Goal: Task Accomplishment & Management: Complete application form

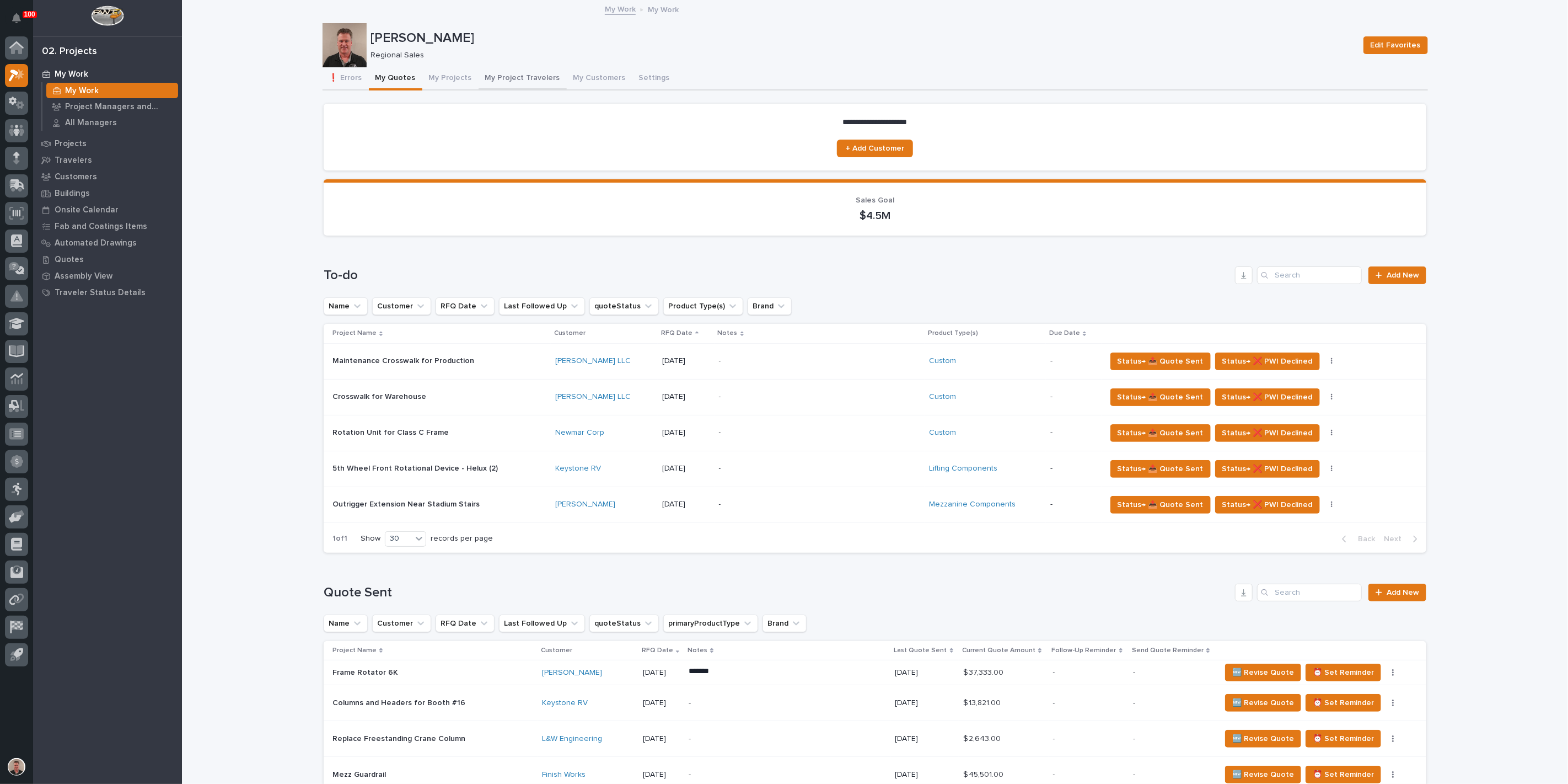
click at [554, 87] on button "My Project Travelers" at bounding box center [522, 78] width 88 height 23
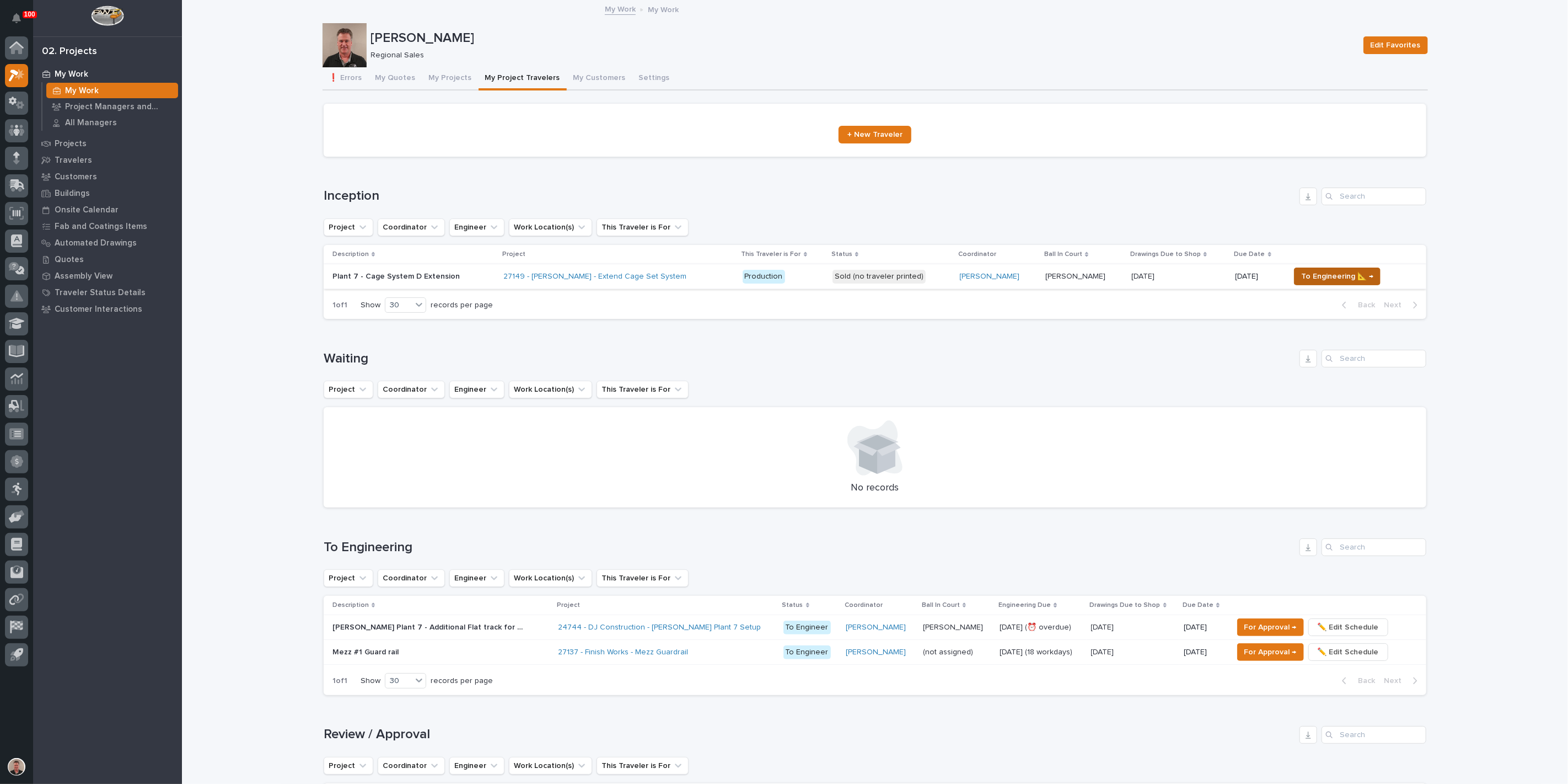
click at [1336, 283] on span "To Engineering 📐 →" at bounding box center [1337, 277] width 72 height 13
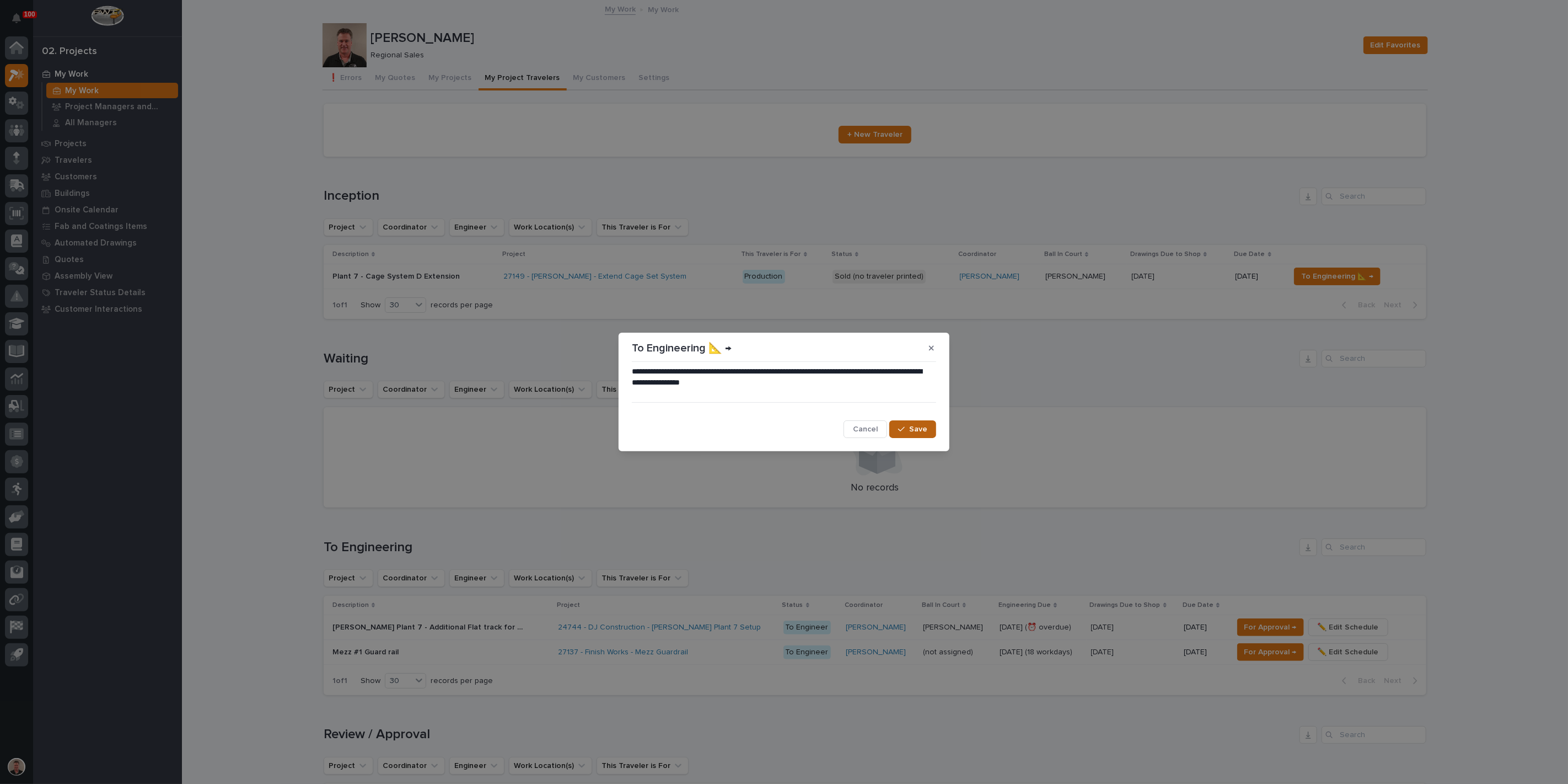
click at [916, 434] on span "Save" at bounding box center [918, 429] width 18 height 10
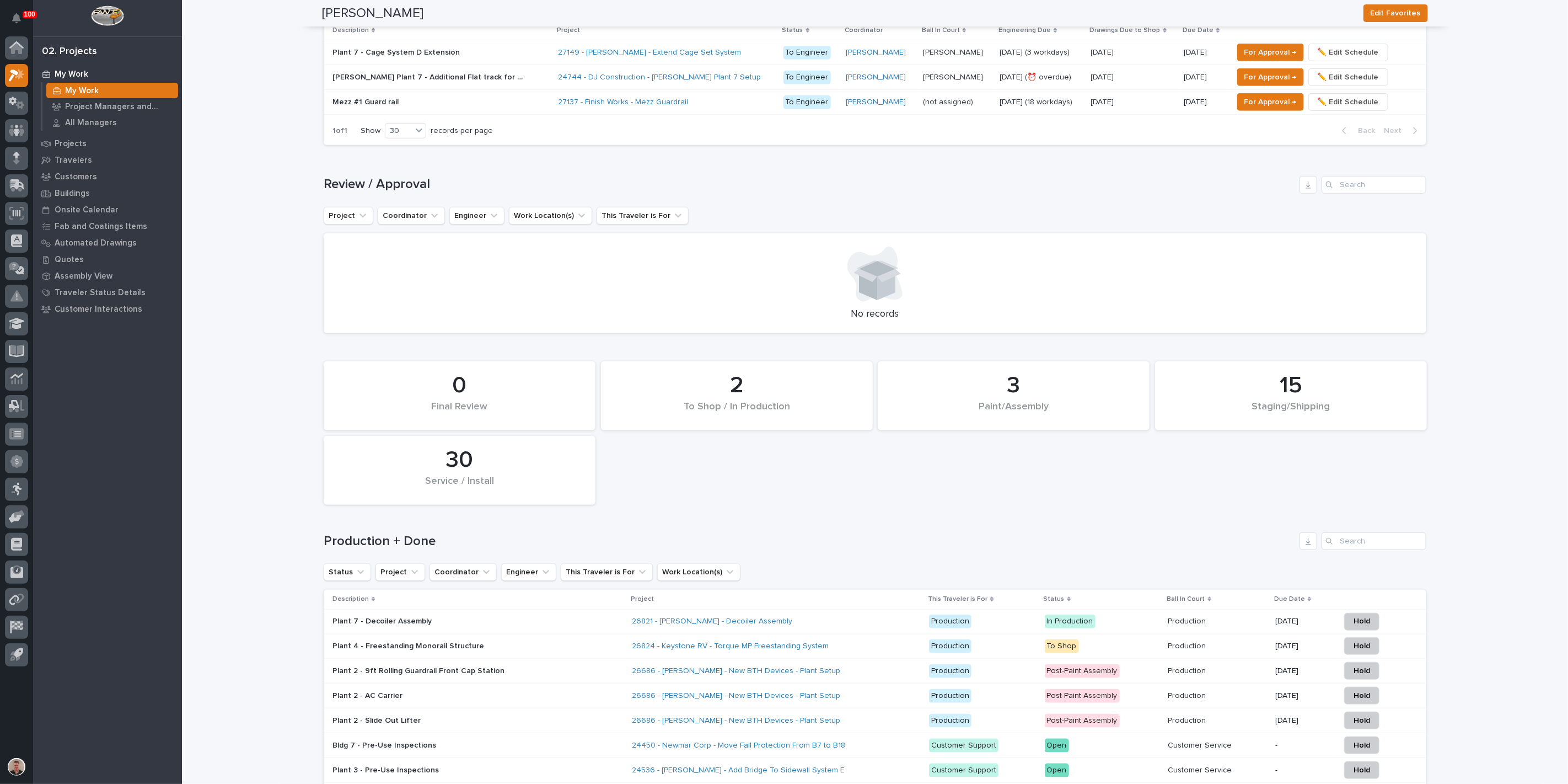
scroll to position [551, 0]
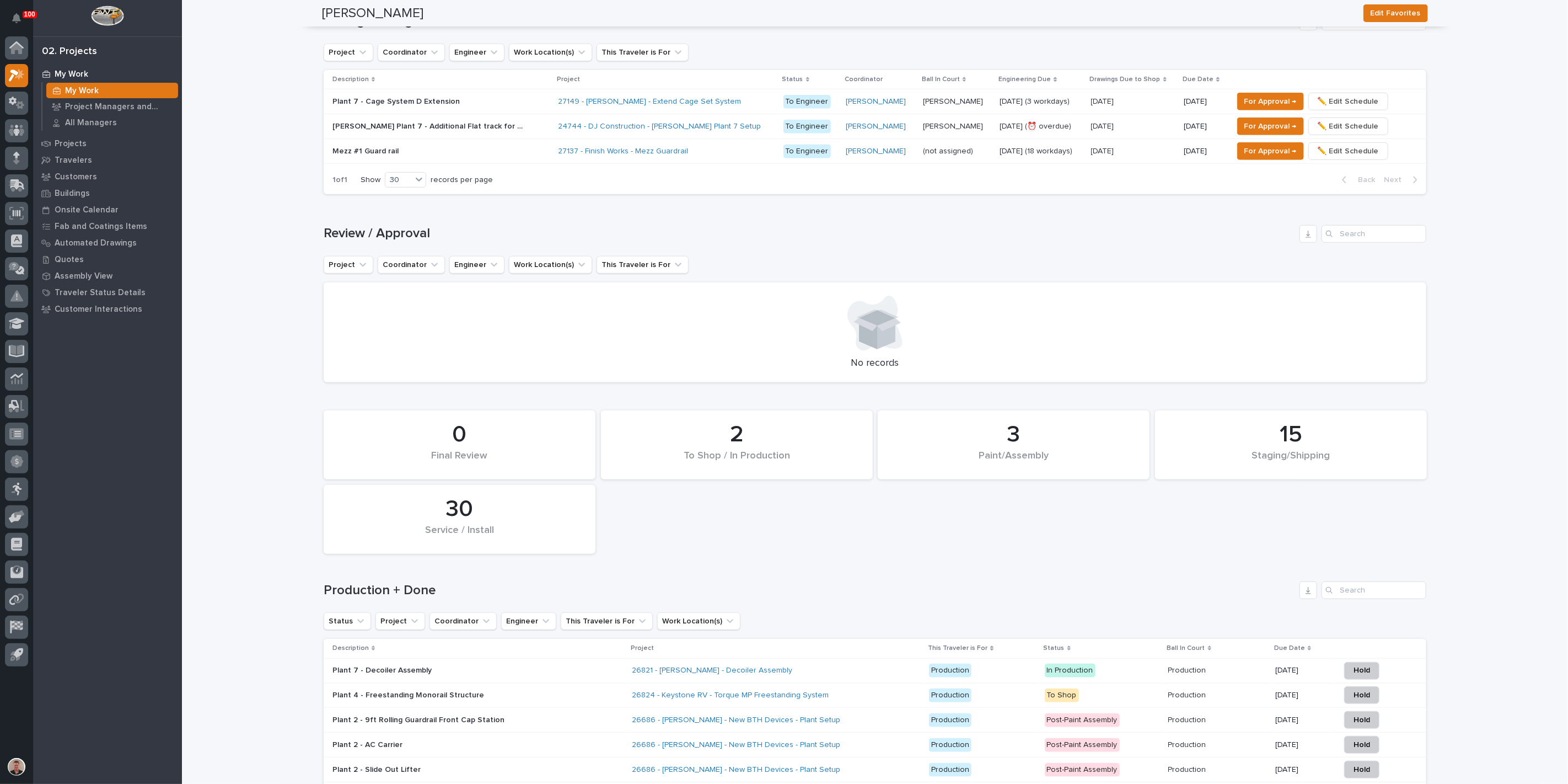
click at [506, 107] on p at bounding box center [429, 102] width 193 height 9
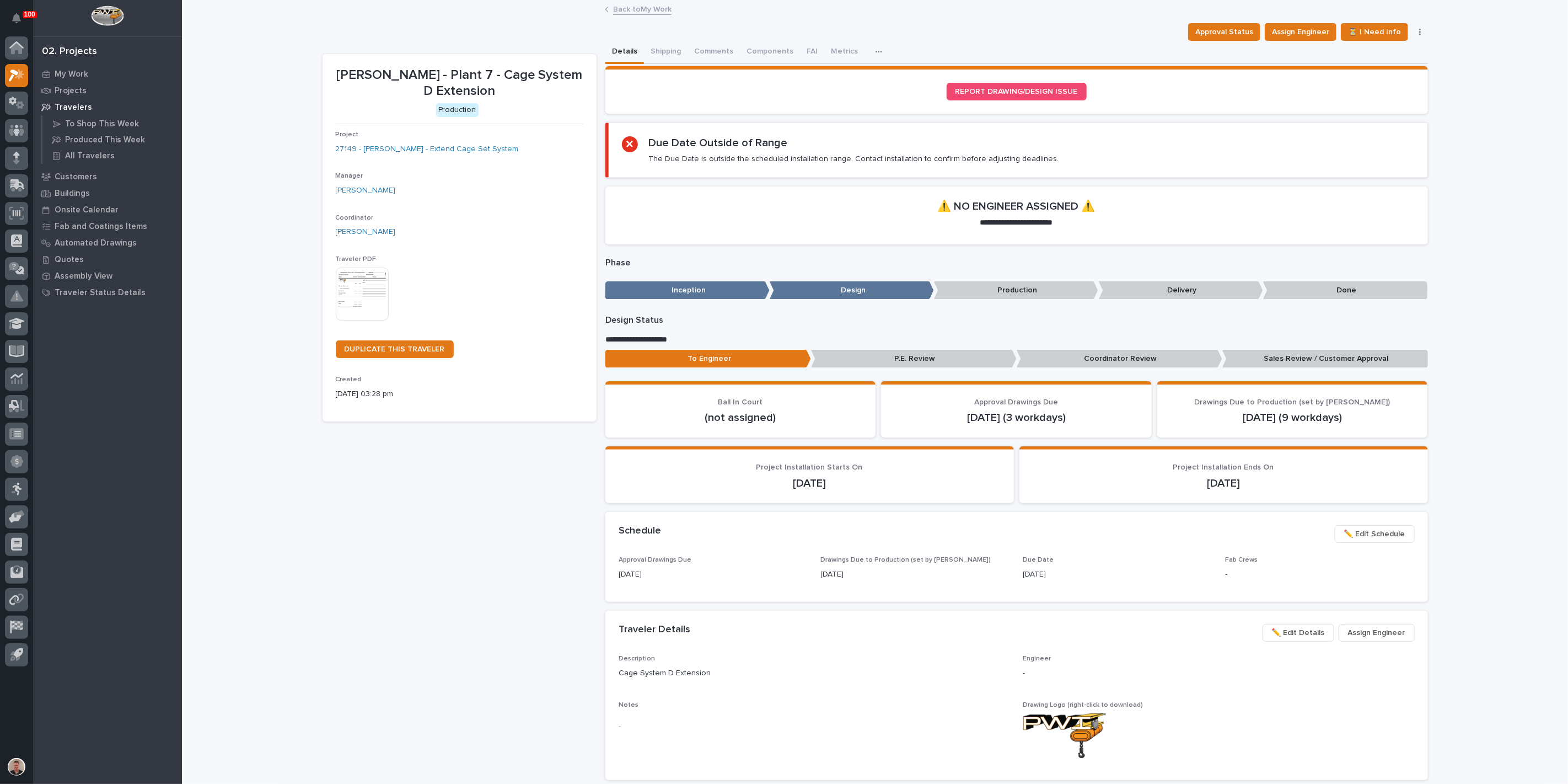
click at [370, 321] on img at bounding box center [362, 293] width 53 height 53
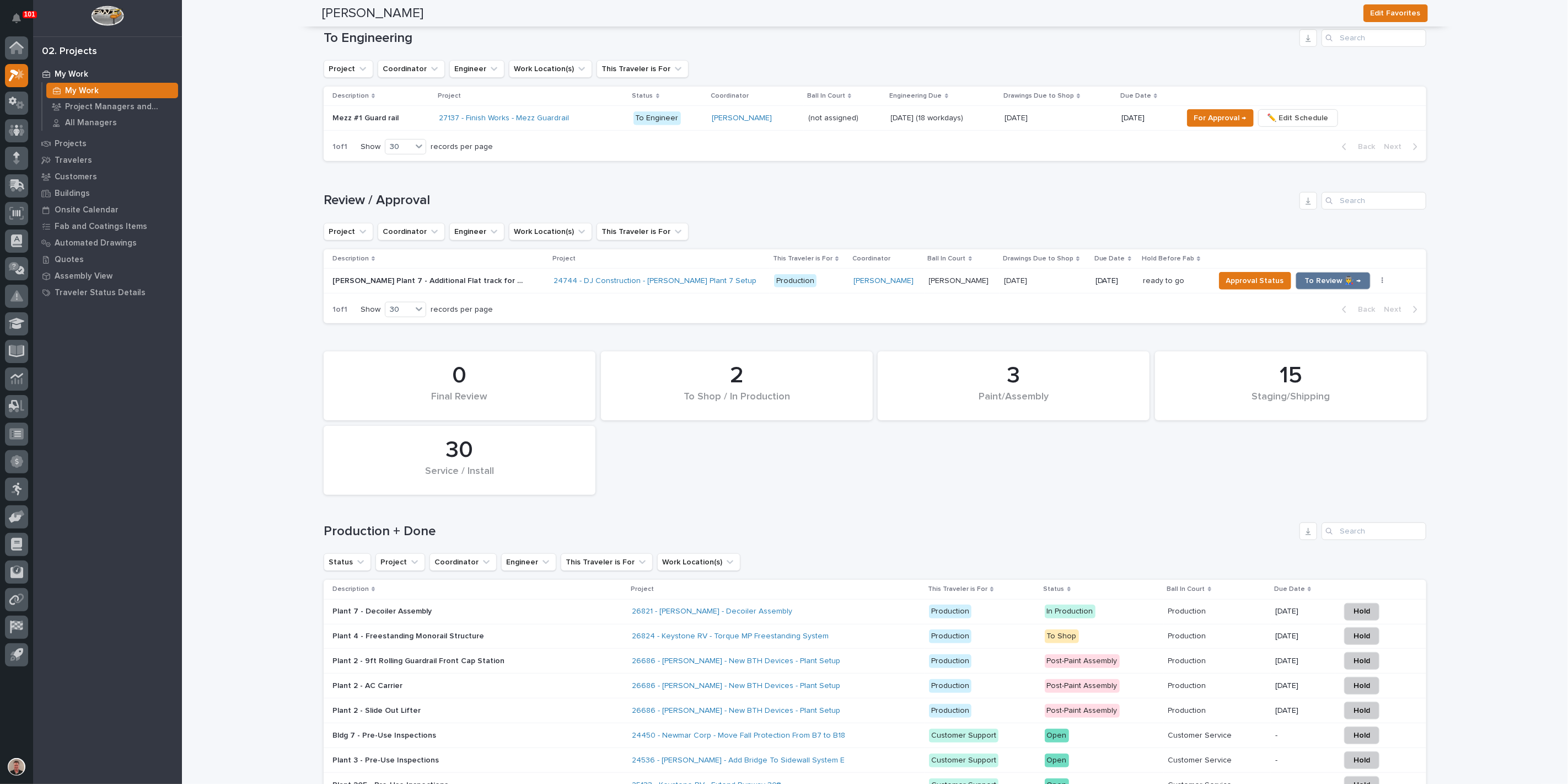
scroll to position [477, 0]
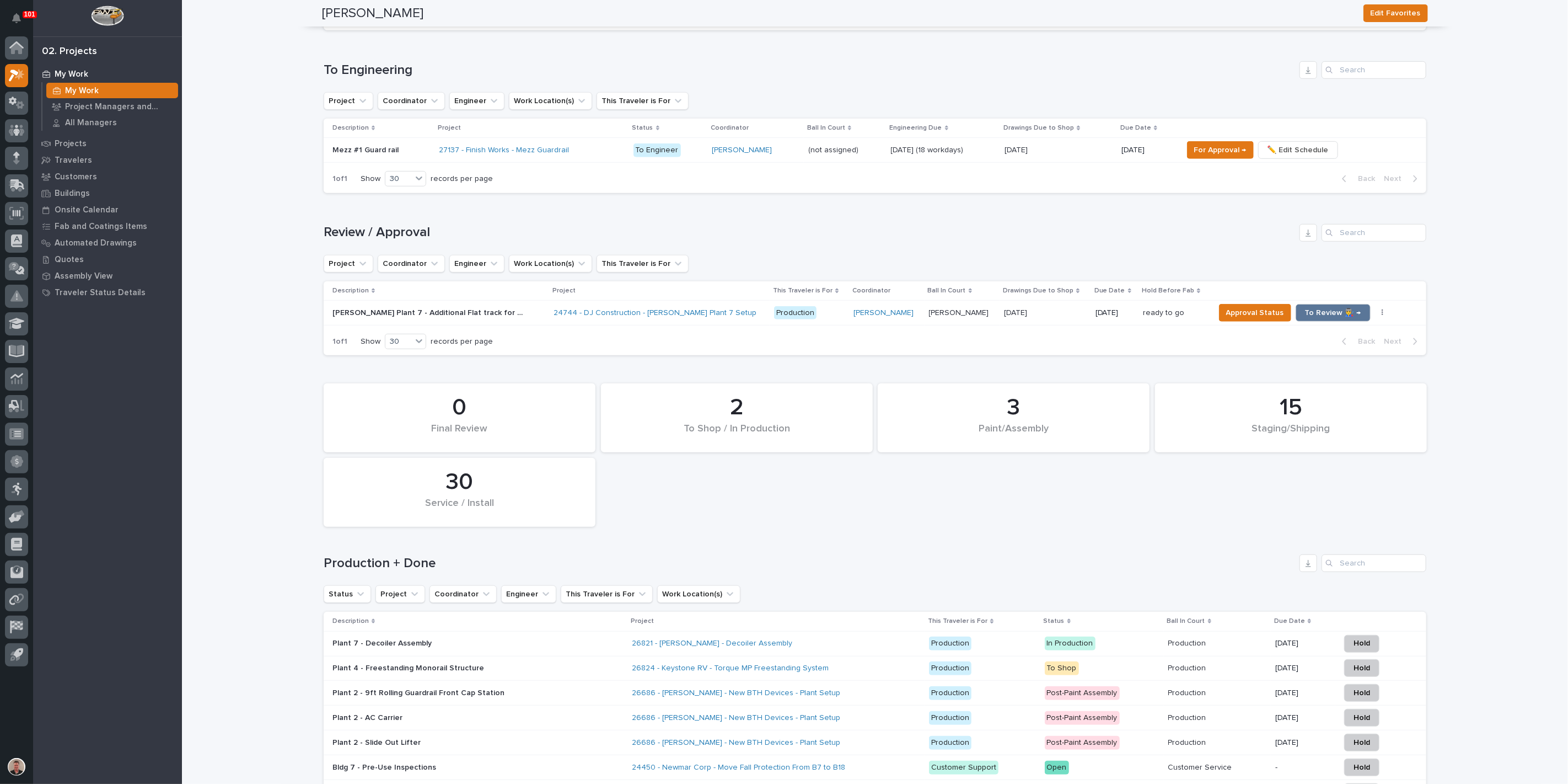
click at [618, 155] on div "27137 - Finish Works - Mezz Guardrail" at bounding box center [532, 150] width 185 height 9
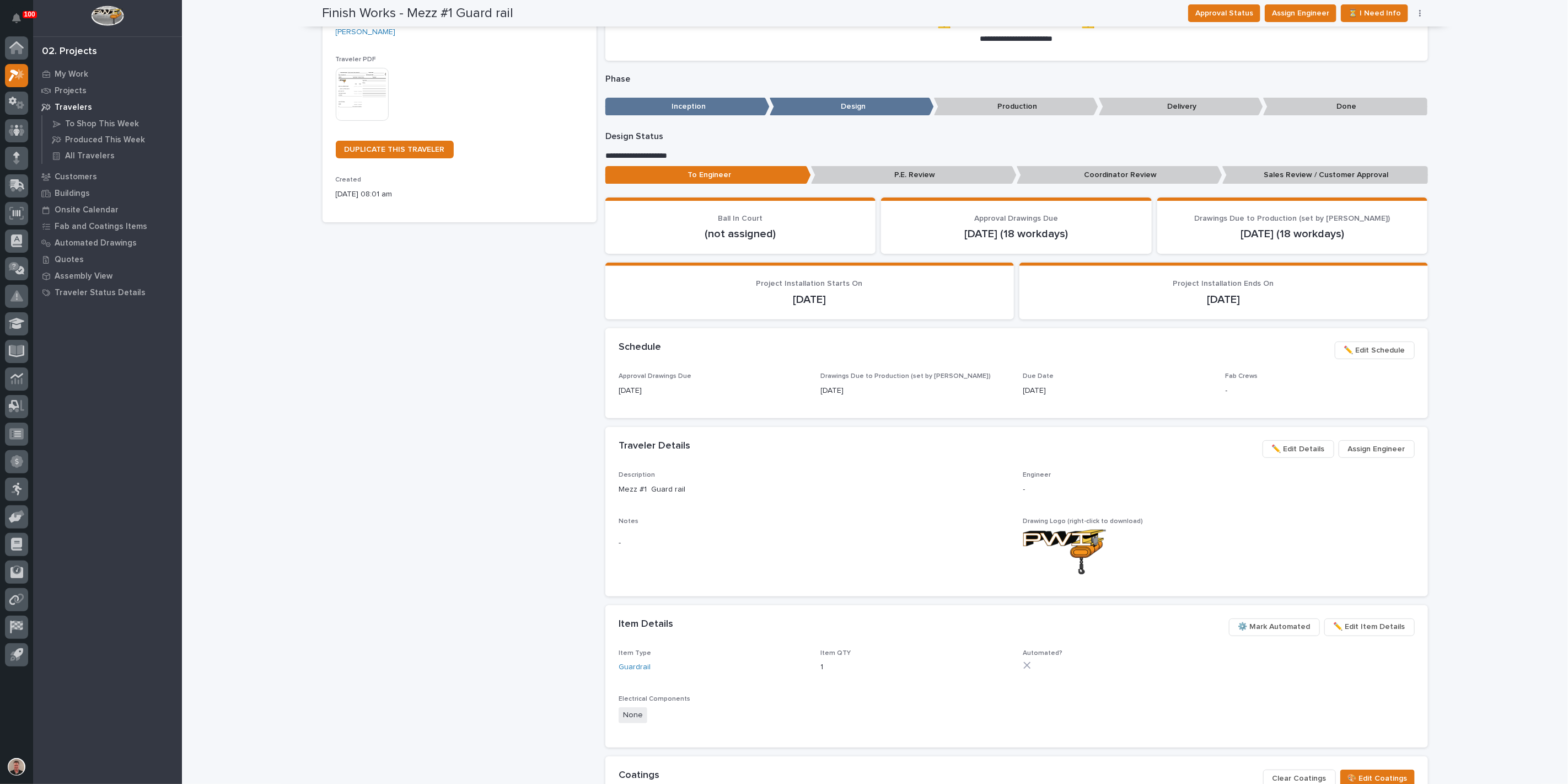
scroll to position [306, 0]
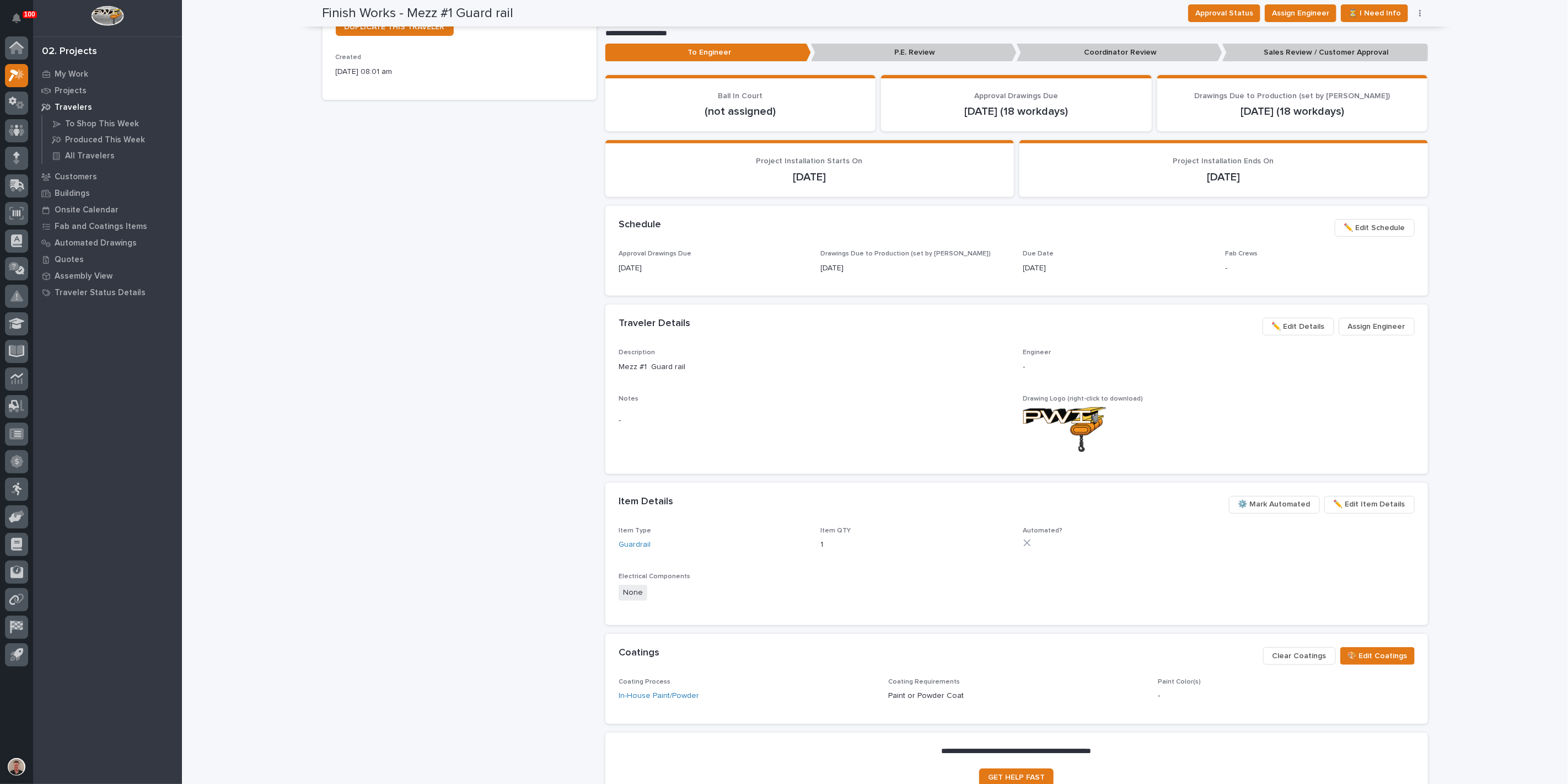
click at [1272, 333] on span "✏️ Edit Details" at bounding box center [1298, 326] width 53 height 13
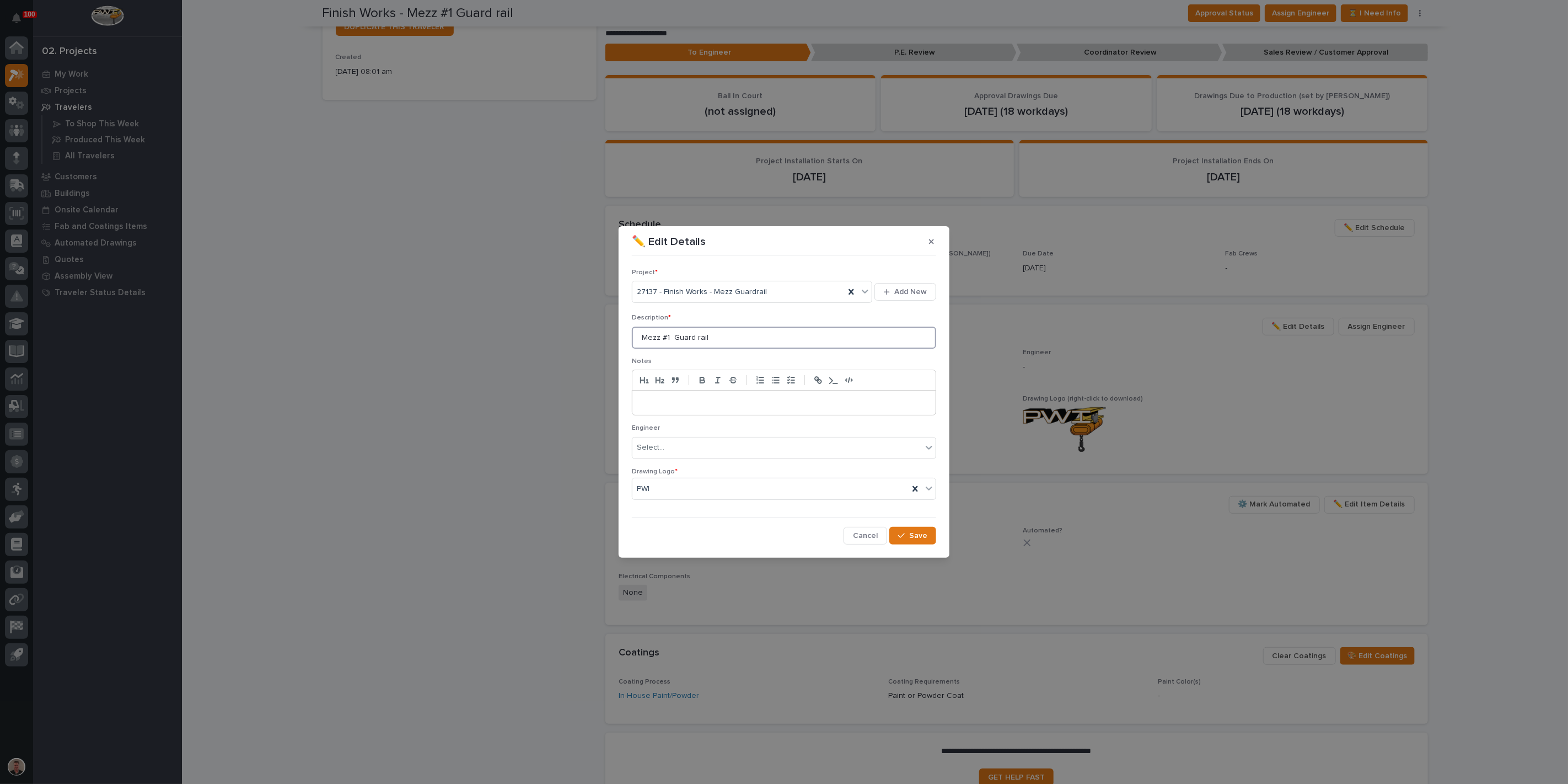
click at [684, 333] on input "Mezz #1 Guard rail" at bounding box center [784, 337] width 305 height 22
type input "Mezz Guard rail"
click at [909, 540] on span "Save" at bounding box center [918, 535] width 18 height 10
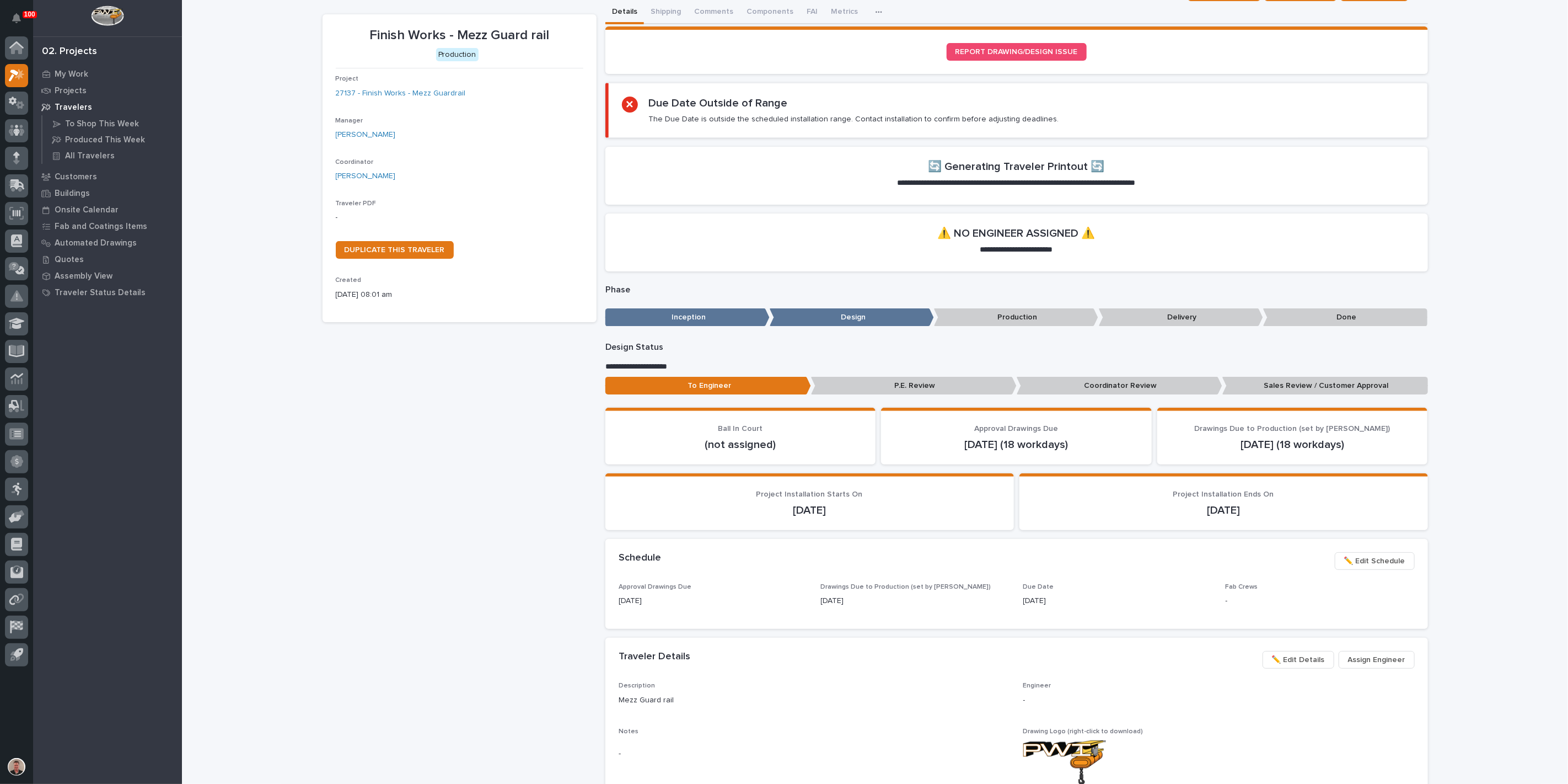
scroll to position [0, 0]
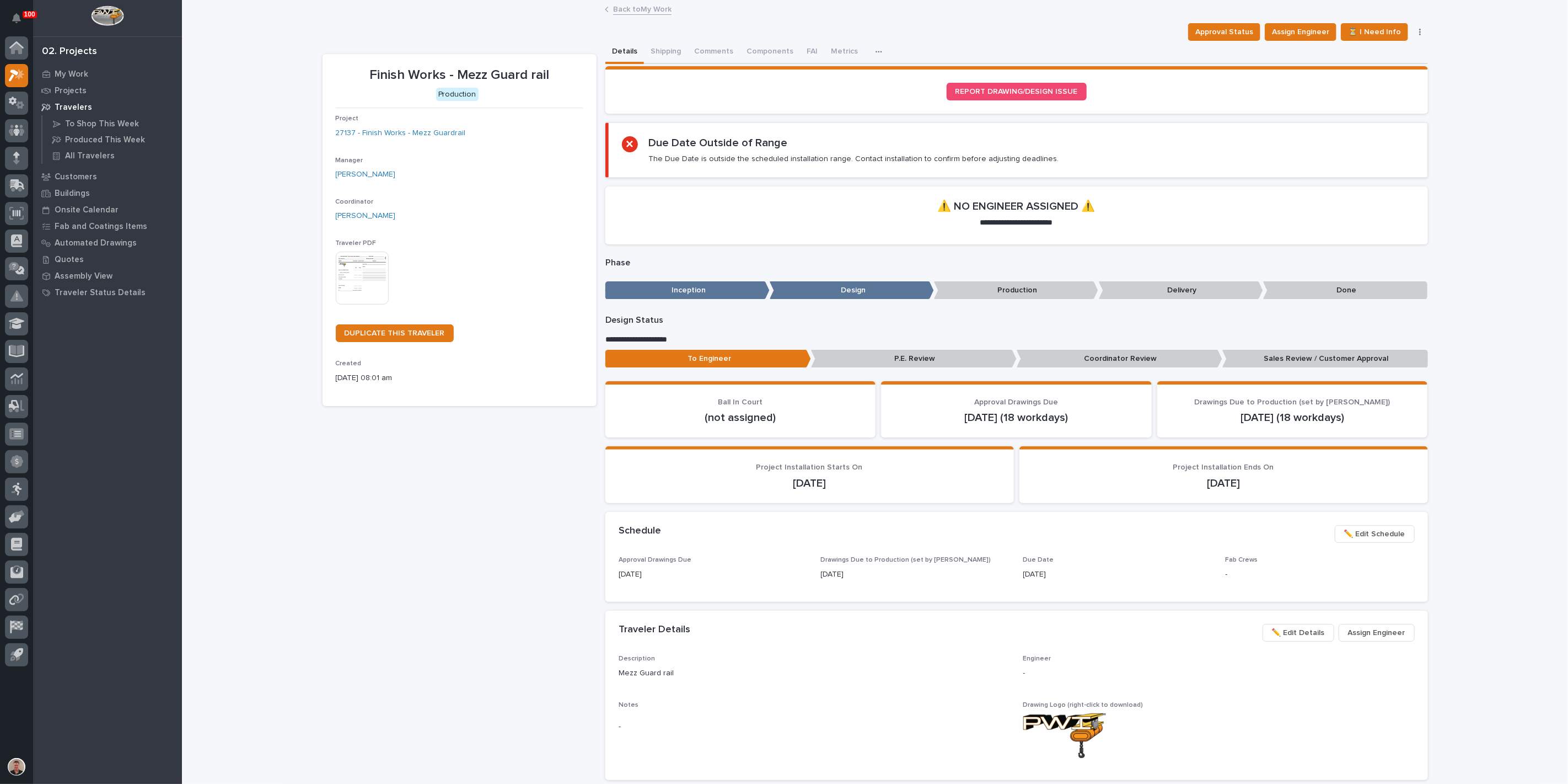
click at [359, 305] on img at bounding box center [362, 278] width 53 height 53
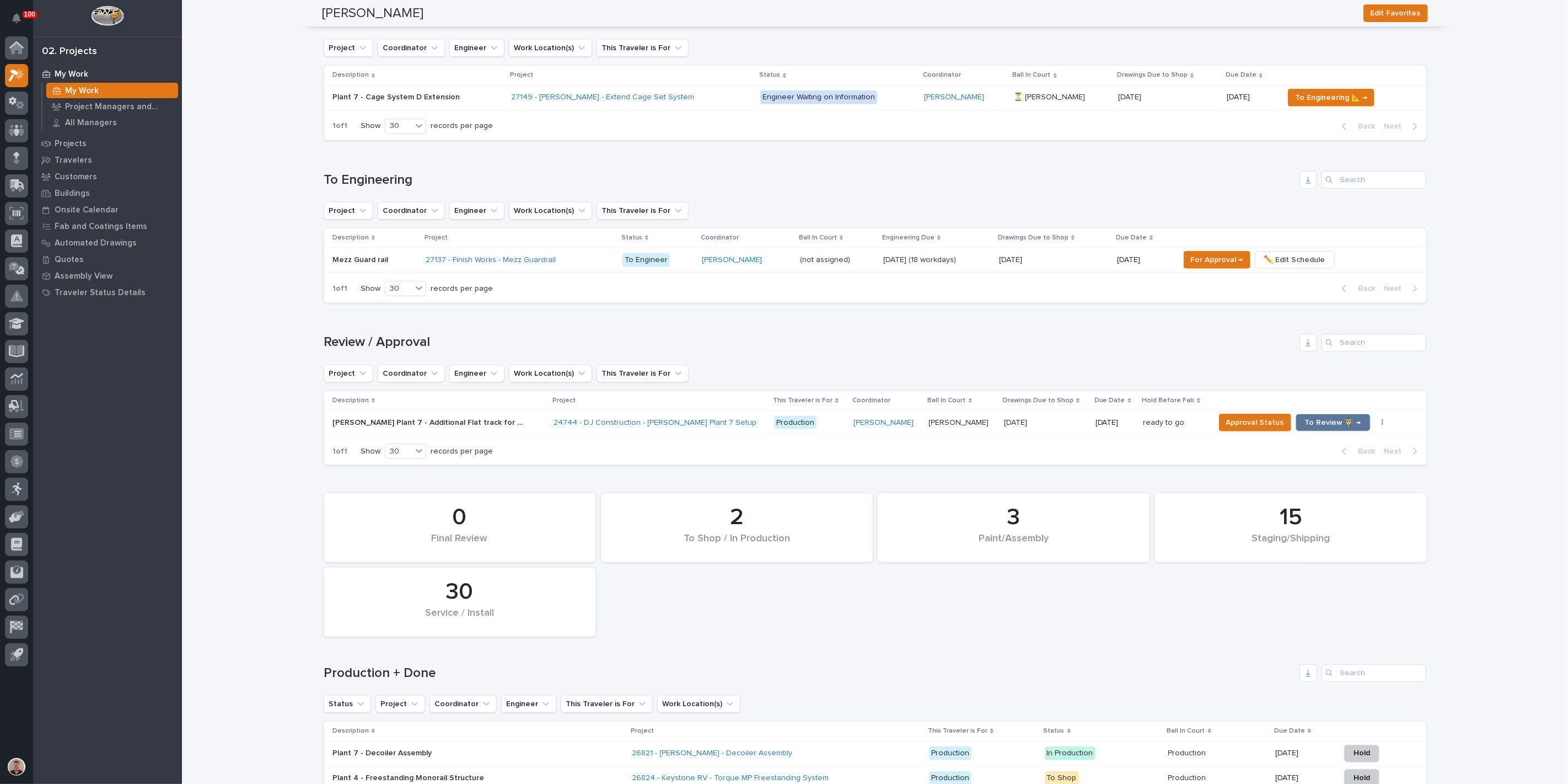
scroll to position [306, 0]
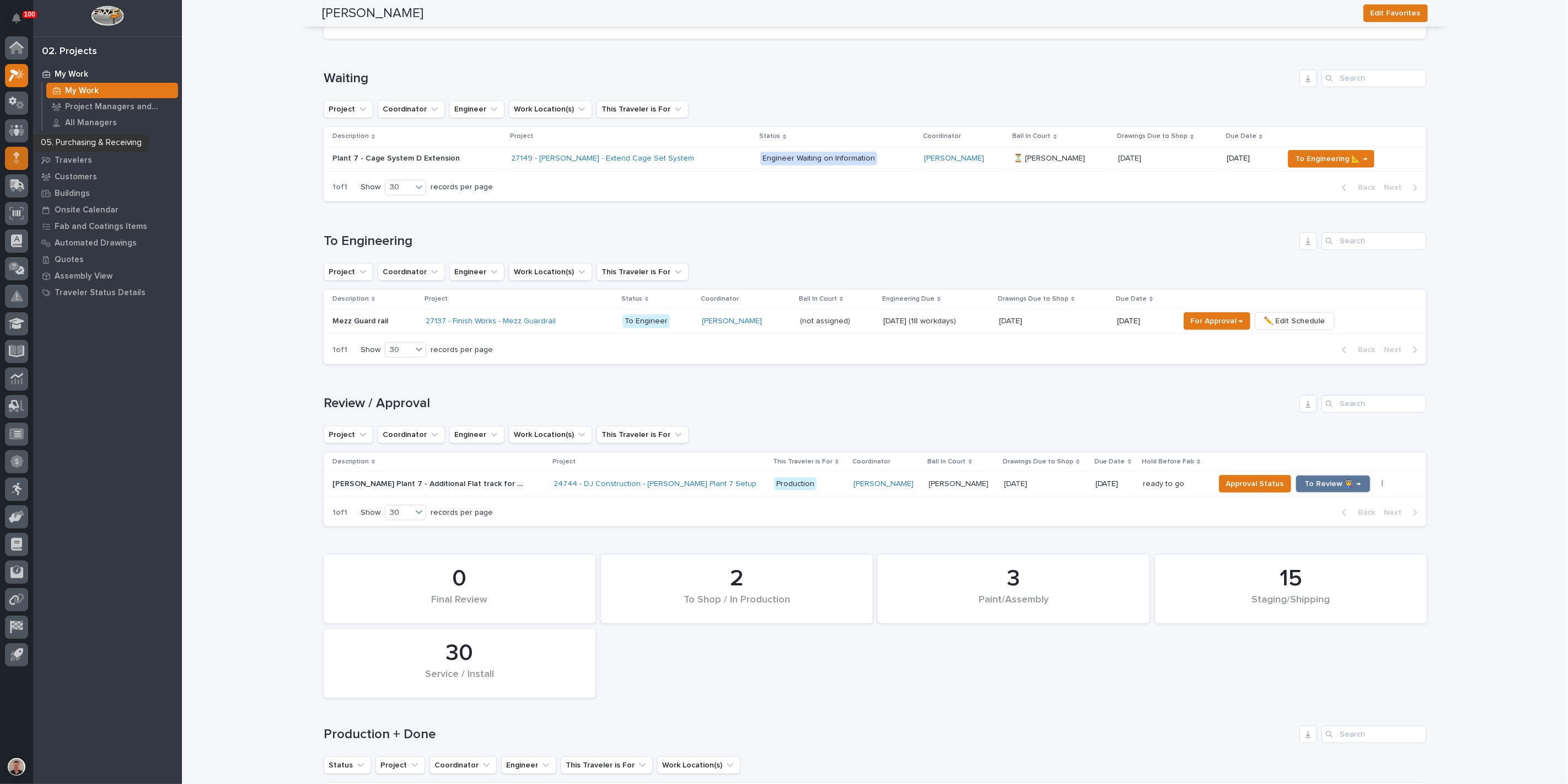
click at [9, 161] on div at bounding box center [16, 158] width 23 height 23
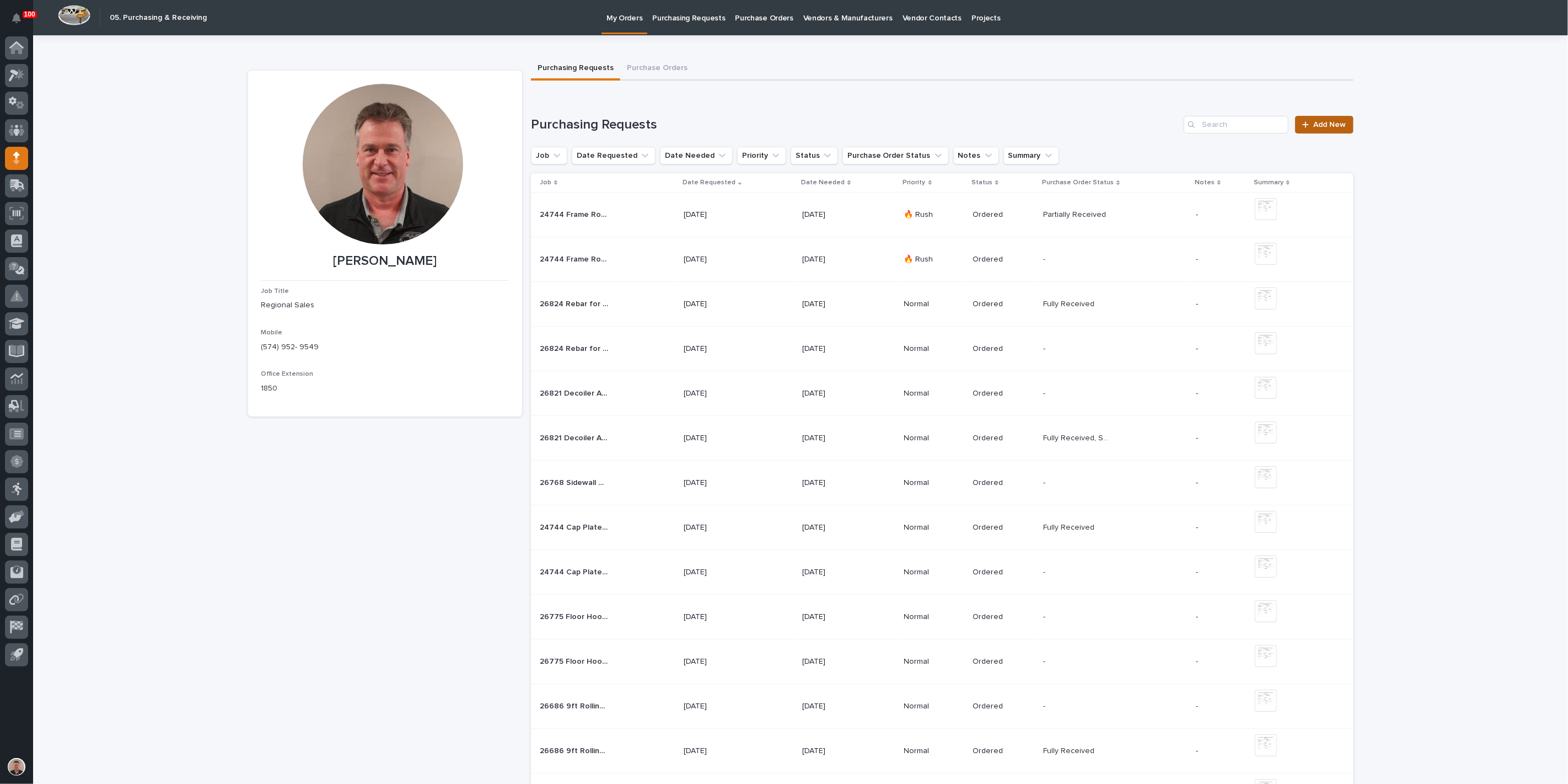
click at [1325, 129] on span "Add New" at bounding box center [1330, 124] width 33 height 7
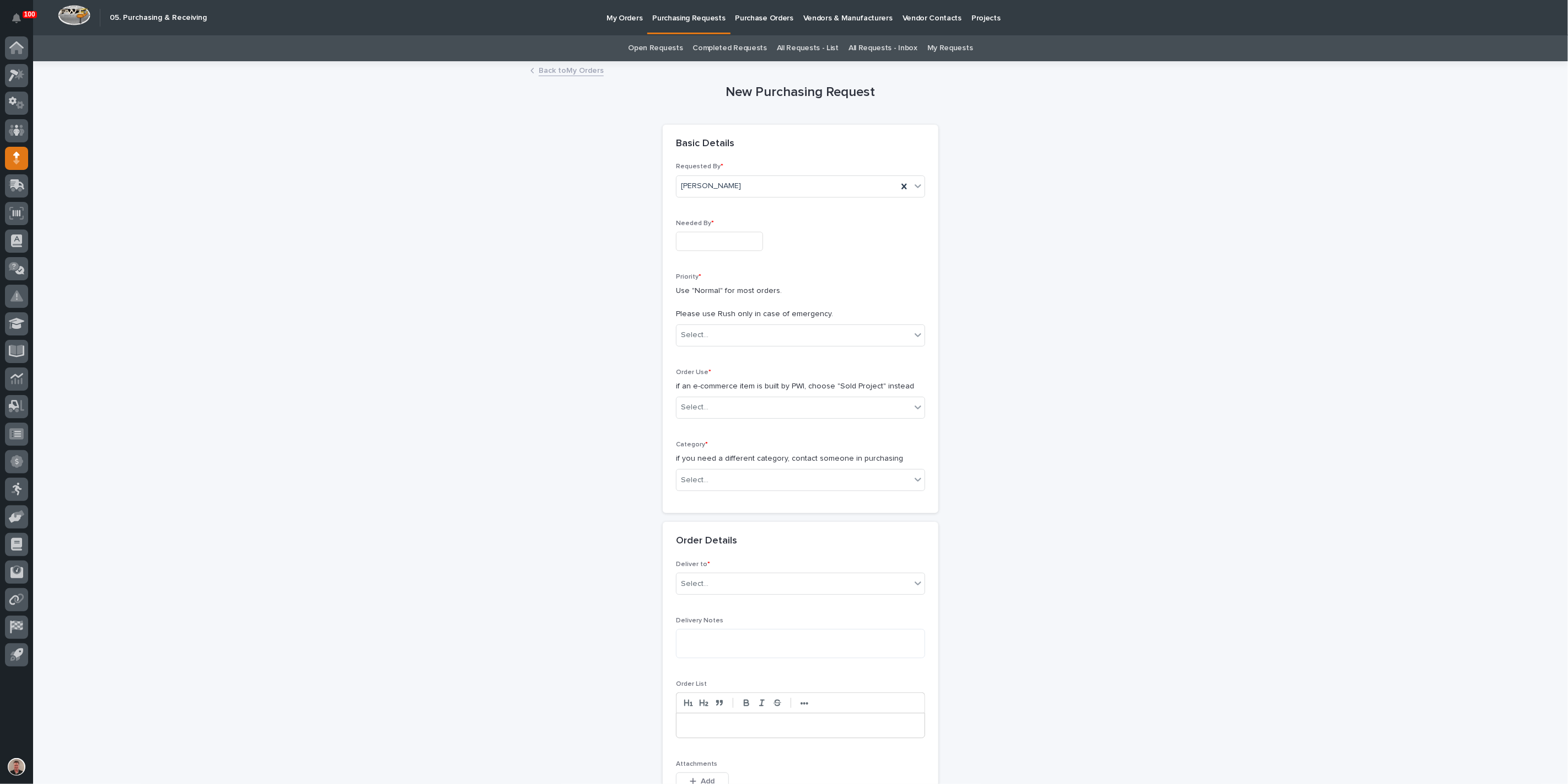
click at [724, 251] on input "text" at bounding box center [720, 241] width 87 height 20
click at [711, 162] on div "9" at bounding box center [719, 169] width 15 height 15
type input "**********"
click at [715, 344] on div "Select..." at bounding box center [793, 335] width 235 height 18
click at [717, 454] on div "Normal" at bounding box center [796, 450] width 241 height 20
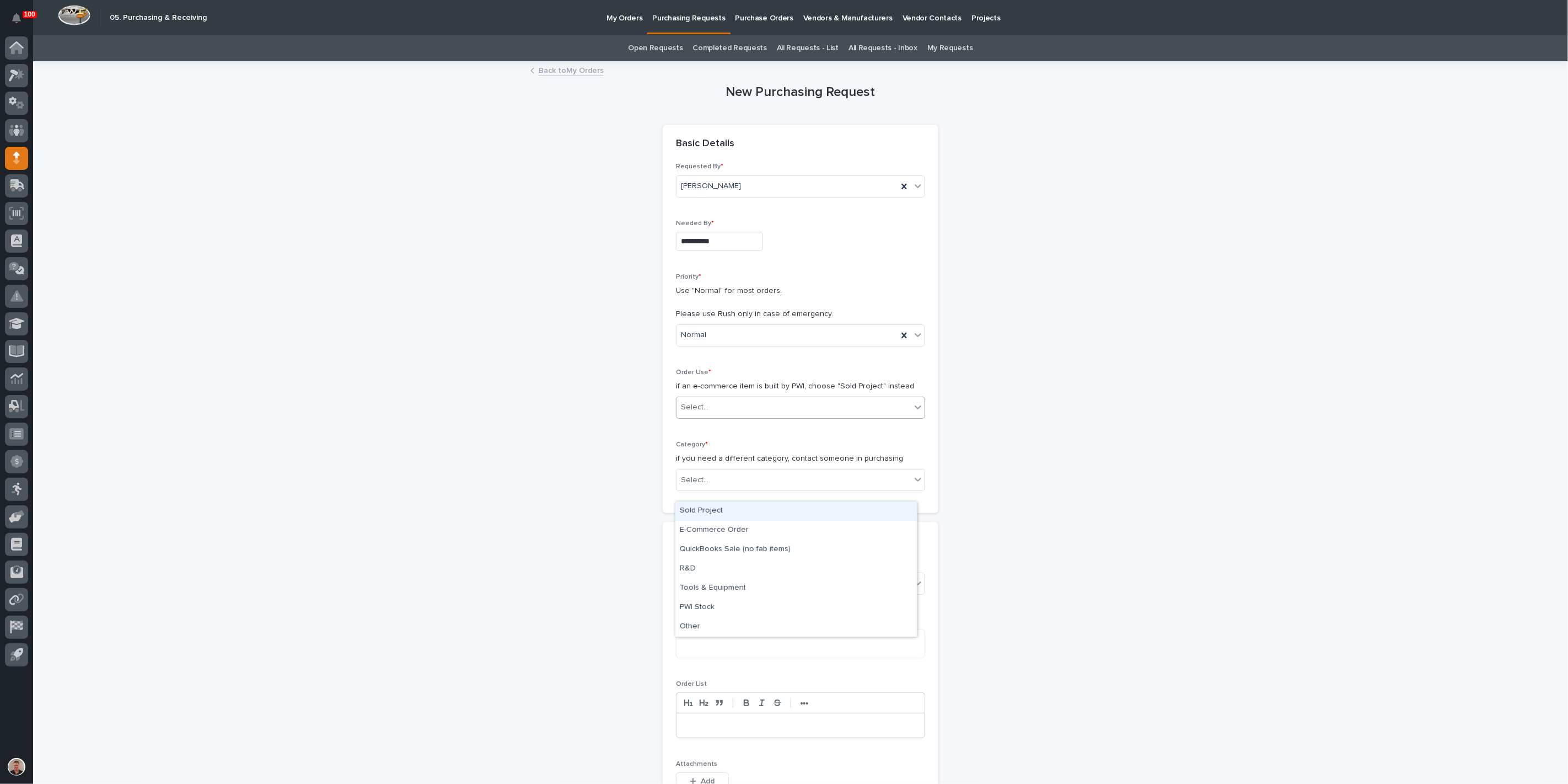
click at [720, 417] on div "Select..." at bounding box center [793, 406] width 235 height 18
click at [717, 518] on div "Sold Project" at bounding box center [796, 510] width 241 height 20
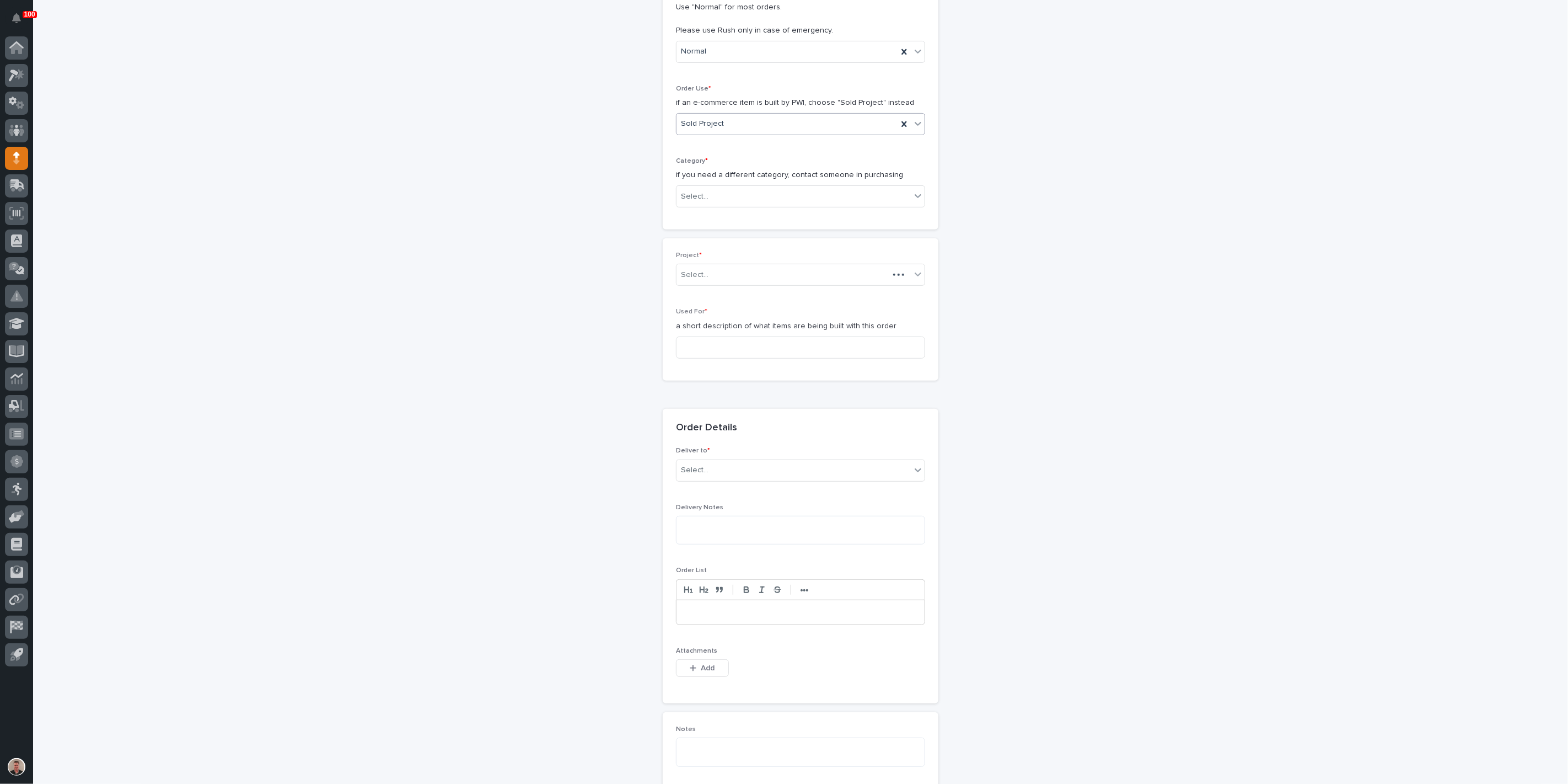
scroll to position [289, 0]
click at [741, 200] on div "Select..." at bounding box center [793, 191] width 235 height 18
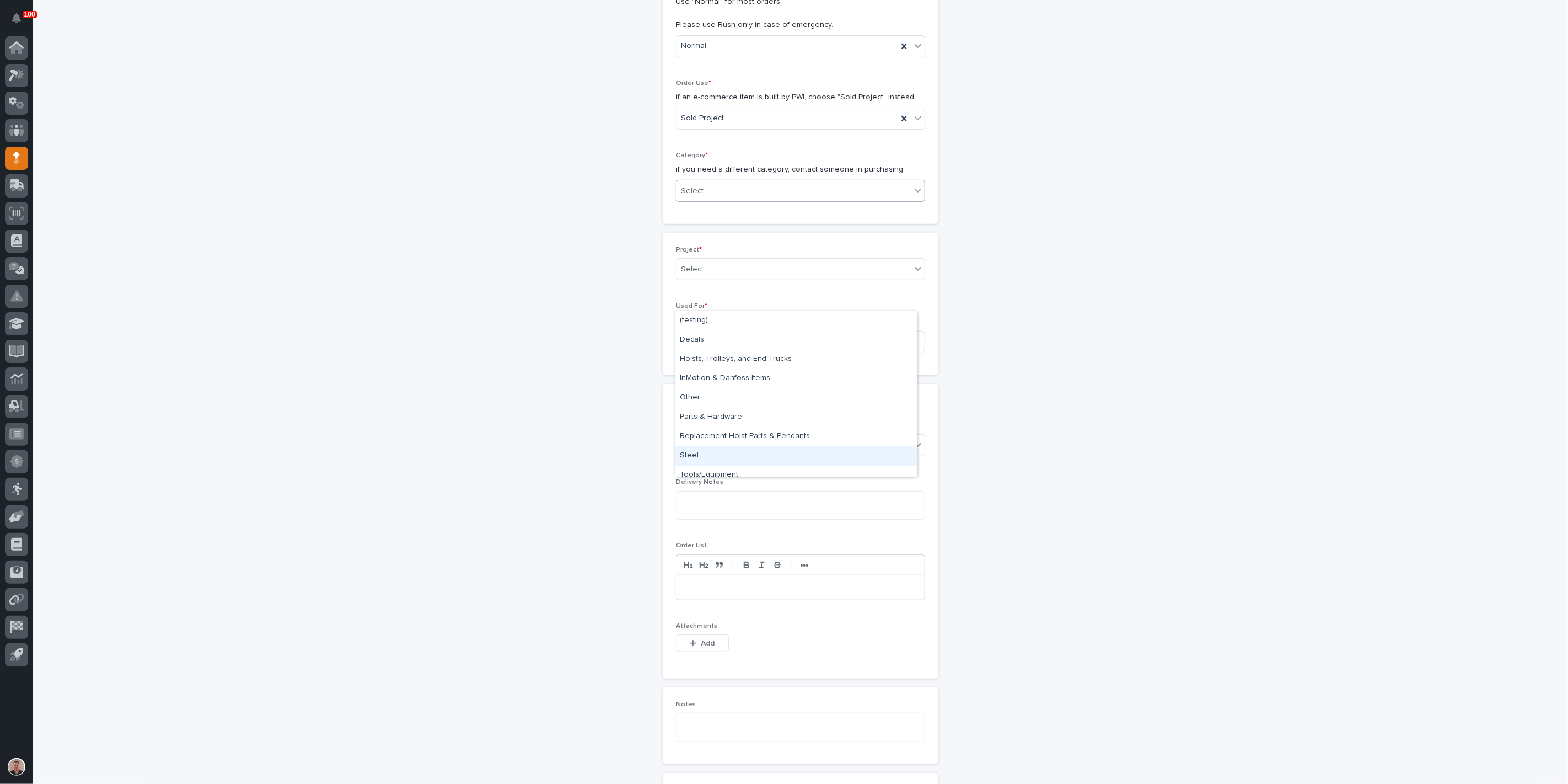
click at [722, 452] on div "Steel" at bounding box center [796, 455] width 241 height 20
click at [715, 353] on input at bounding box center [801, 342] width 249 height 22
drag, startPoint x: 684, startPoint y: 492, endPoint x: 825, endPoint y: 490, distance: 141.0
click at [825, 353] on input "Additional Flat Track PDI - Steel" at bounding box center [801, 342] width 249 height 22
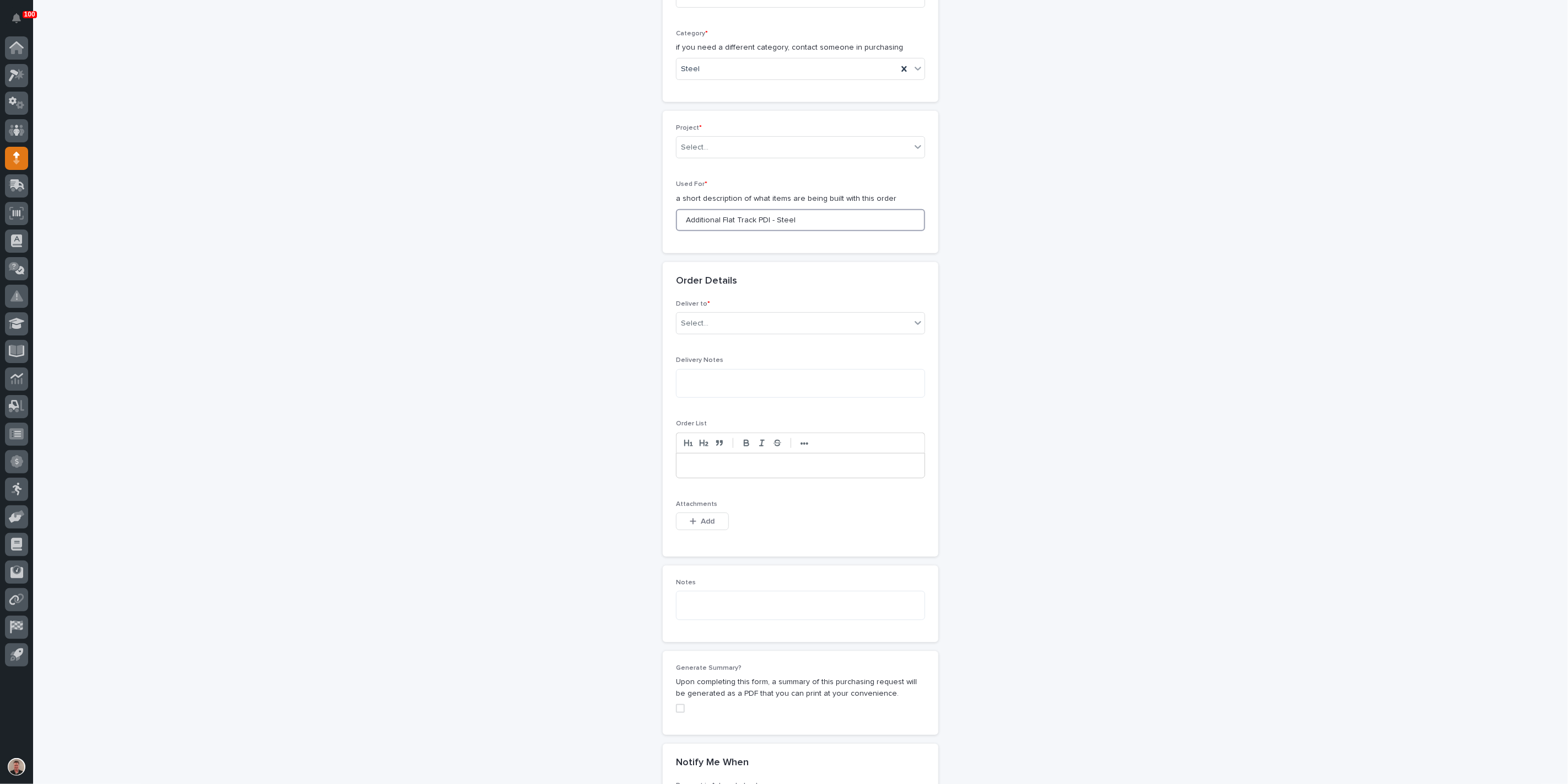
scroll to position [411, 0]
type input "Additional Flat Track PDI - Steel"
click at [729, 332] on div "Select..." at bounding box center [793, 322] width 235 height 18
click at [724, 520] on div "PWI" at bounding box center [796, 519] width 241 height 20
click at [707, 525] on span "Add" at bounding box center [708, 520] width 14 height 10
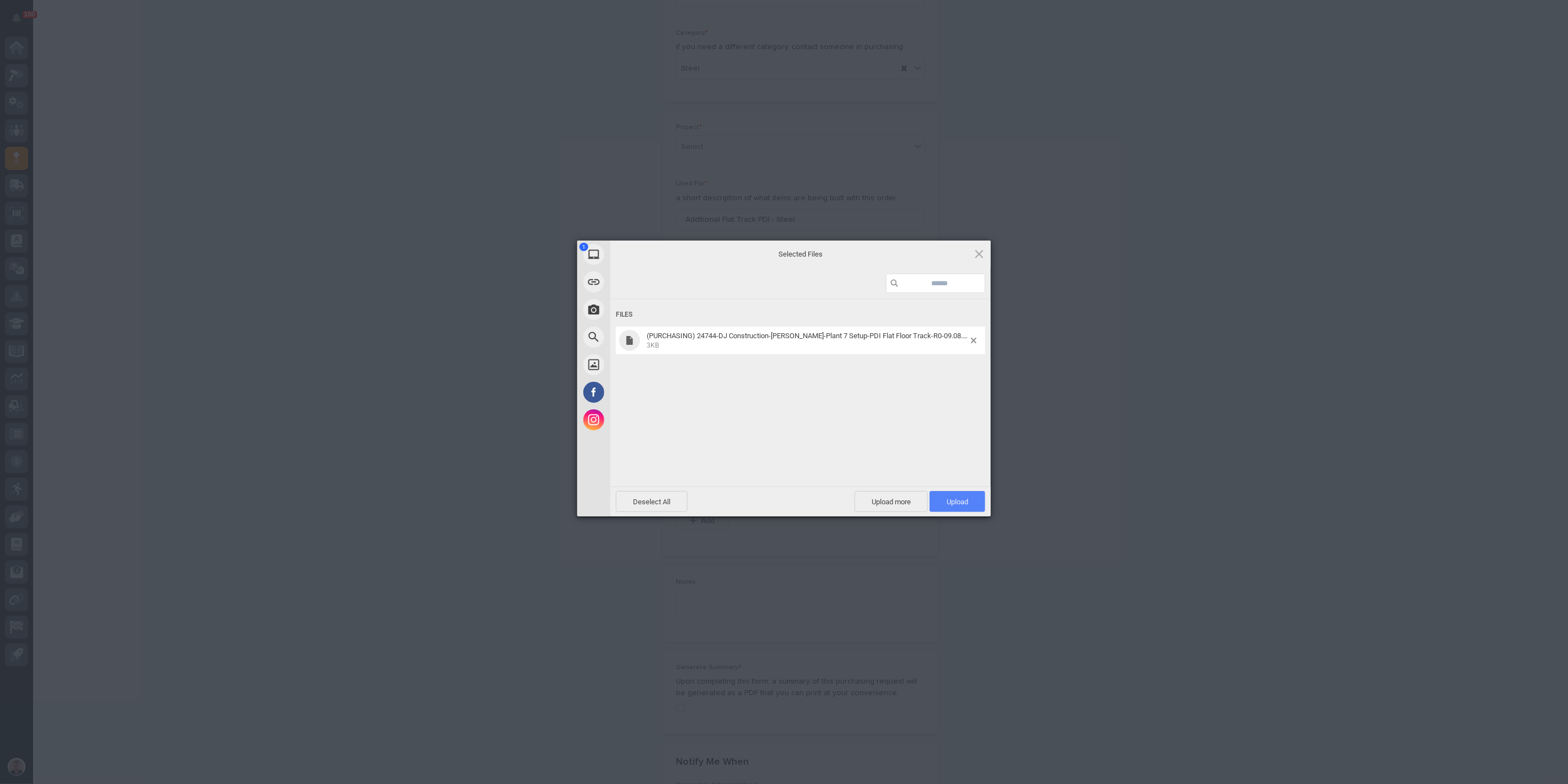
click at [960, 494] on span "Upload 1" at bounding box center [958, 501] width 56 height 21
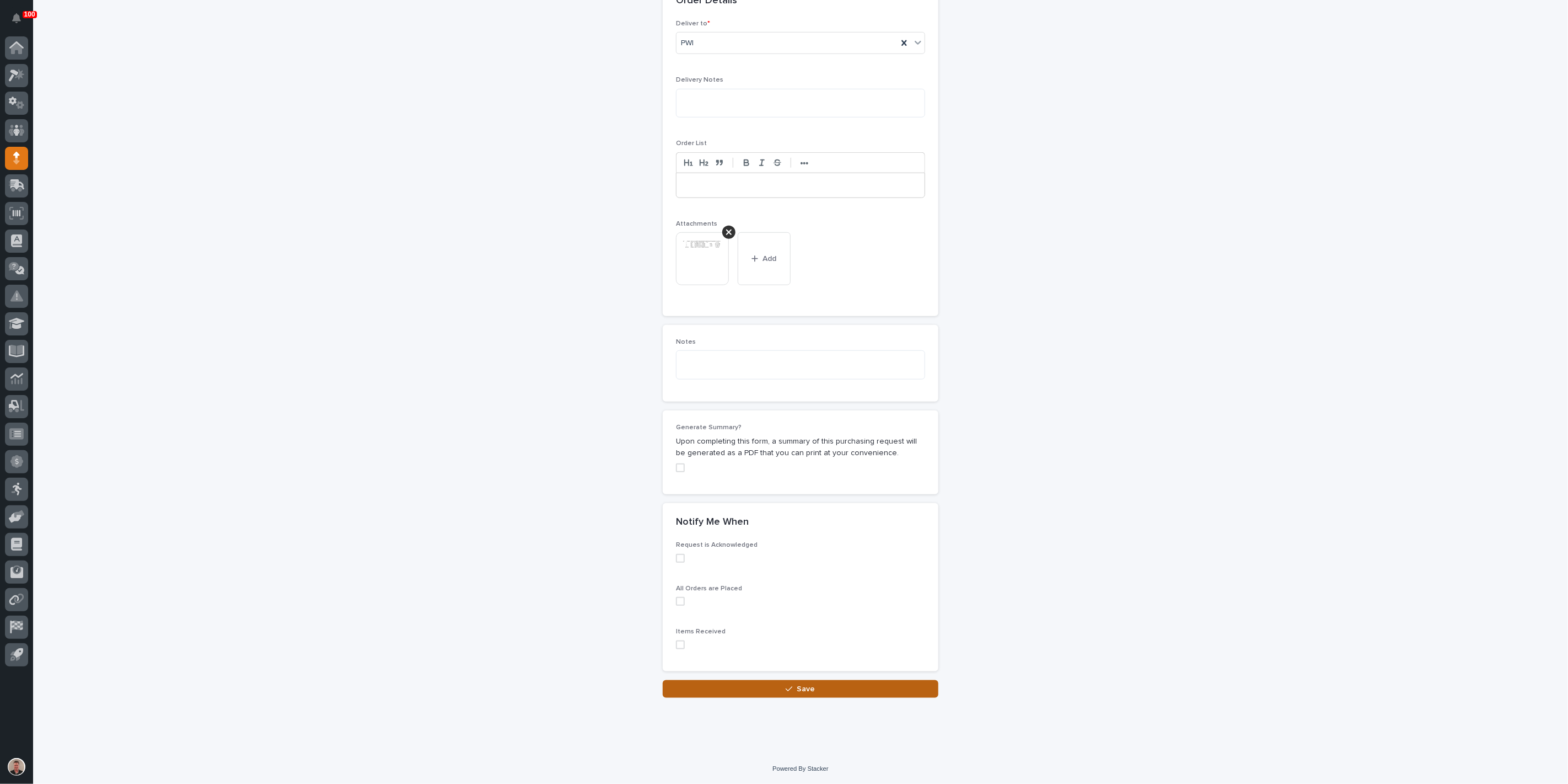
click at [767, 680] on button "Save" at bounding box center [800, 689] width 276 height 18
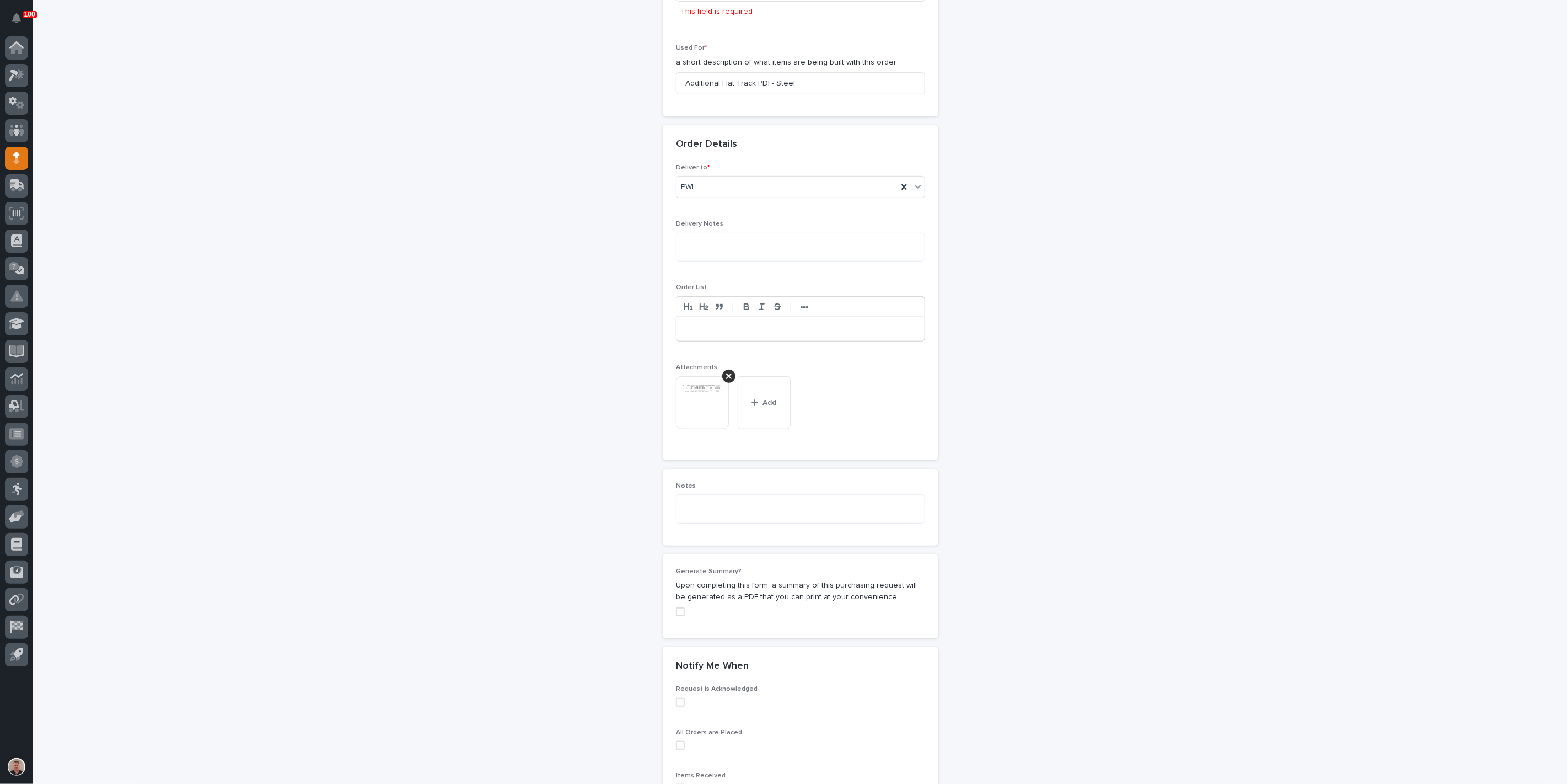
scroll to position [481, 0]
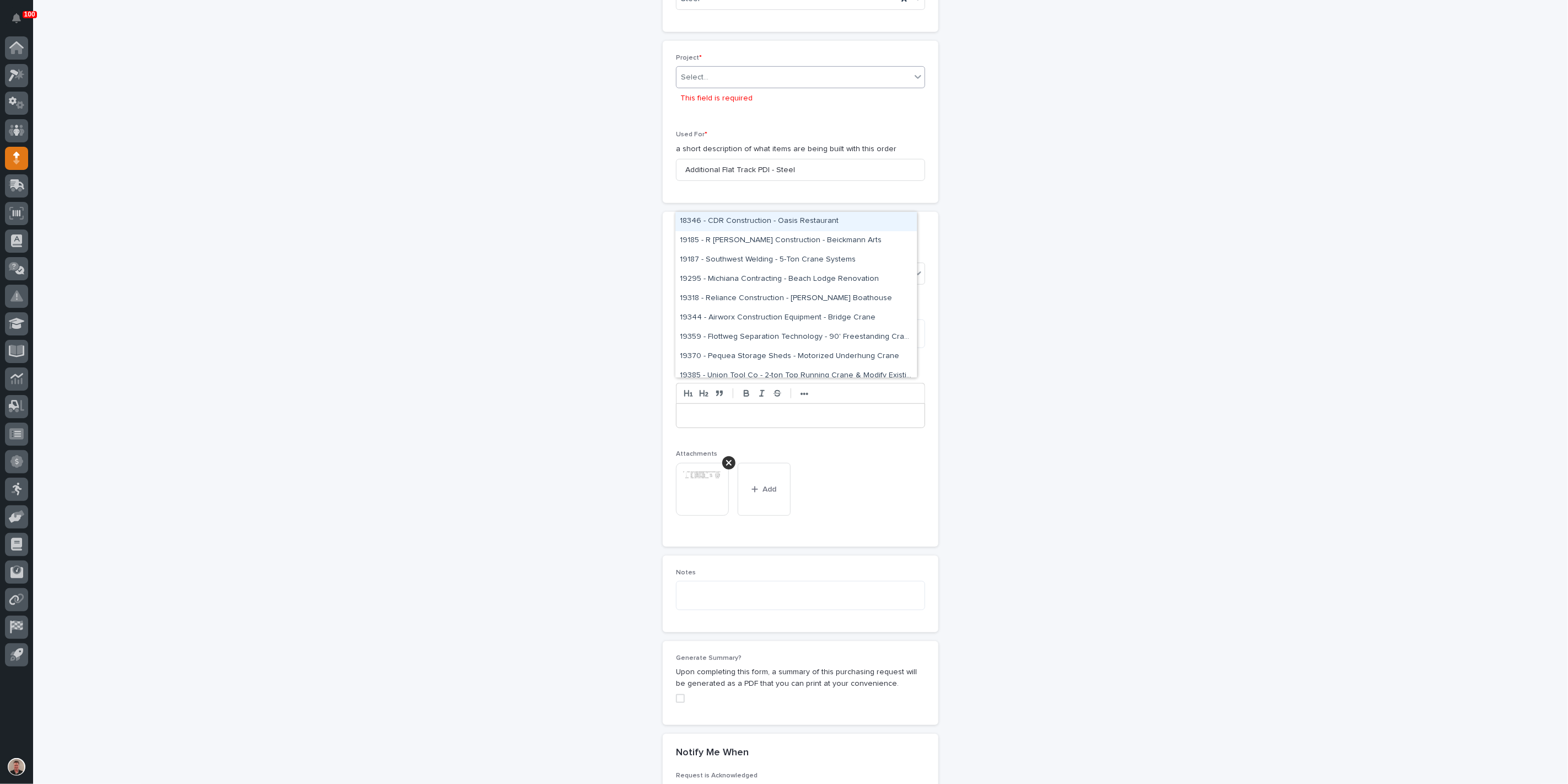
click at [765, 87] on div "Select..." at bounding box center [793, 77] width 235 height 18
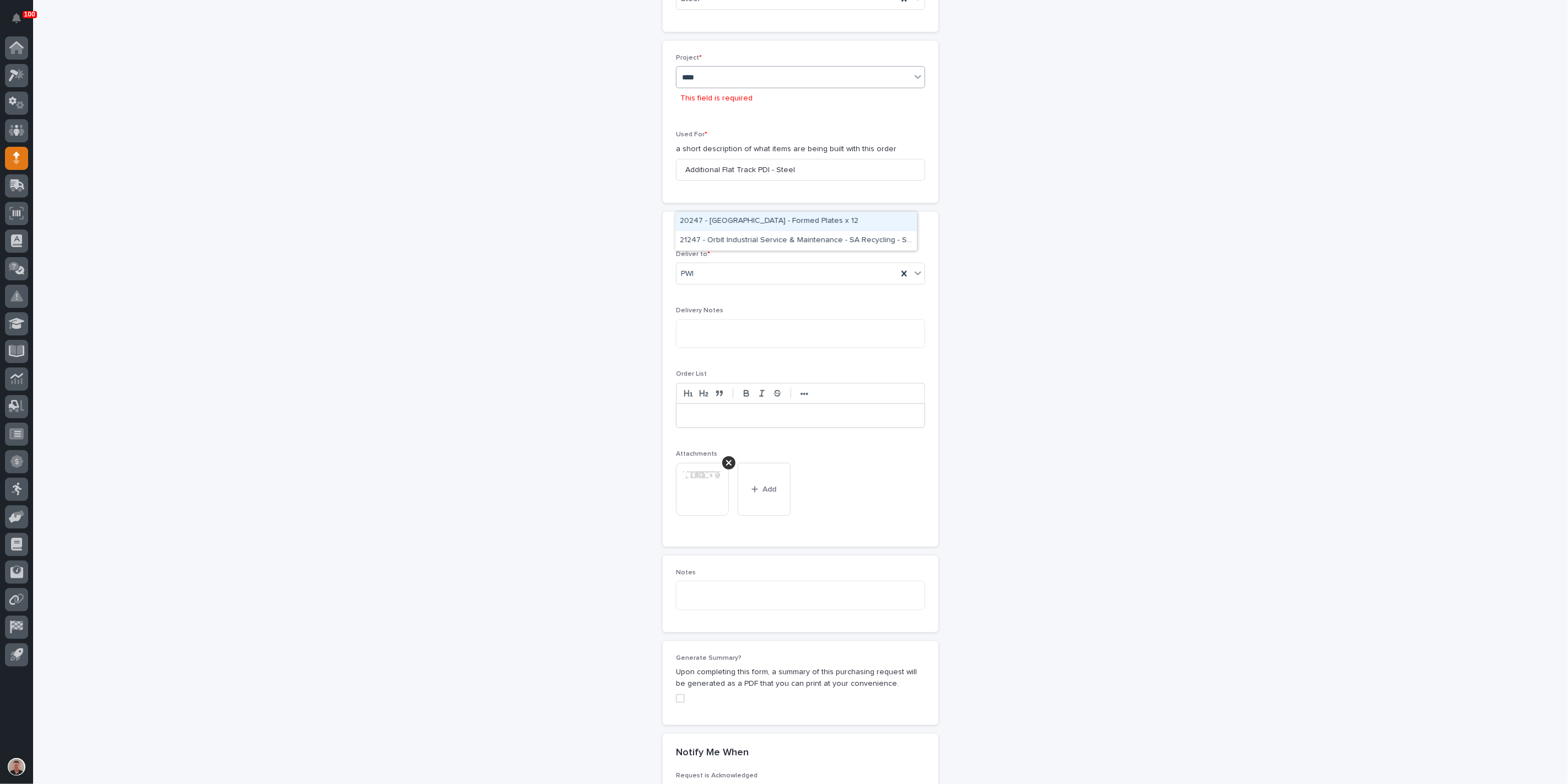
type input "*****"
click at [762, 218] on div "24744 - DJ Construction - [PERSON_NAME] Plant 7 Setup" at bounding box center [796, 221] width 241 height 20
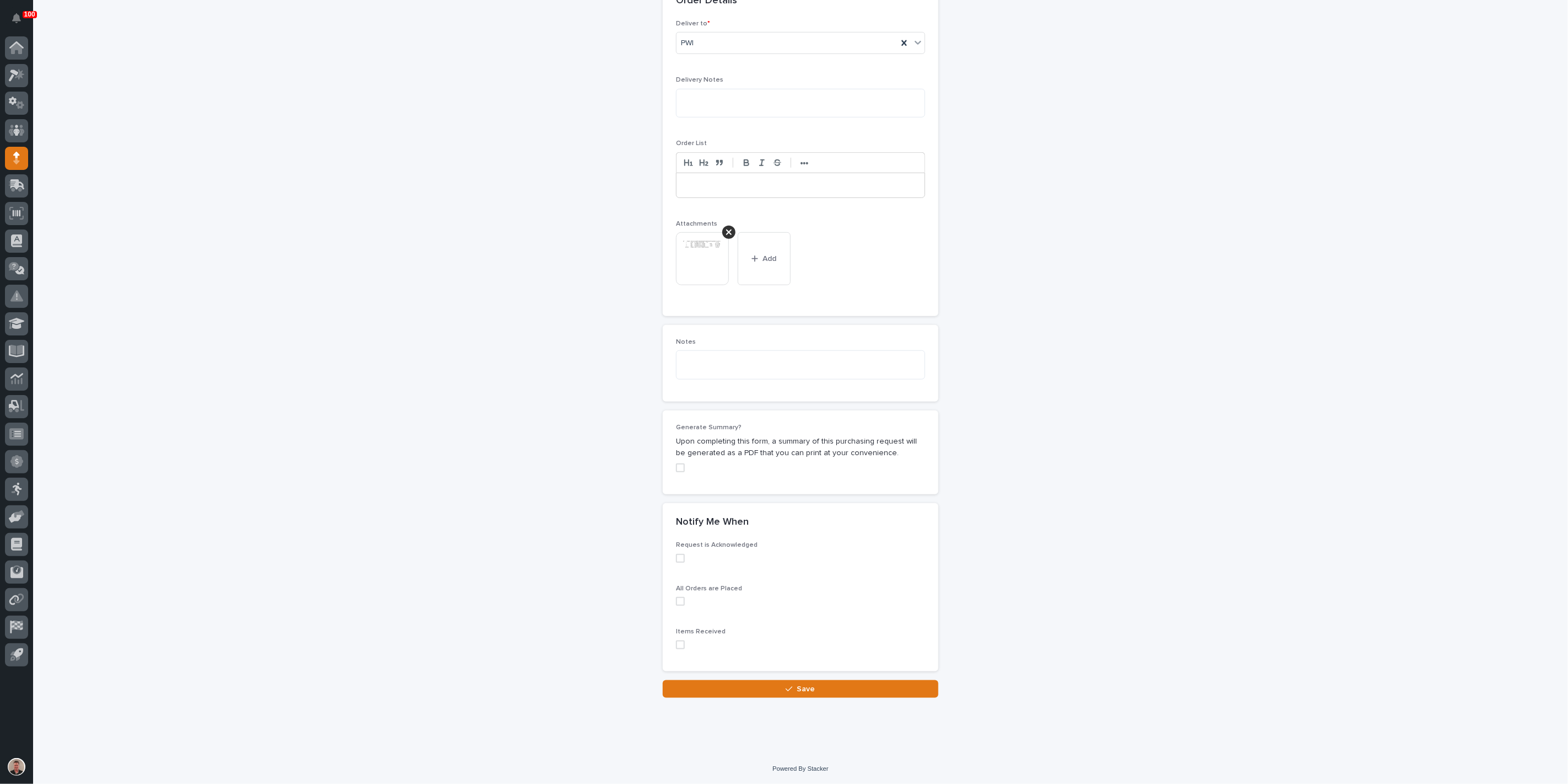
scroll to position [1003, 0]
click at [765, 683] on button "Save" at bounding box center [800, 689] width 276 height 18
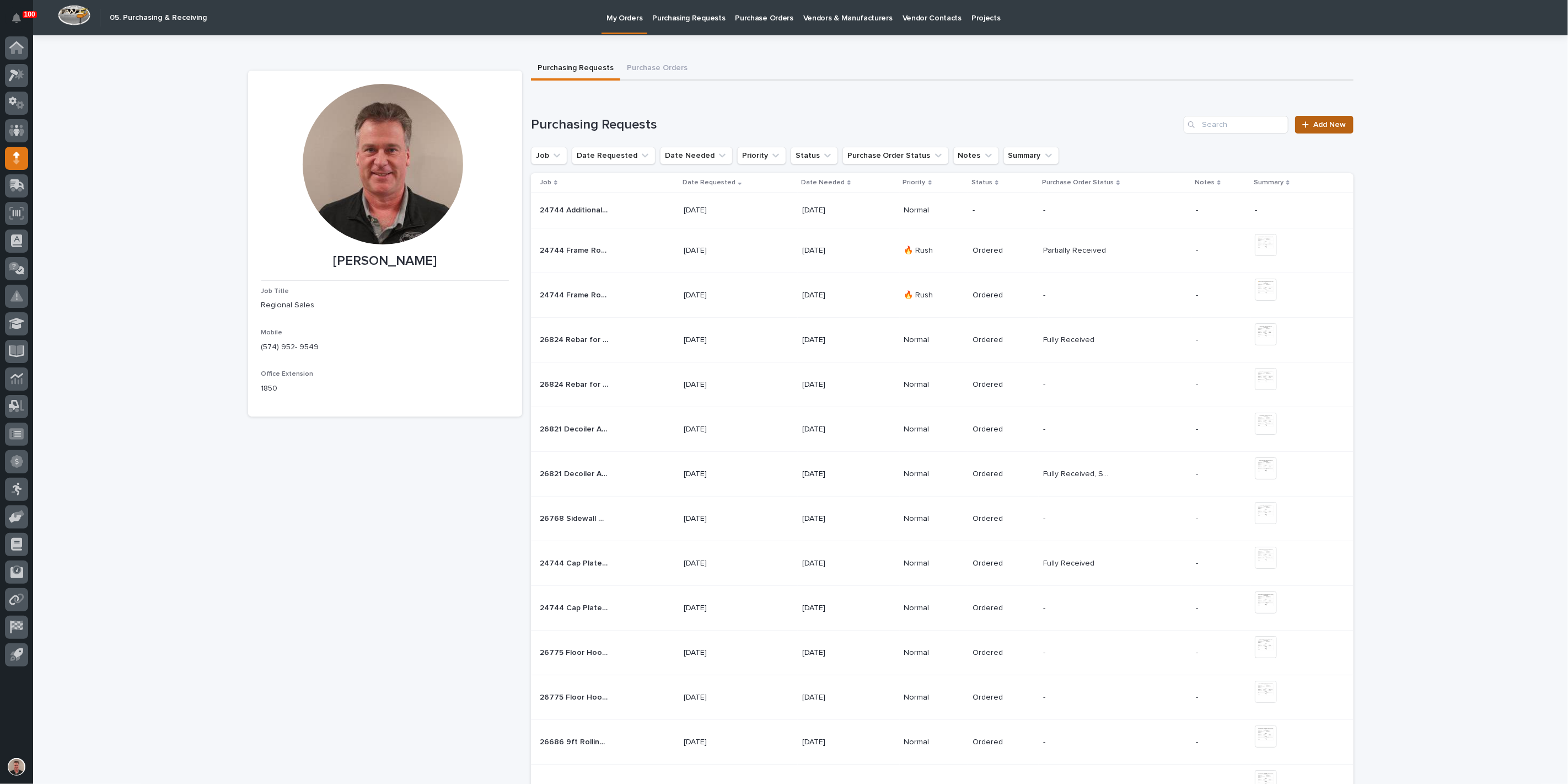
click at [1333, 129] on span "Add New" at bounding box center [1330, 124] width 33 height 7
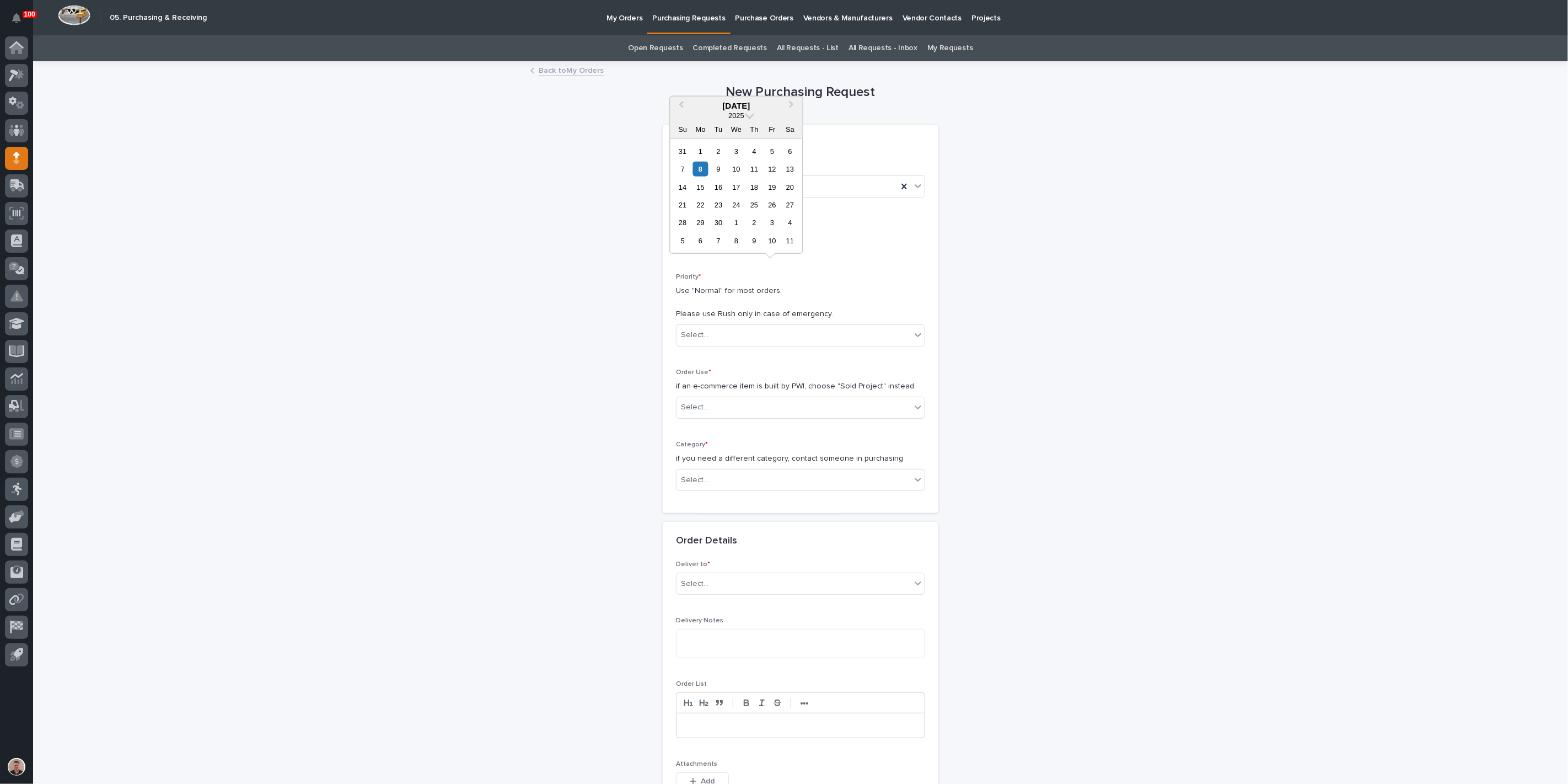
click at [741, 251] on input "text" at bounding box center [720, 241] width 87 height 20
click at [711, 162] on div "9" at bounding box center [719, 169] width 15 height 15
type input "**********"
click at [718, 344] on div "Select..." at bounding box center [793, 335] width 235 height 18
click at [713, 451] on div "Normal" at bounding box center [796, 450] width 241 height 20
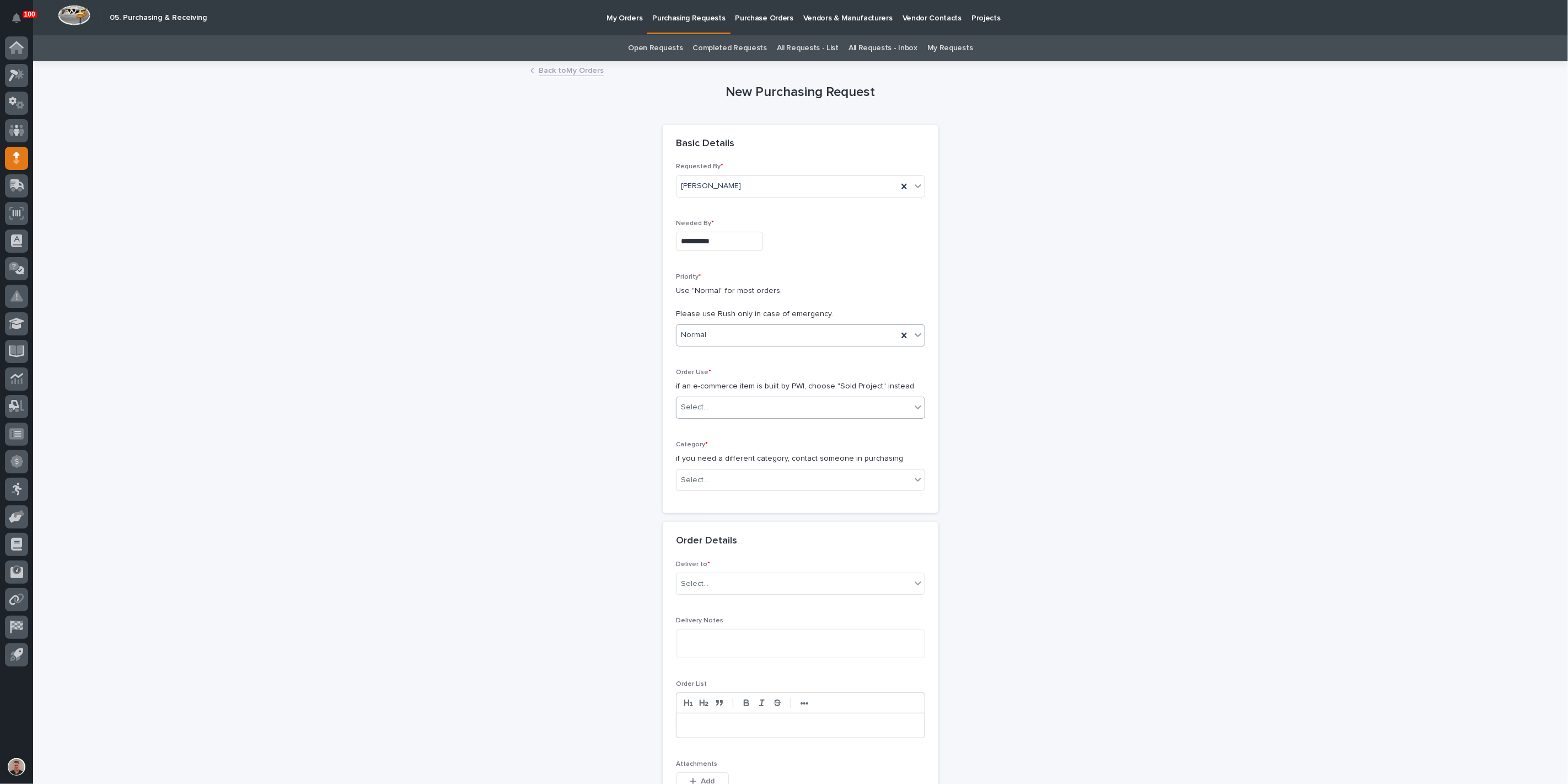
click at [708, 413] on div "Select..." at bounding box center [695, 407] width 28 height 11
click at [711, 511] on div "Sold Project" at bounding box center [796, 510] width 241 height 20
click at [708, 486] on div "Select..." at bounding box center [695, 480] width 28 height 11
click at [725, 711] on div "Parts & Hardware" at bounding box center [796, 706] width 241 height 20
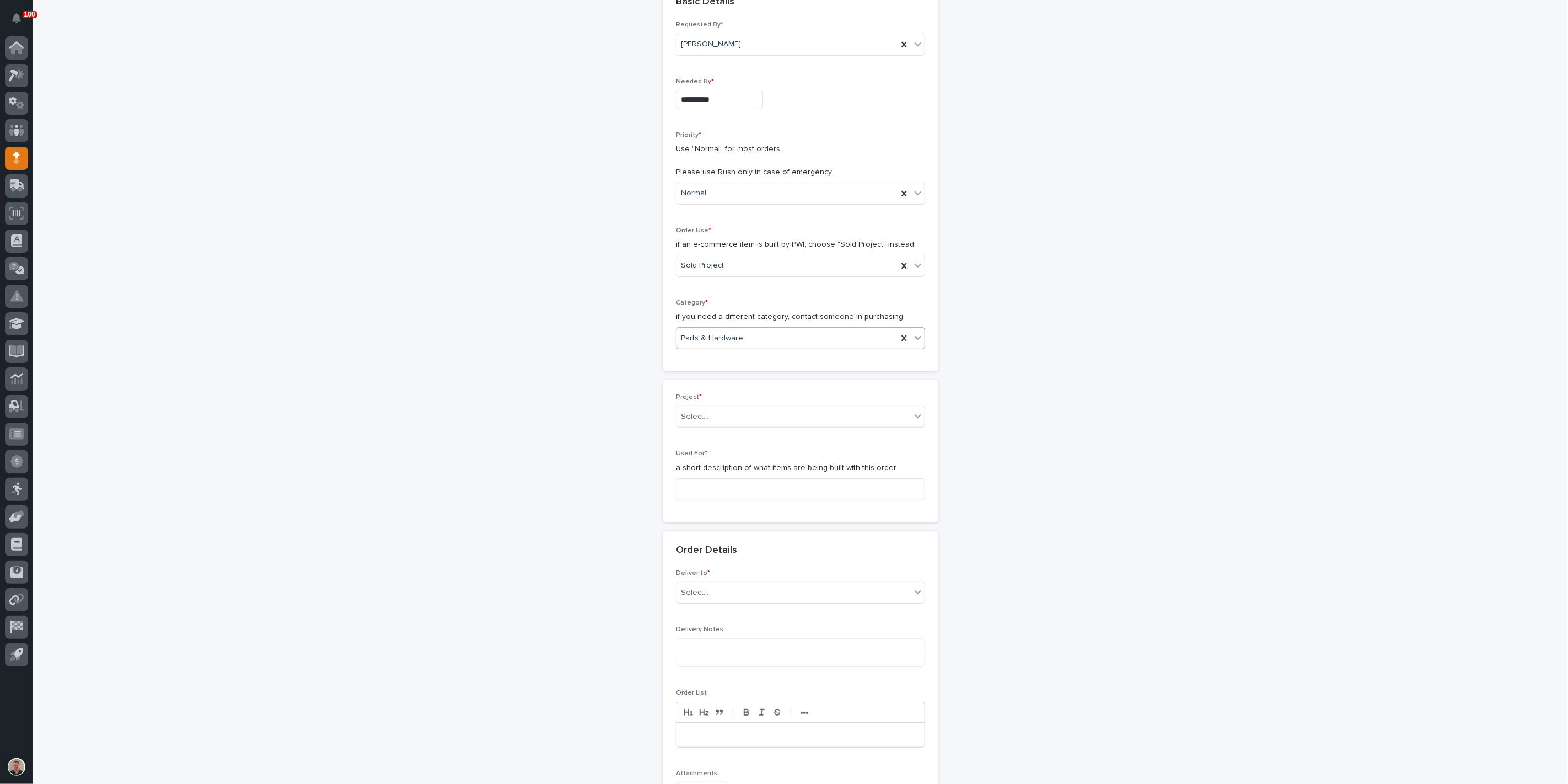
scroll to position [184, 0]
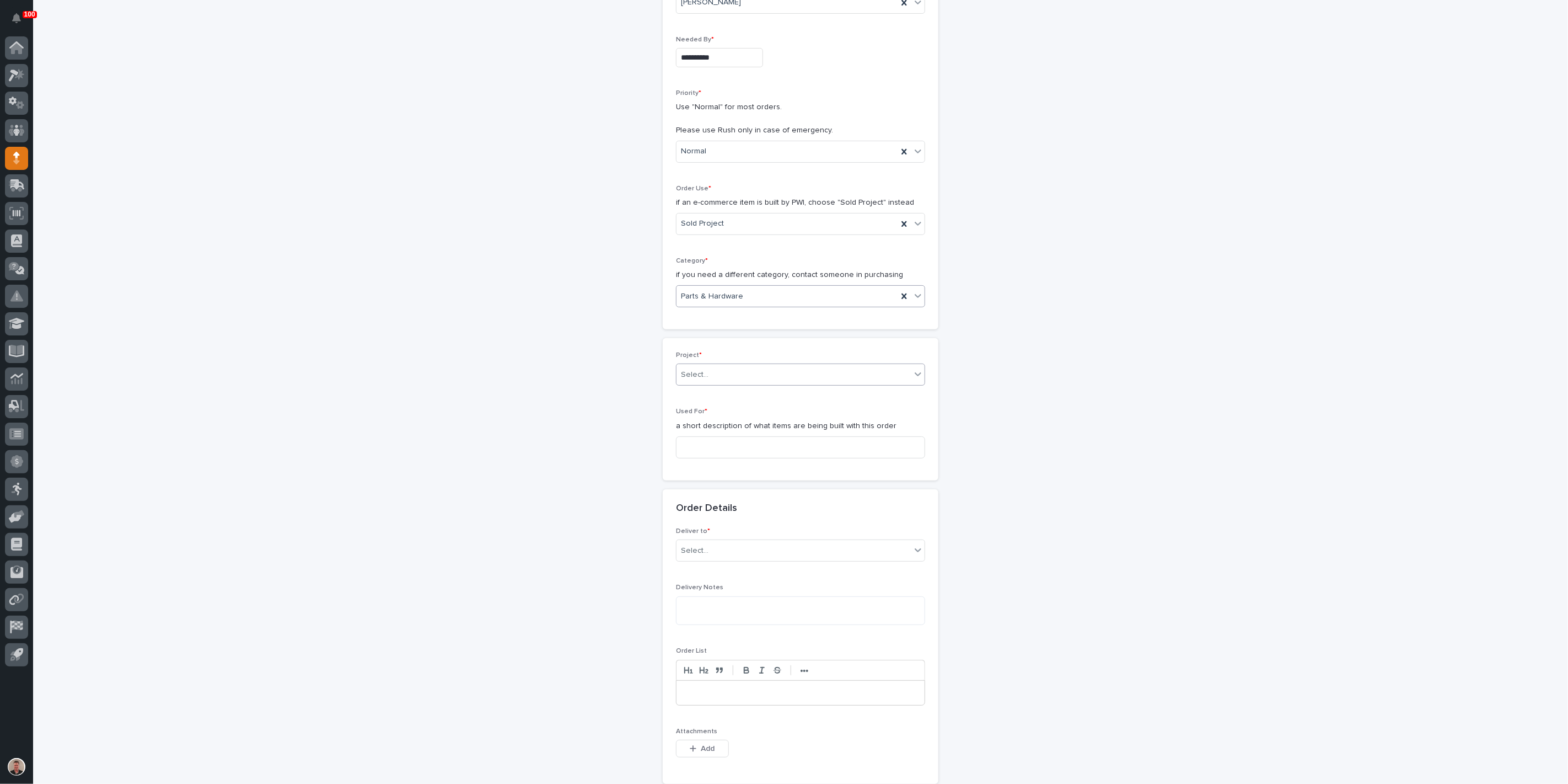
click at [738, 384] on div "Select..." at bounding box center [793, 374] width 235 height 18
type input "*****"
click at [729, 516] on div "24744 - DJ Construction - [PERSON_NAME] Plant 7 Setup" at bounding box center [796, 519] width 241 height 20
click at [707, 458] on input at bounding box center [801, 447] width 249 height 22
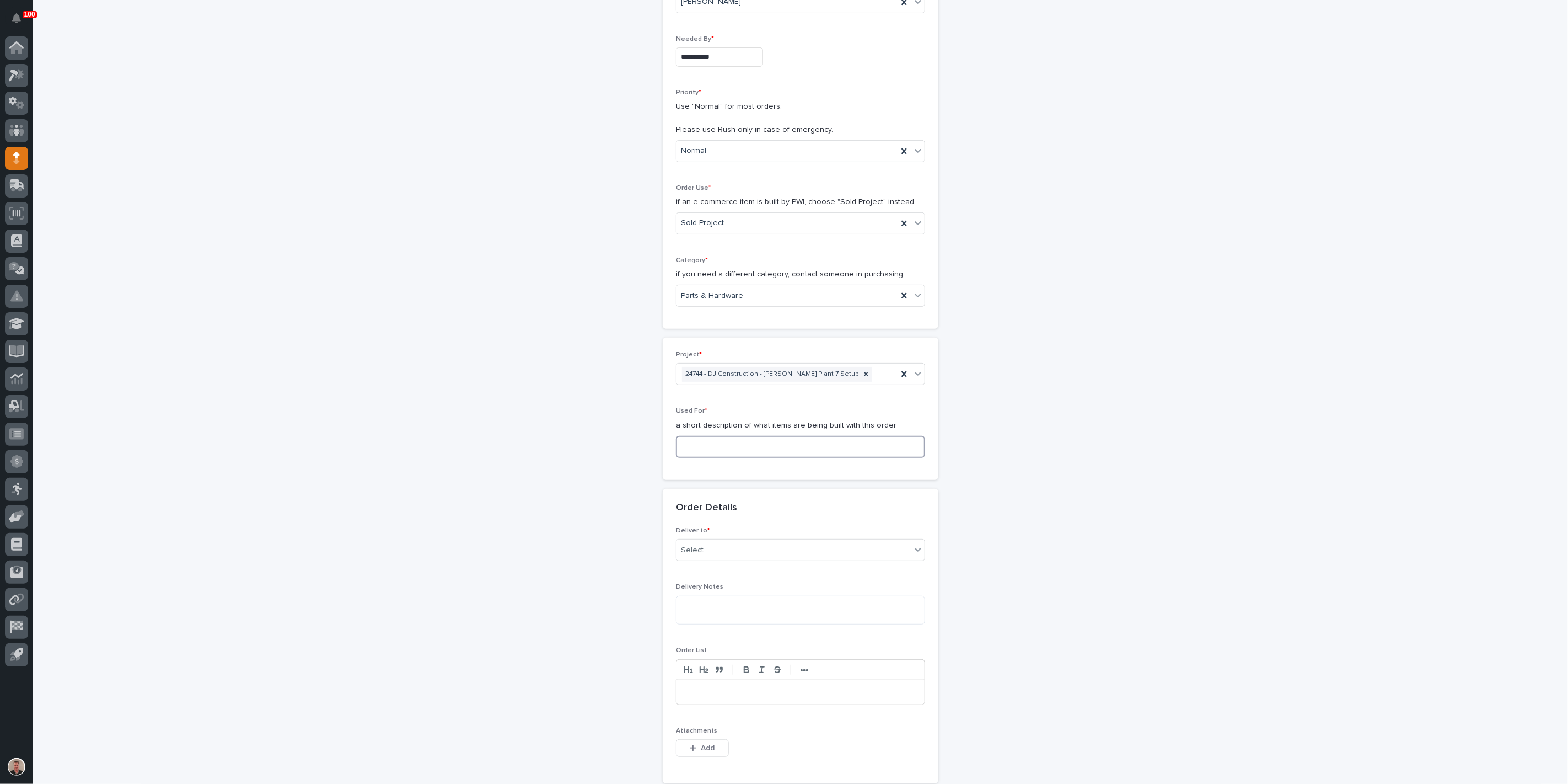
paste input "Additional Flat Track PDI - Steel"
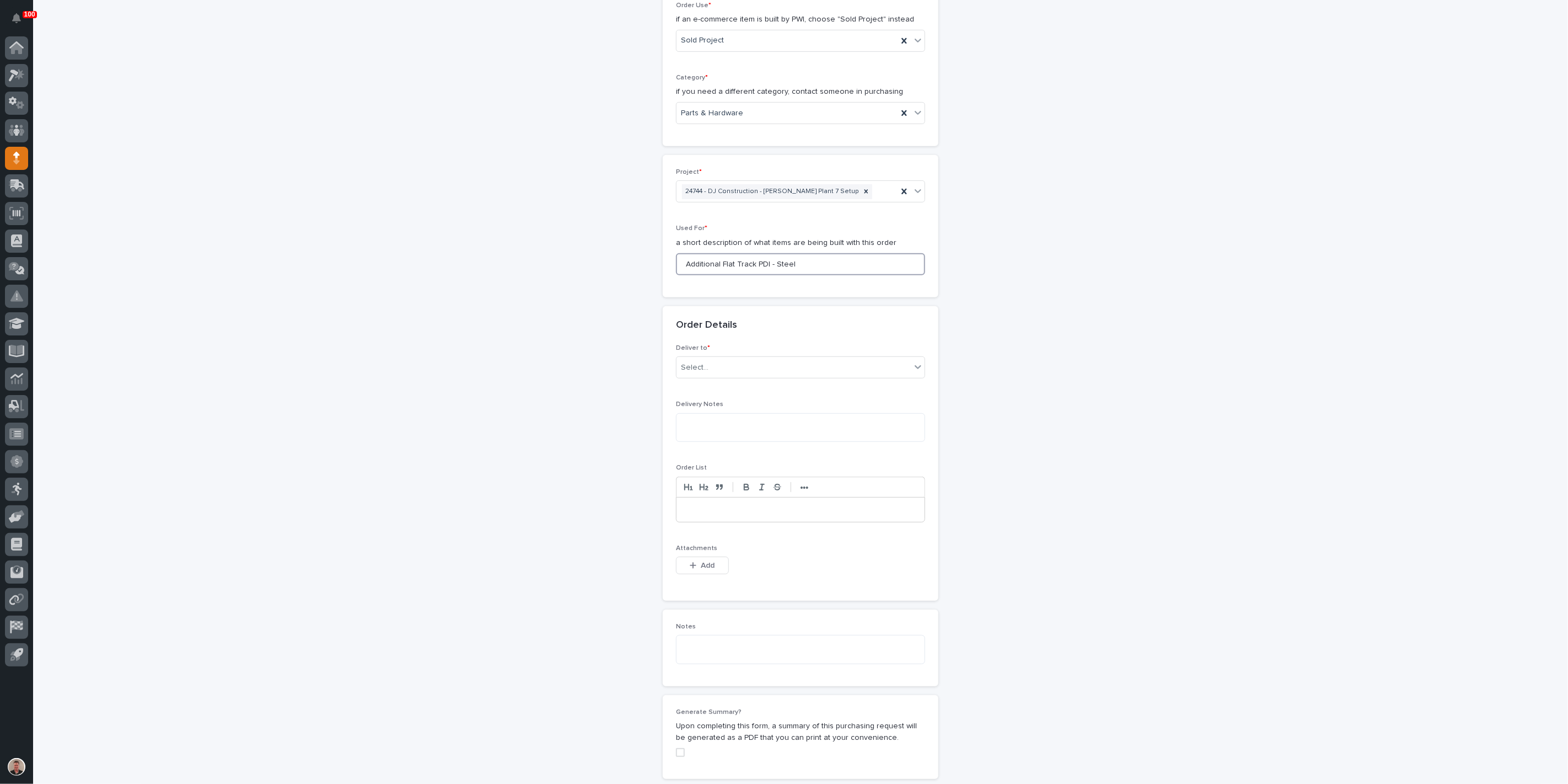
scroll to position [430, 0]
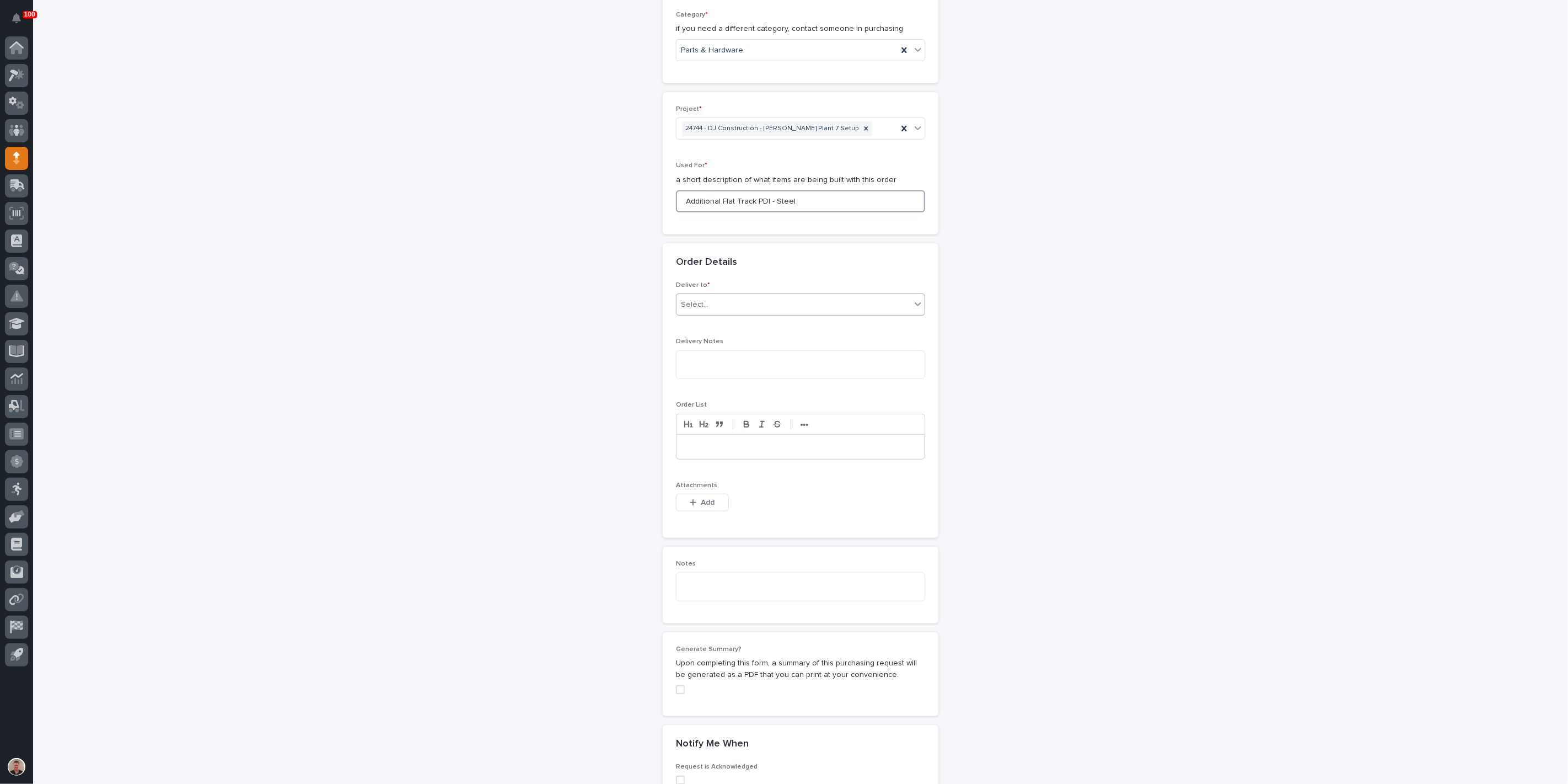
type input "Additional Flat Track PDI - Steel"
click at [760, 314] on div "Select..." at bounding box center [793, 304] width 235 height 18
click at [756, 509] on div "PWI" at bounding box center [796, 502] width 241 height 20
click at [710, 511] on button "Add" at bounding box center [703, 502] width 53 height 18
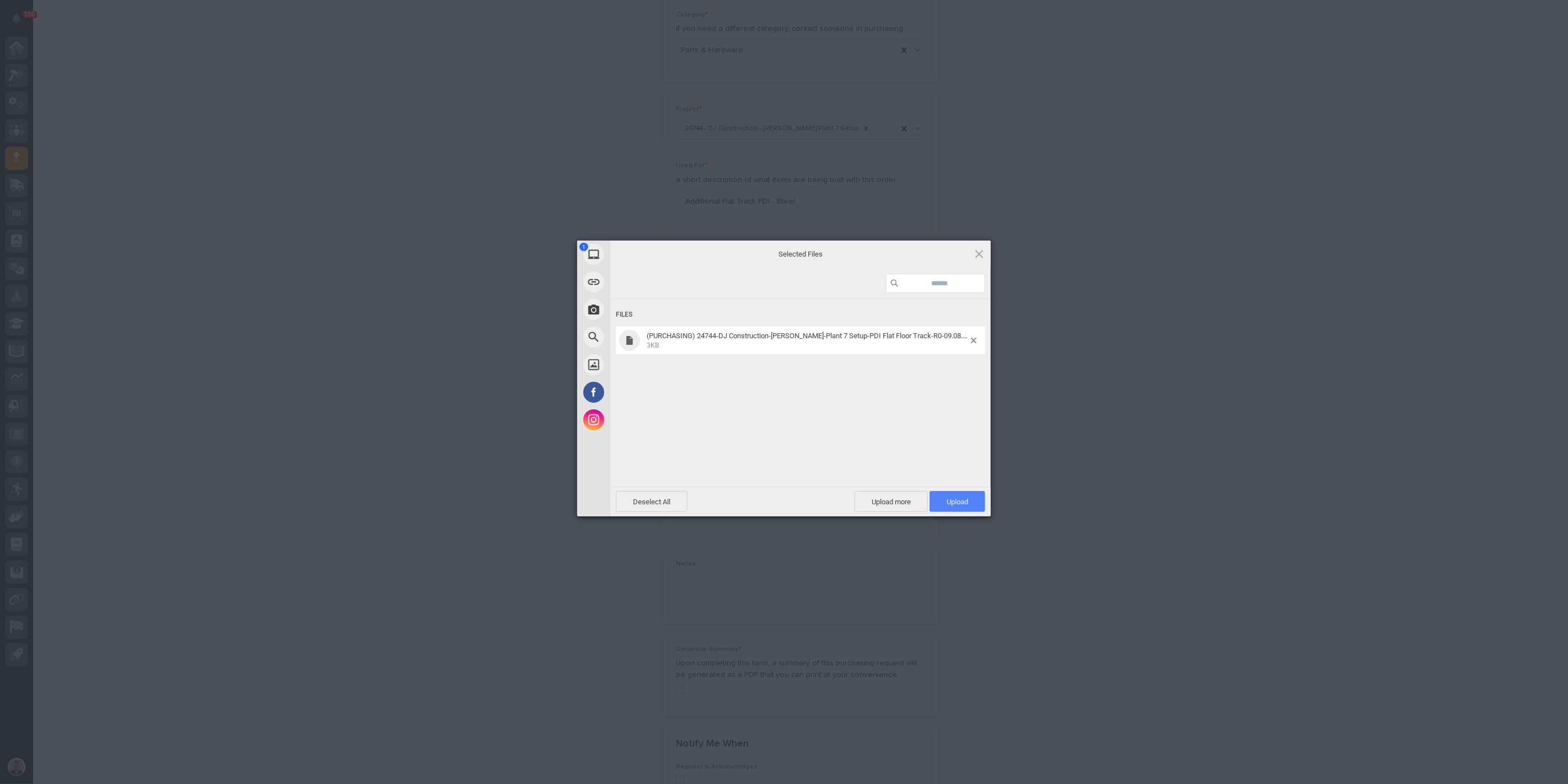
click at [962, 505] on span "Upload 1" at bounding box center [957, 501] width 21 height 8
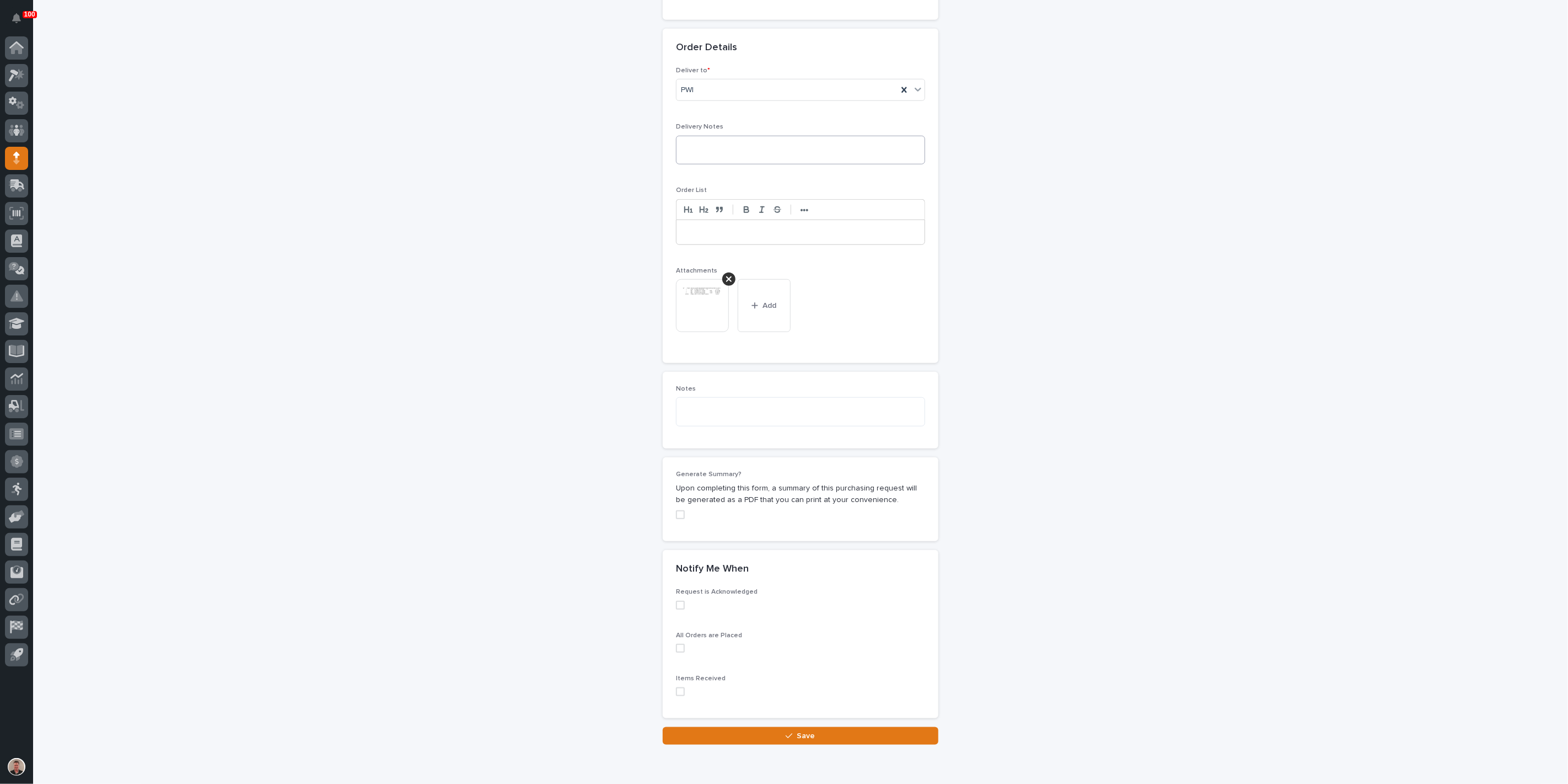
scroll to position [1003, 0]
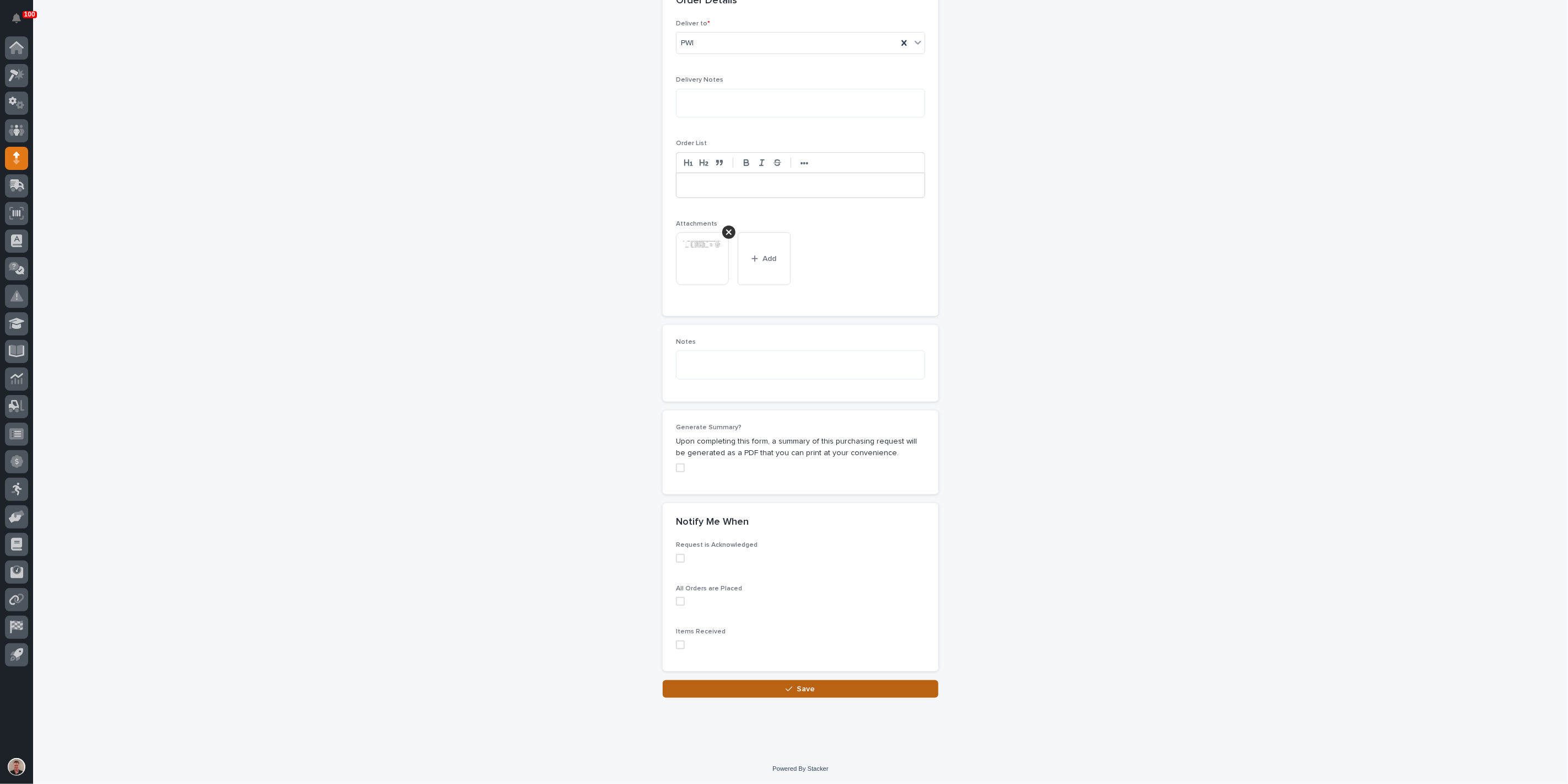
click at [767, 684] on button "Save" at bounding box center [800, 689] width 276 height 18
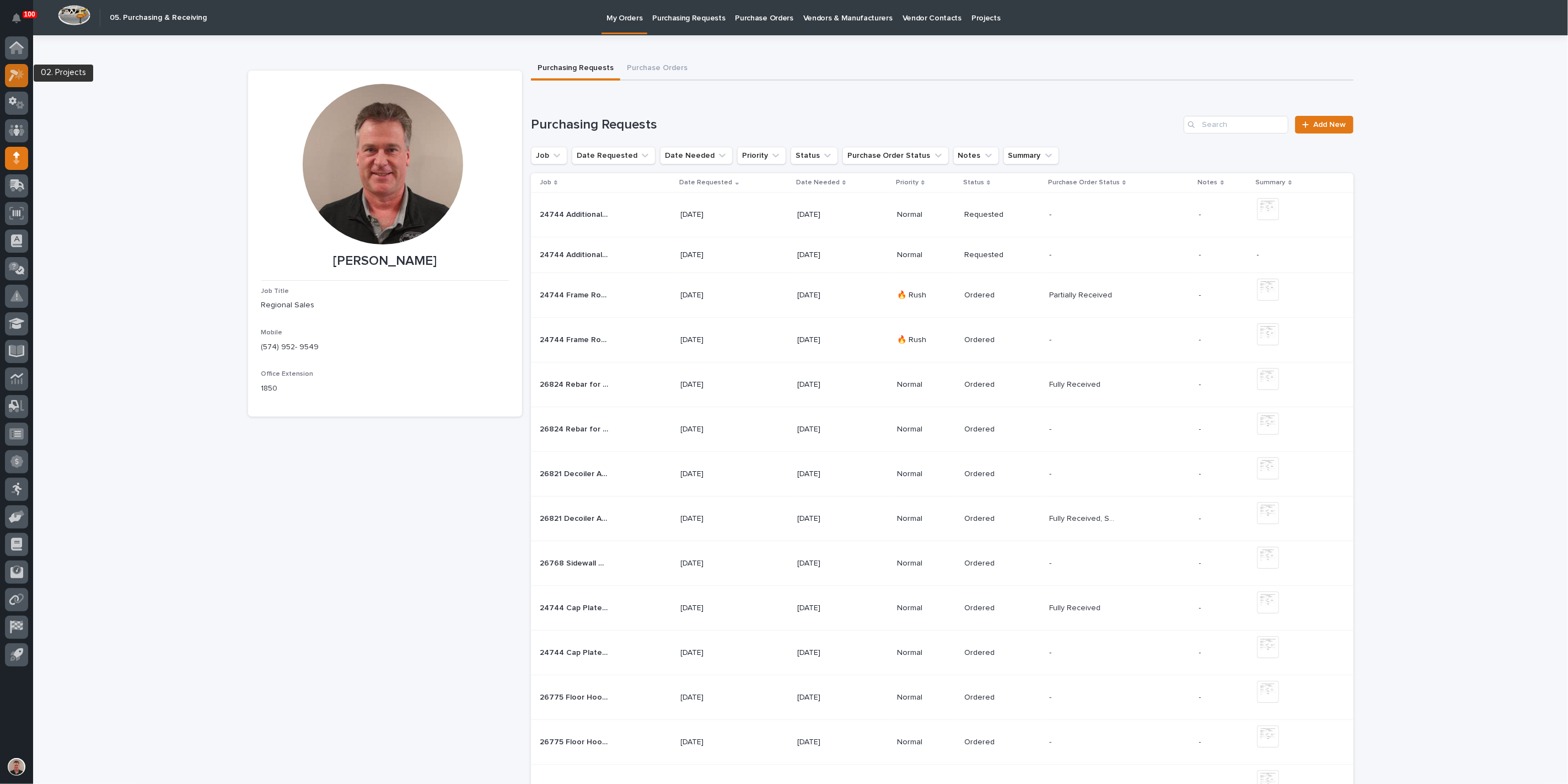
click at [10, 73] on icon at bounding box center [16, 76] width 16 height 13
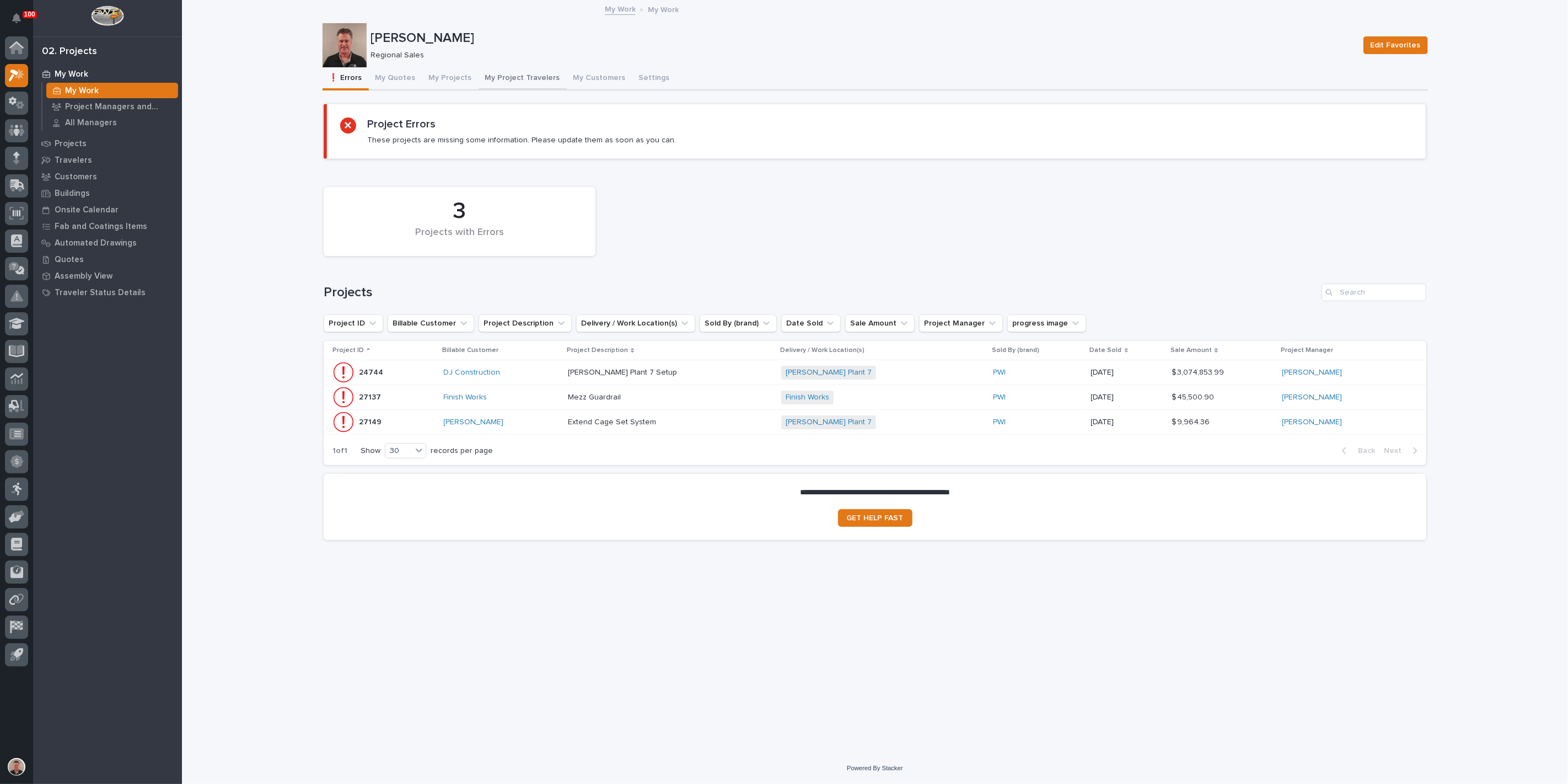
click at [544, 80] on button "My Project Travelers" at bounding box center [522, 78] width 88 height 23
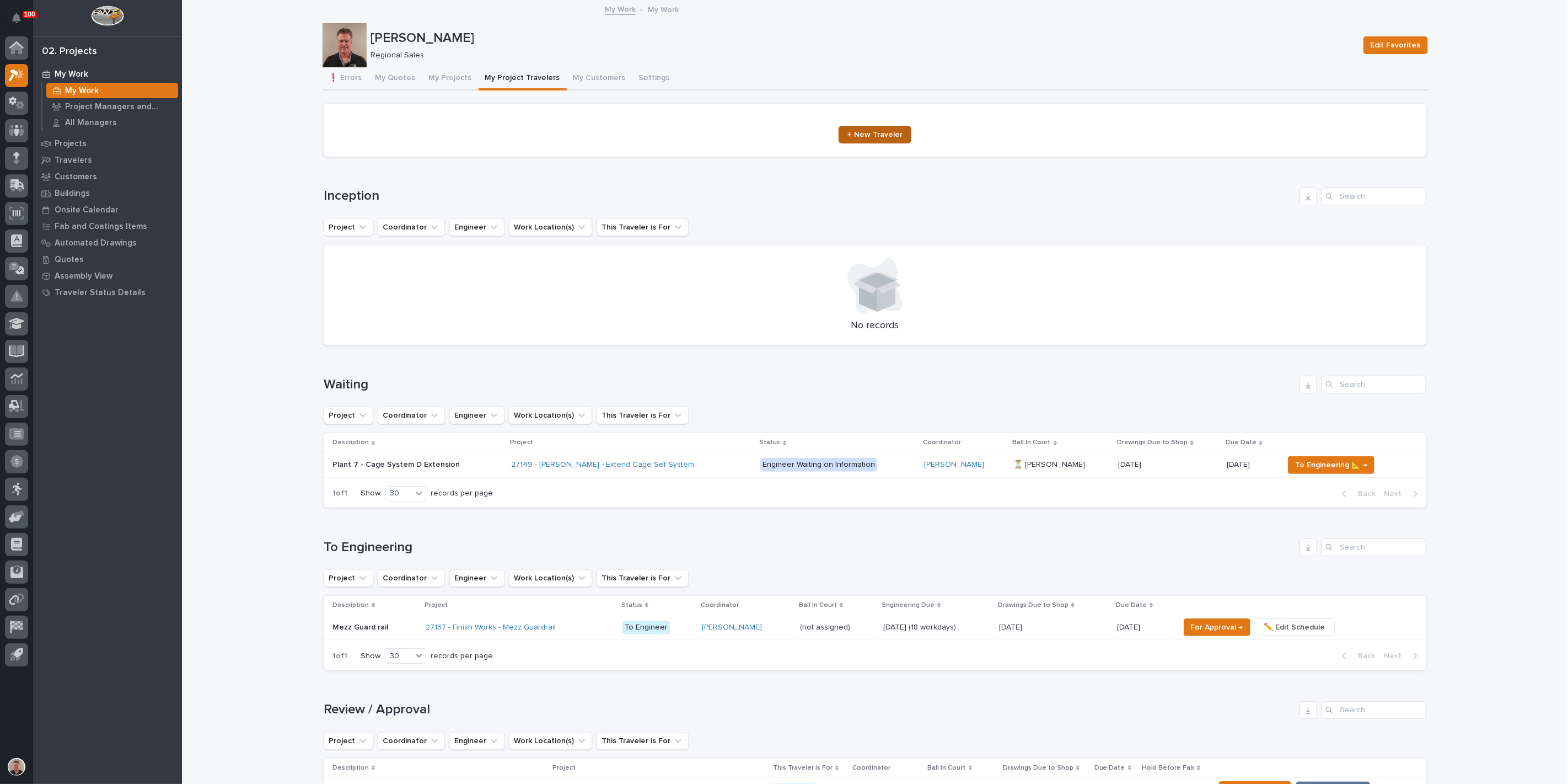
click at [879, 138] on span "+ New Traveler" at bounding box center [875, 135] width 55 height 7
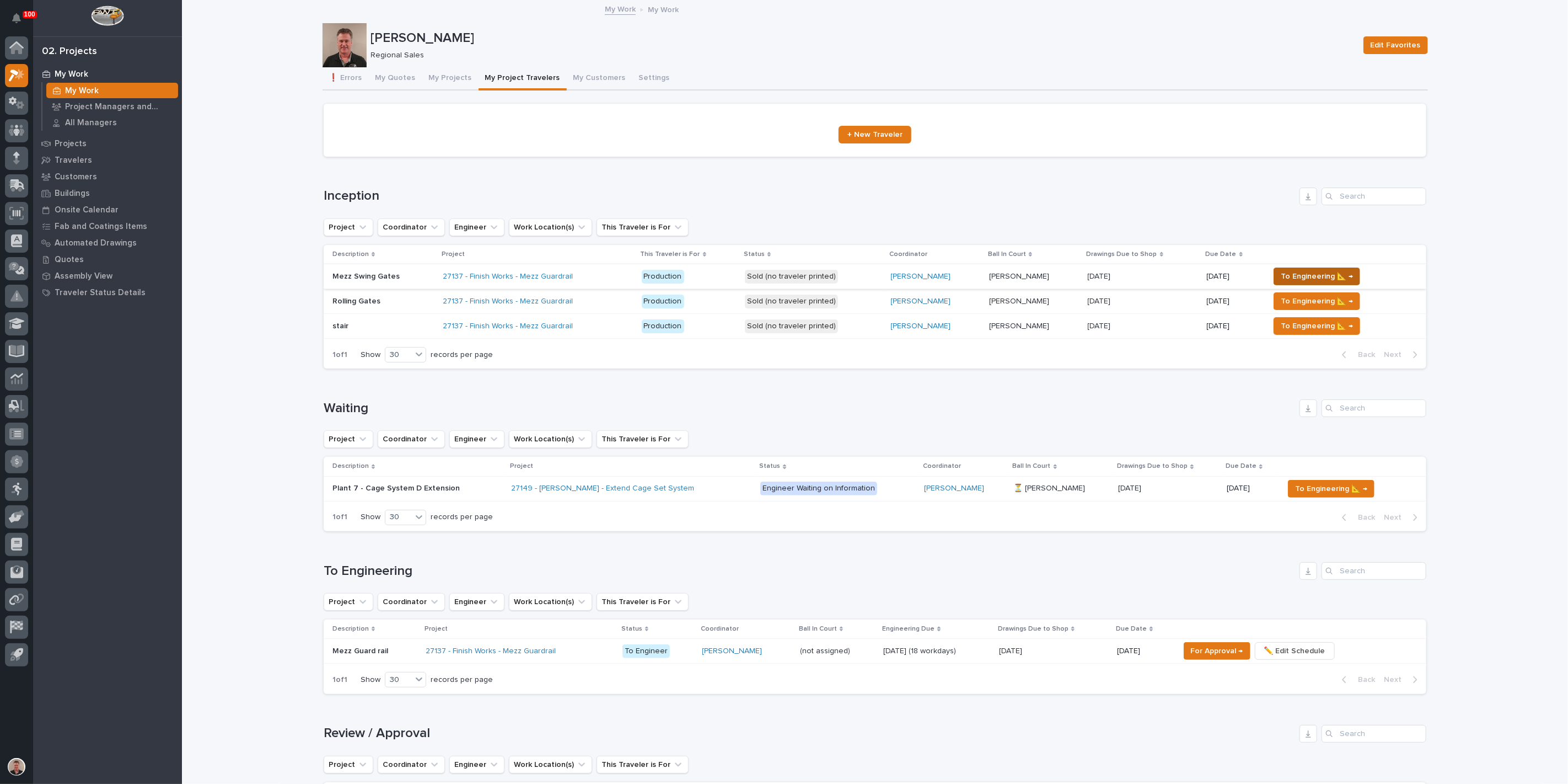
click at [1317, 283] on span "To Engineering 📐 →" at bounding box center [1317, 277] width 72 height 13
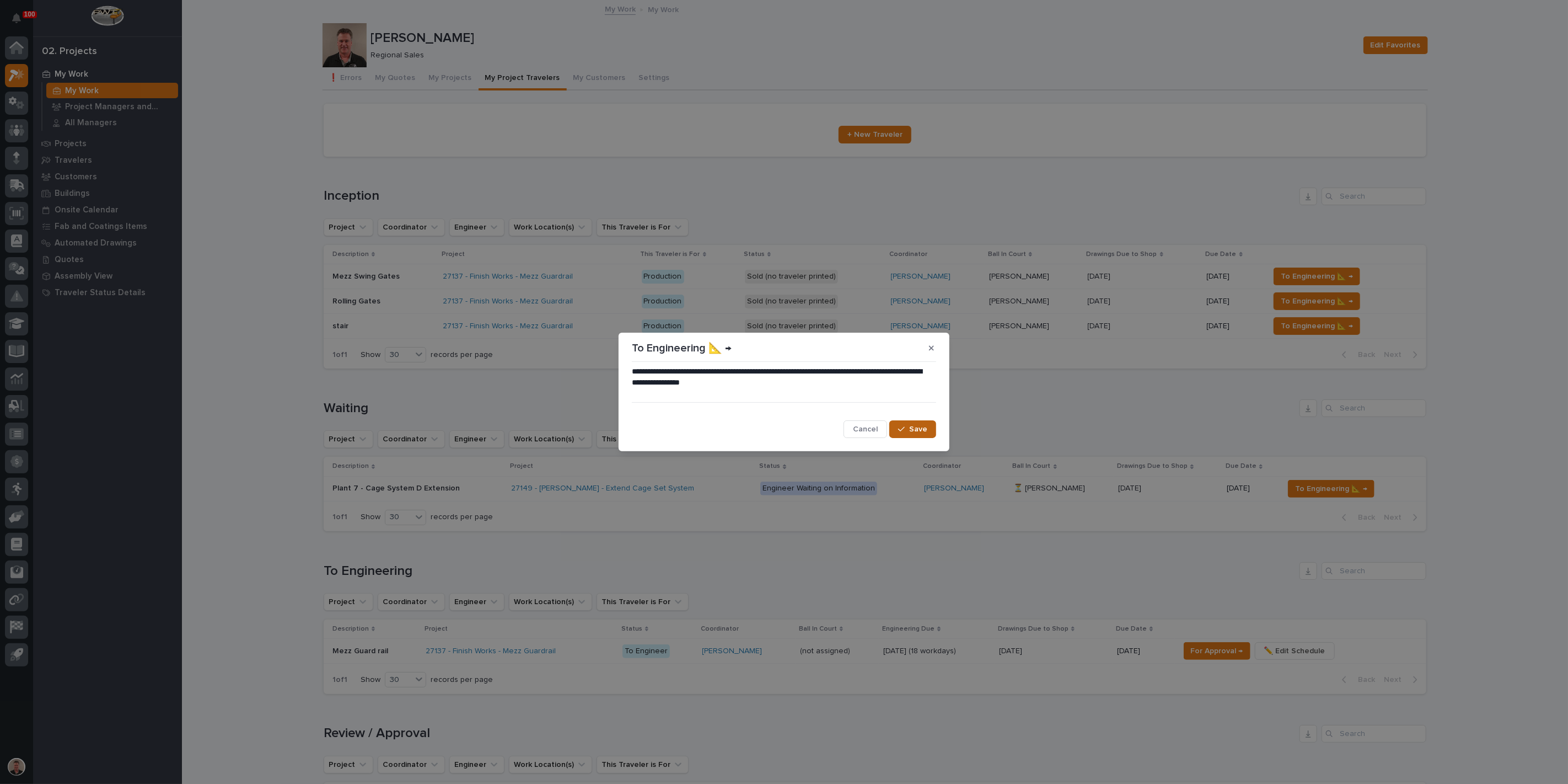
click at [909, 427] on span "Save" at bounding box center [918, 429] width 18 height 10
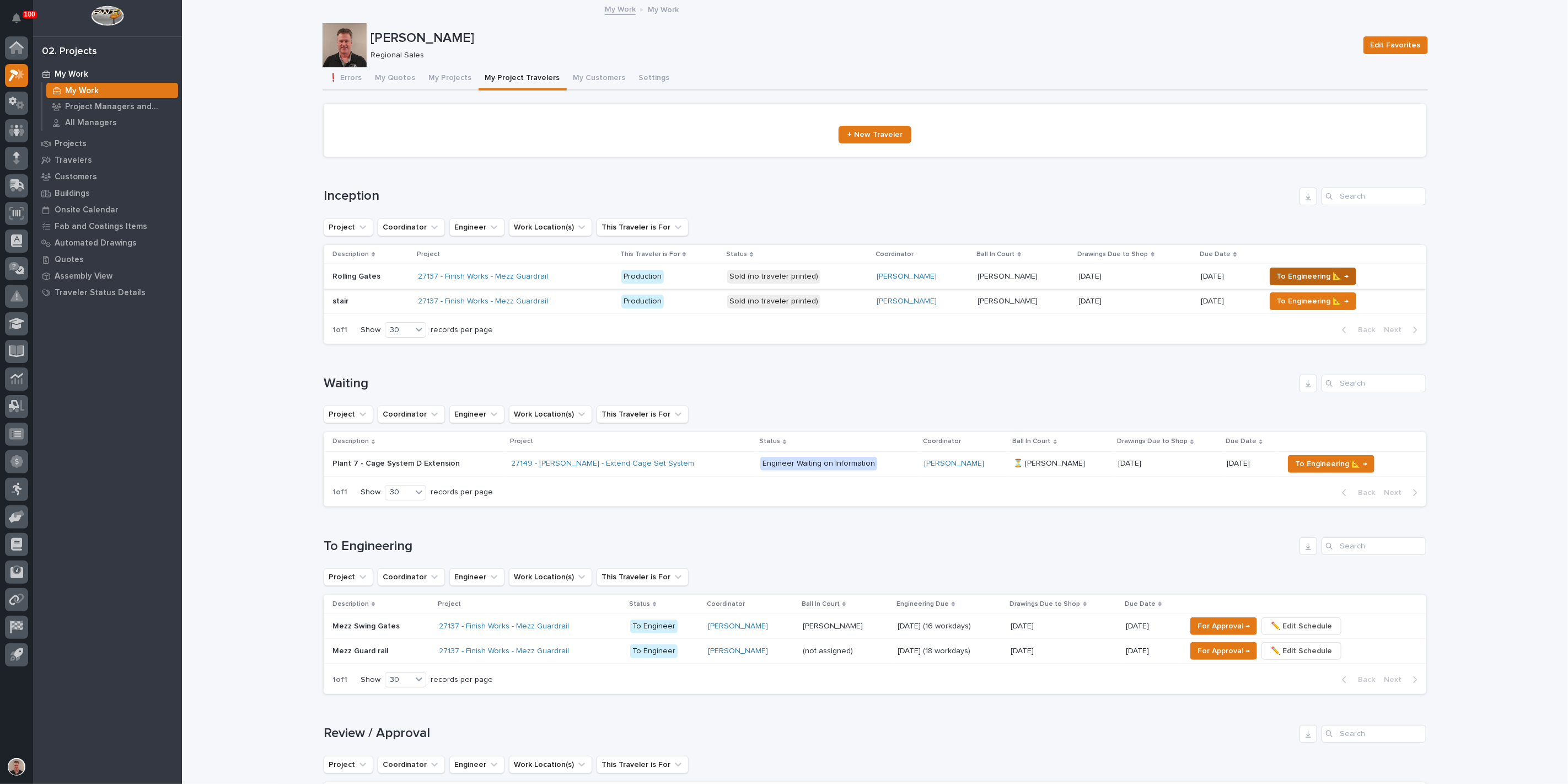
click at [1316, 283] on span "To Engineering 📐 →" at bounding box center [1313, 277] width 72 height 13
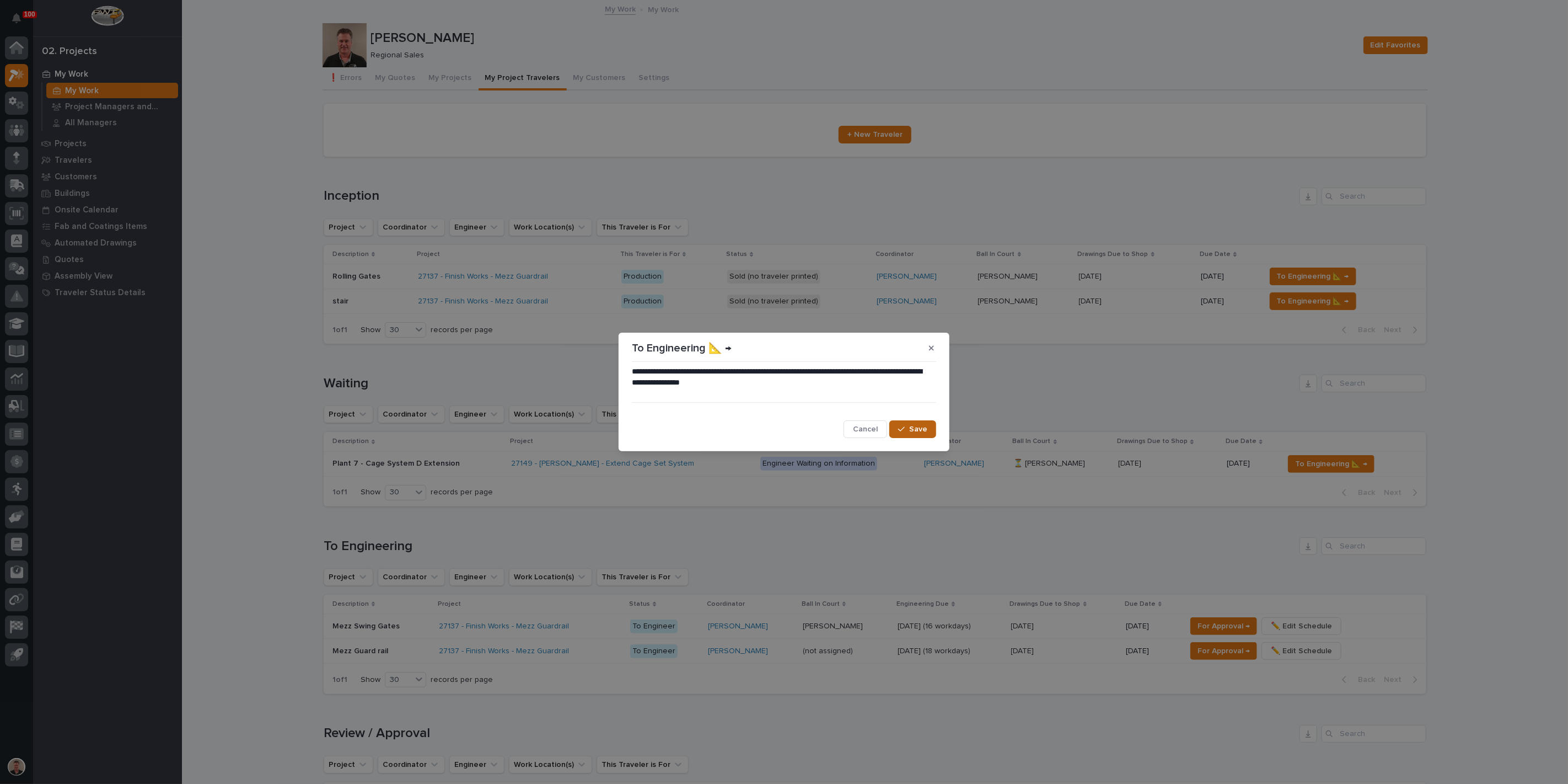
click at [905, 426] on button "Save" at bounding box center [913, 429] width 47 height 18
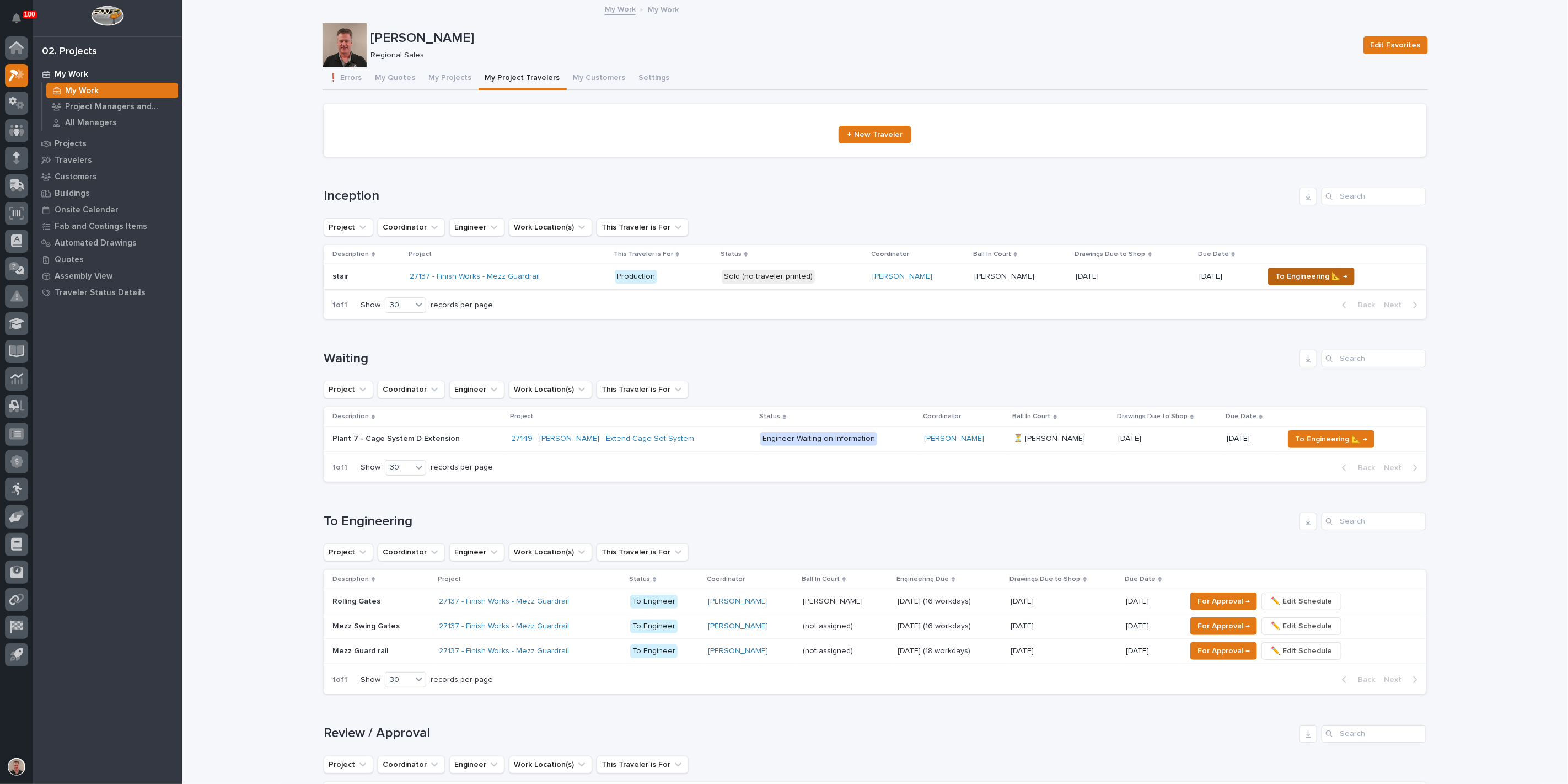
click at [1311, 283] on span "To Engineering 📐 →" at bounding box center [1311, 277] width 72 height 13
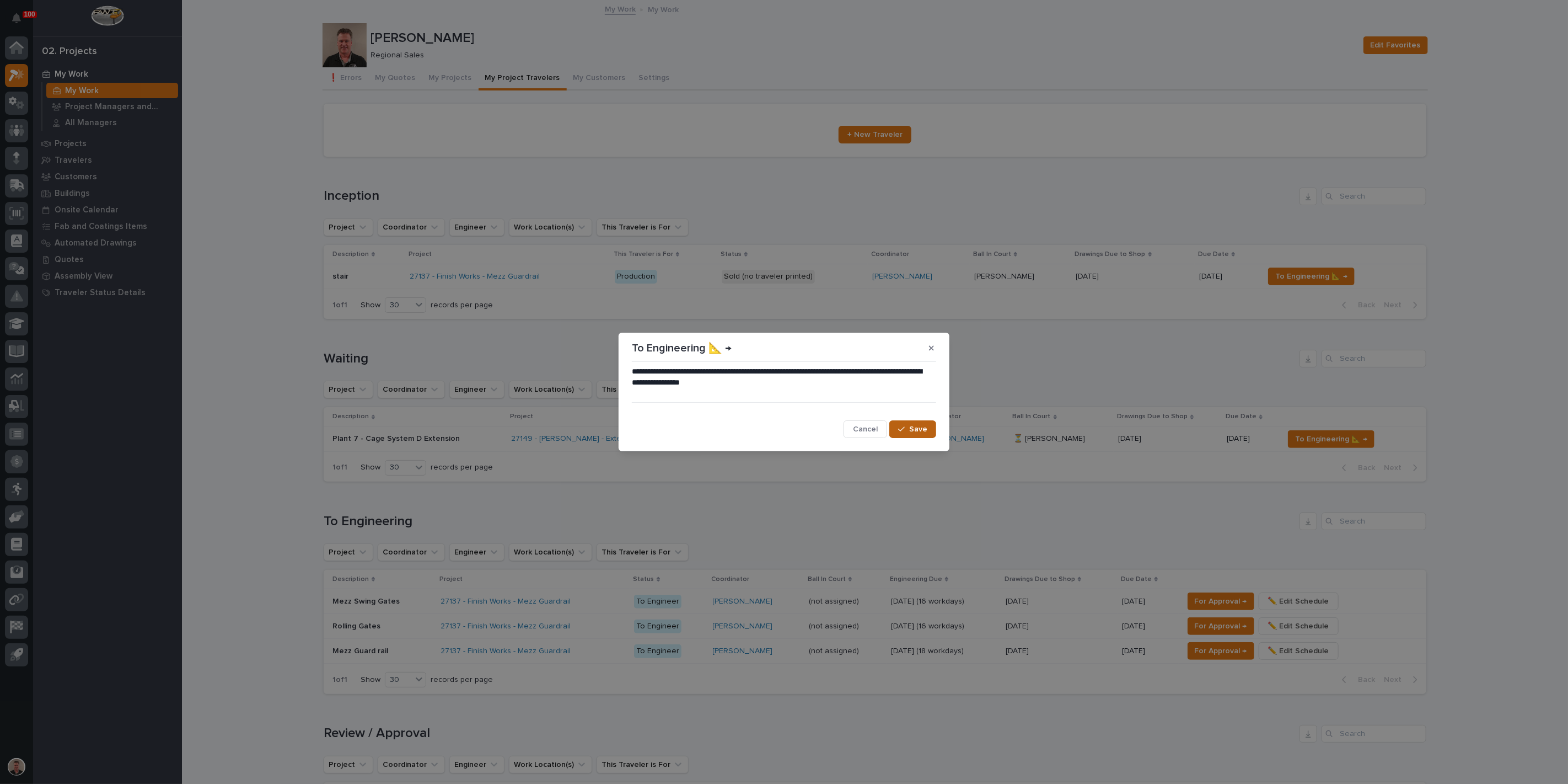
drag, startPoint x: 912, startPoint y: 432, endPoint x: 925, endPoint y: 433, distance: 13.0
click at [912, 432] on span "Save" at bounding box center [918, 429] width 18 height 10
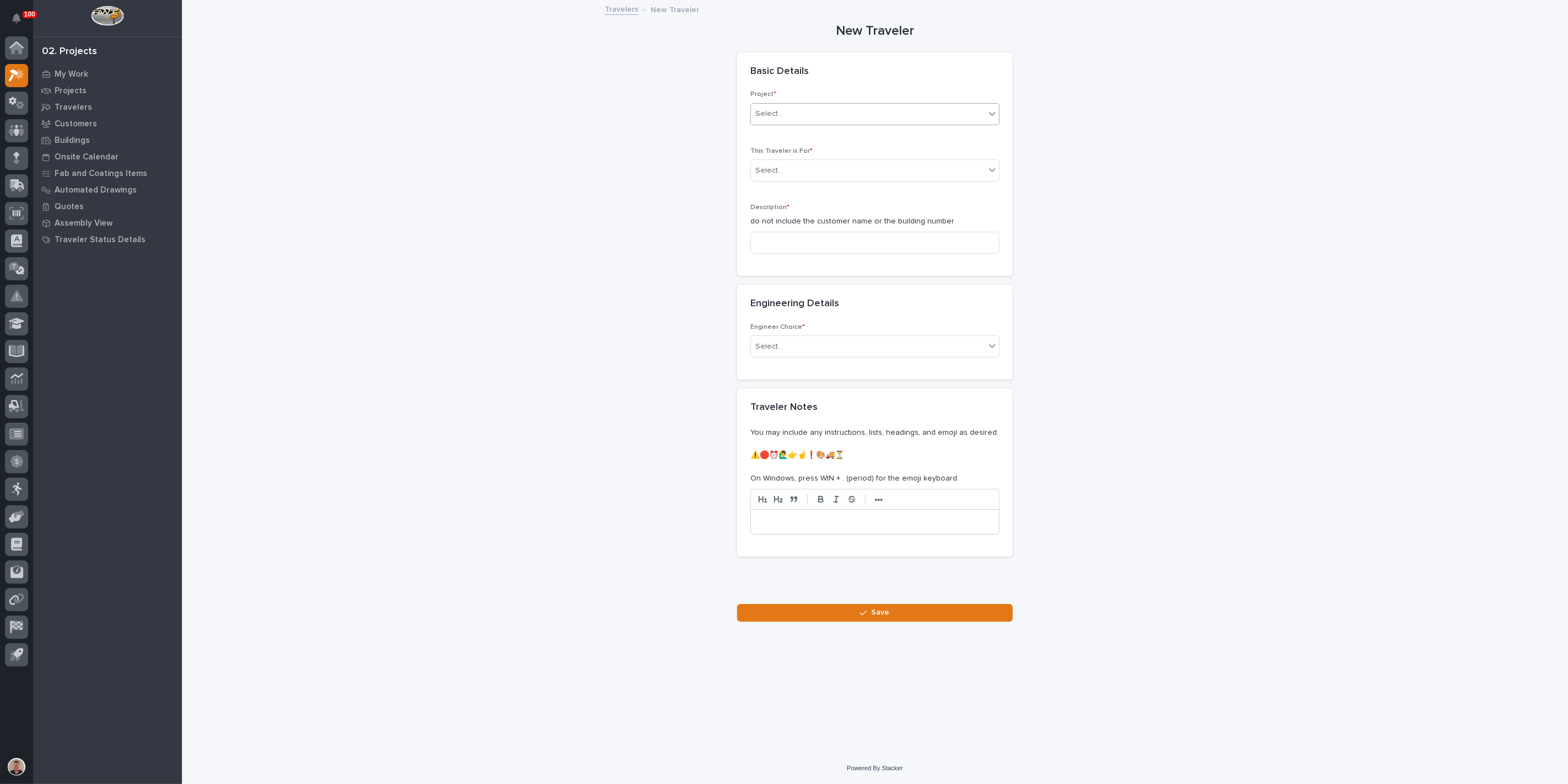
click at [785, 119] on input "text" at bounding box center [784, 114] width 1 height 9
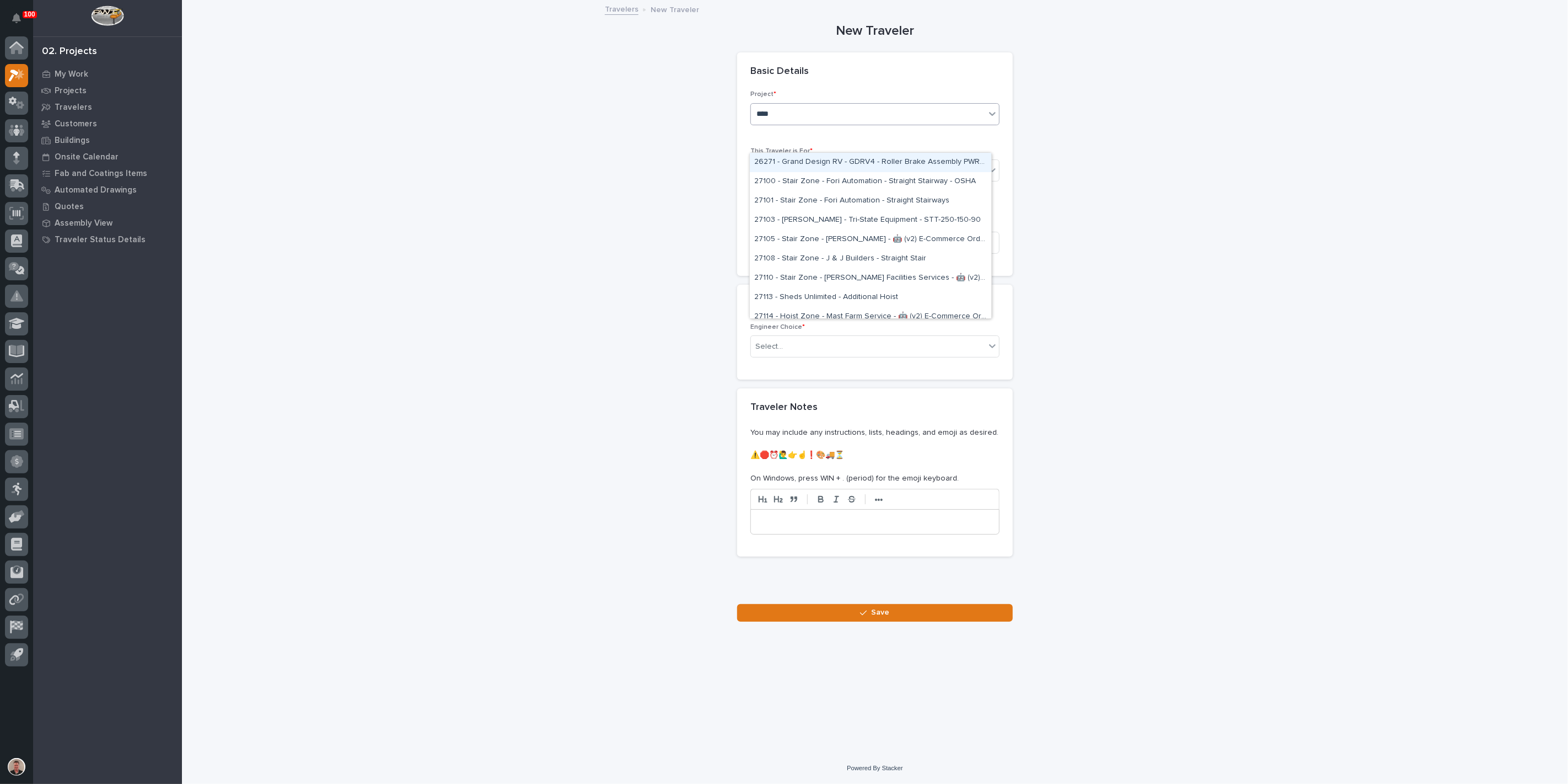
type input "*****"
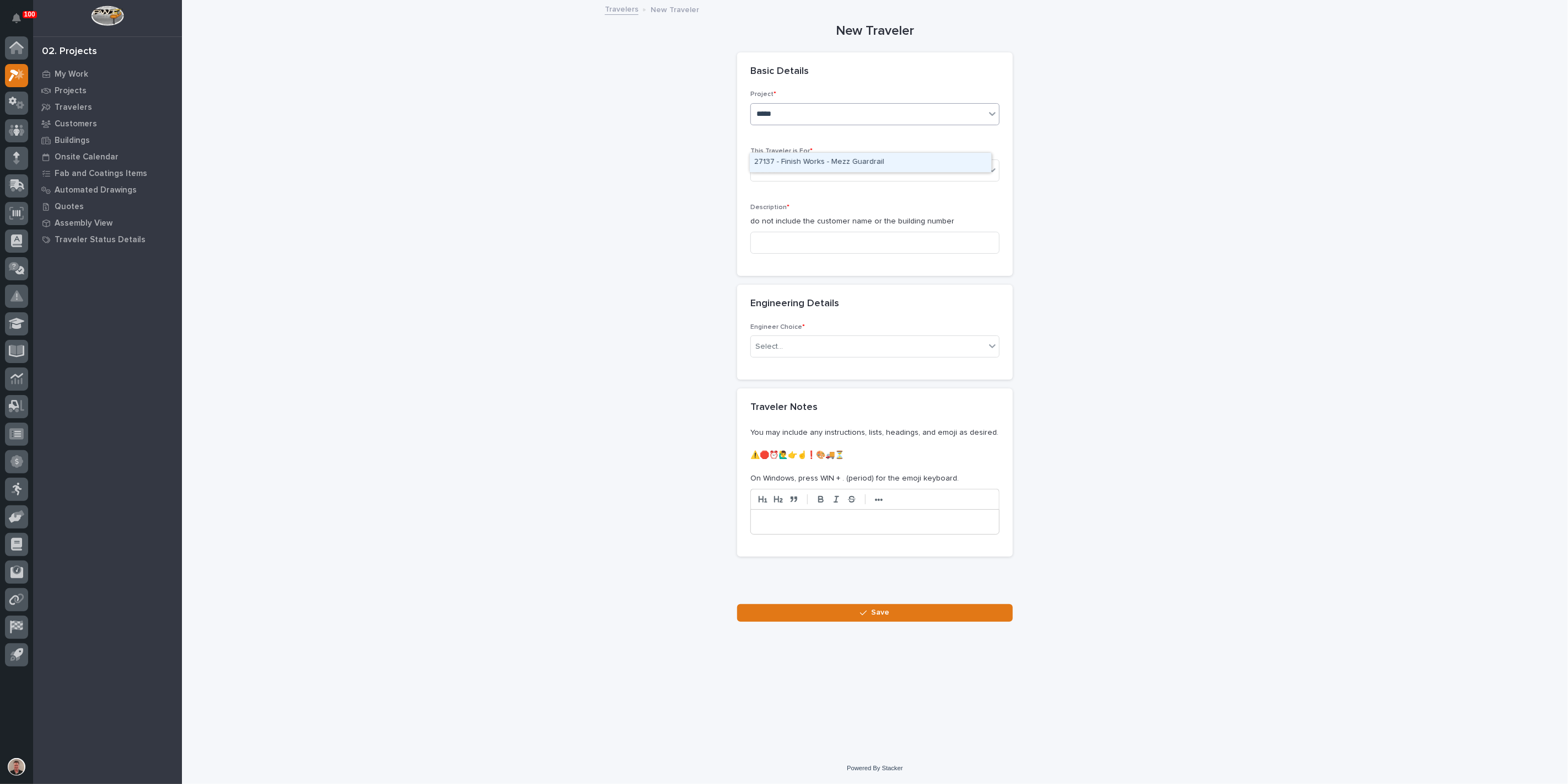
click at [802, 165] on div "27137 - Finish Works - Mezz Guardrail" at bounding box center [871, 162] width 241 height 20
click at [785, 176] on input "text" at bounding box center [784, 171] width 1 height 9
click at [787, 227] on span "Production" at bounding box center [775, 226] width 42 height 12
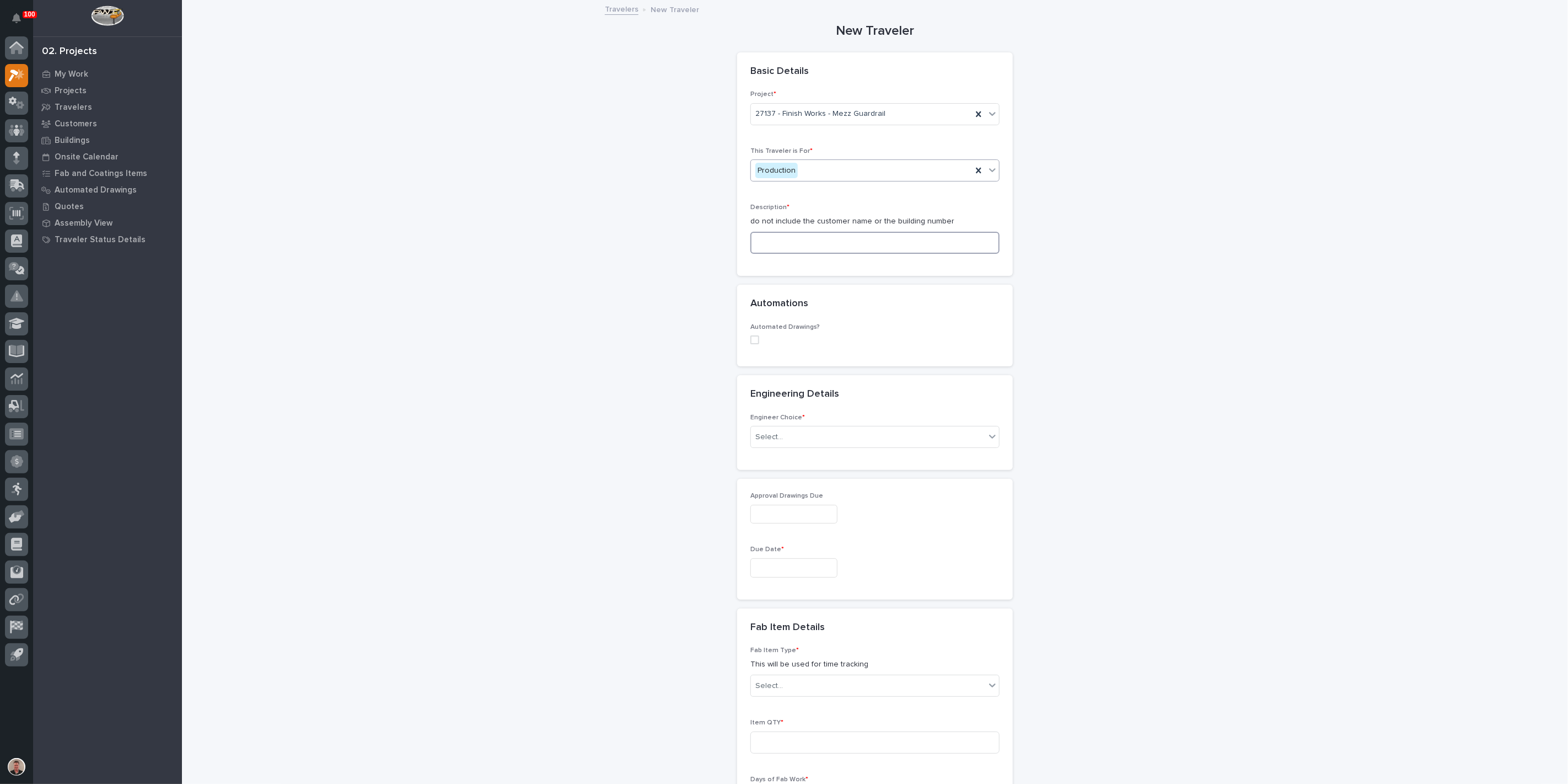
click at [780, 253] on input at bounding box center [875, 243] width 249 height 22
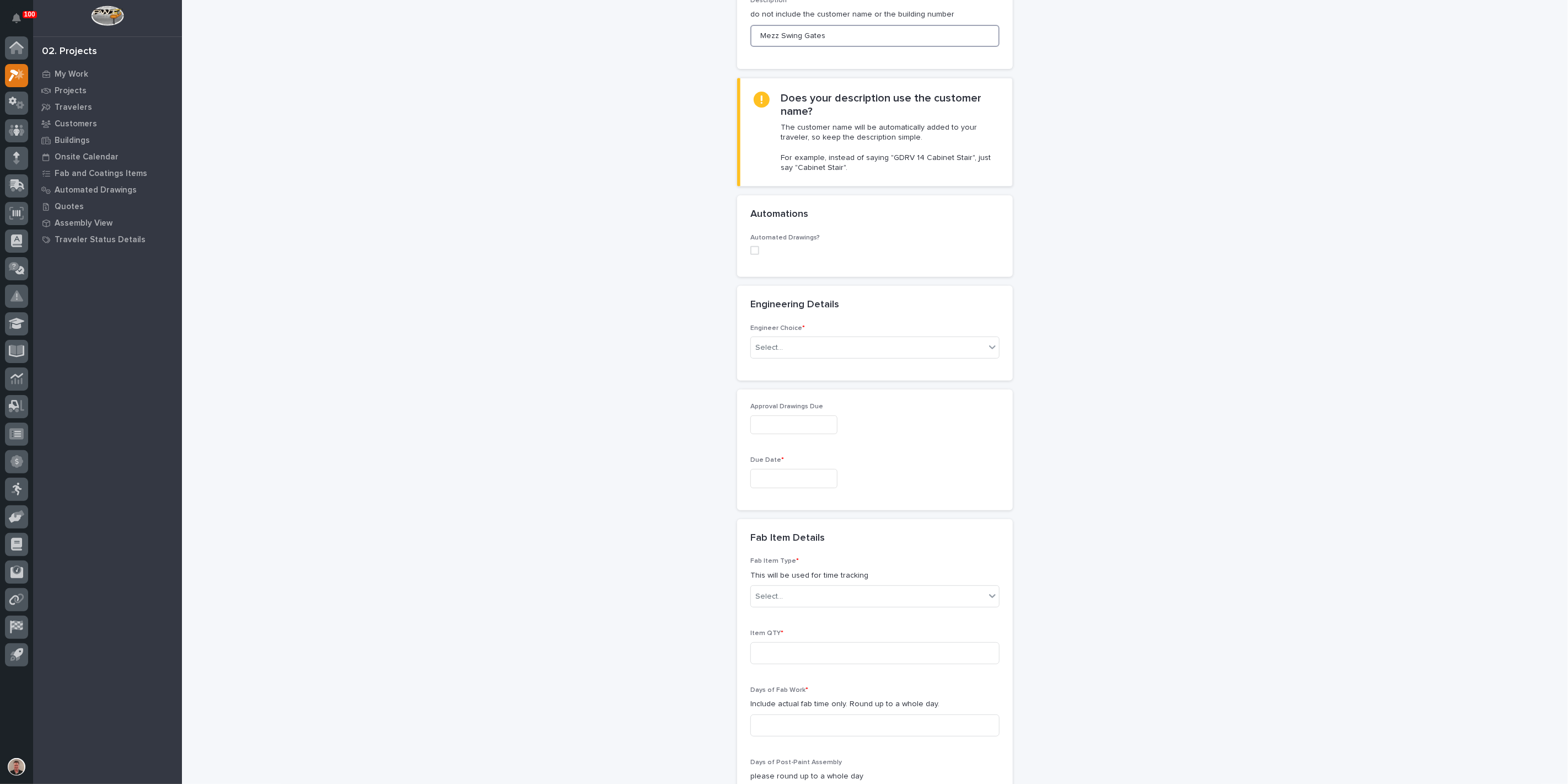
scroll to position [245, 0]
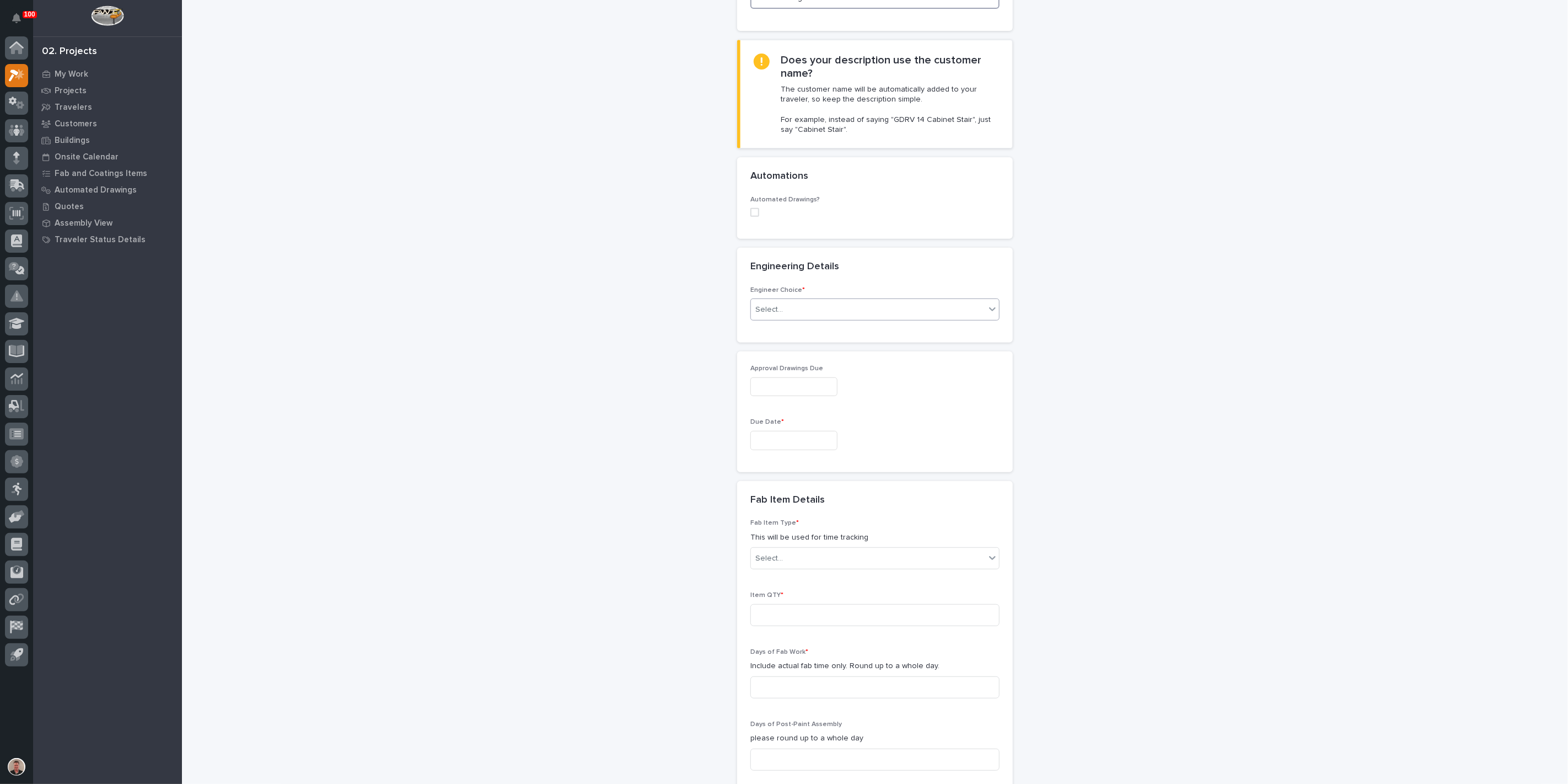
type input "Mezz Swing Gates"
click at [834, 319] on div "Select..." at bounding box center [868, 309] width 235 height 18
click at [824, 490] on div "I want my coordinator to choose an engineer" at bounding box center [871, 490] width 241 height 20
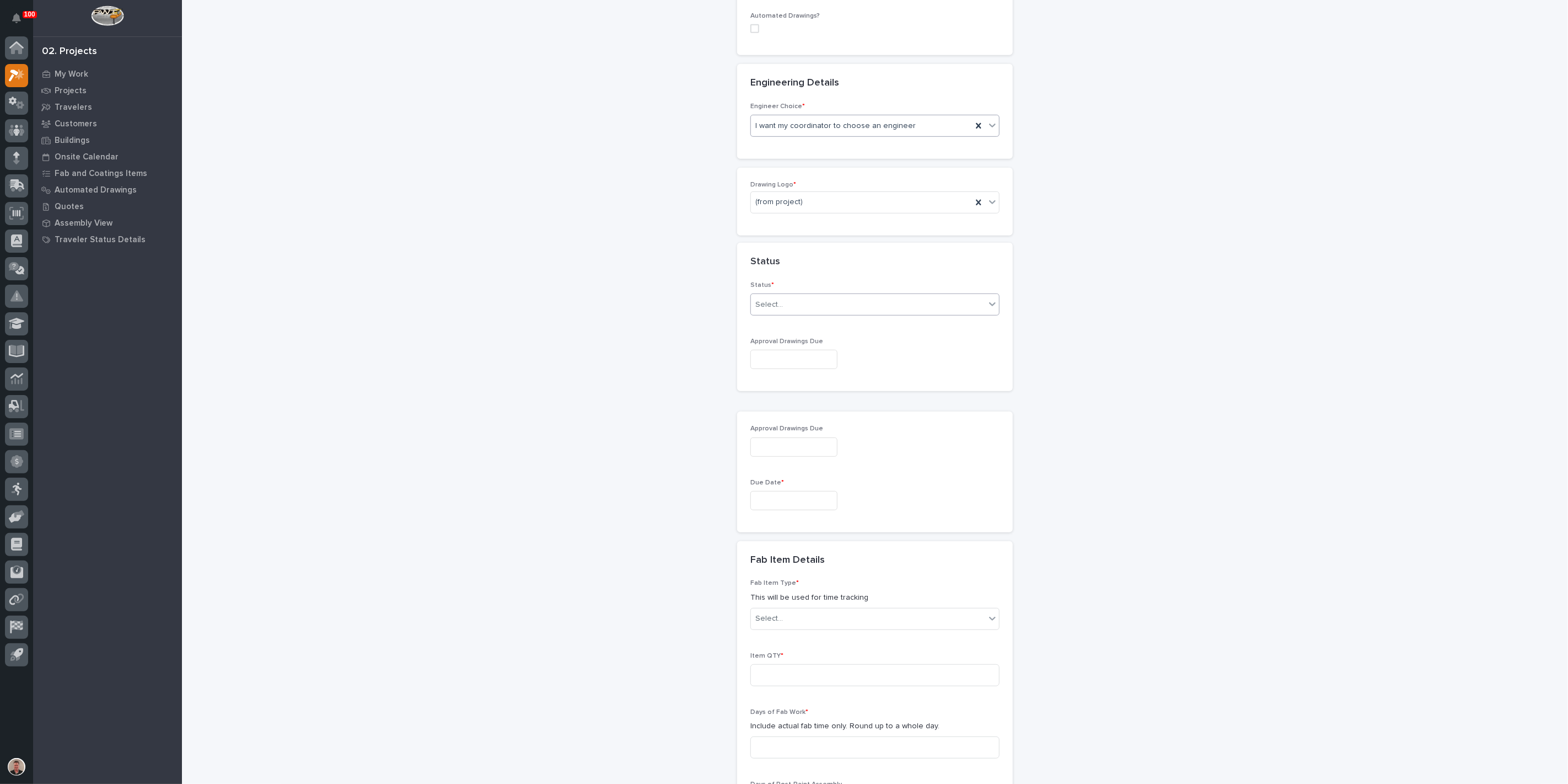
scroll to position [445, 0]
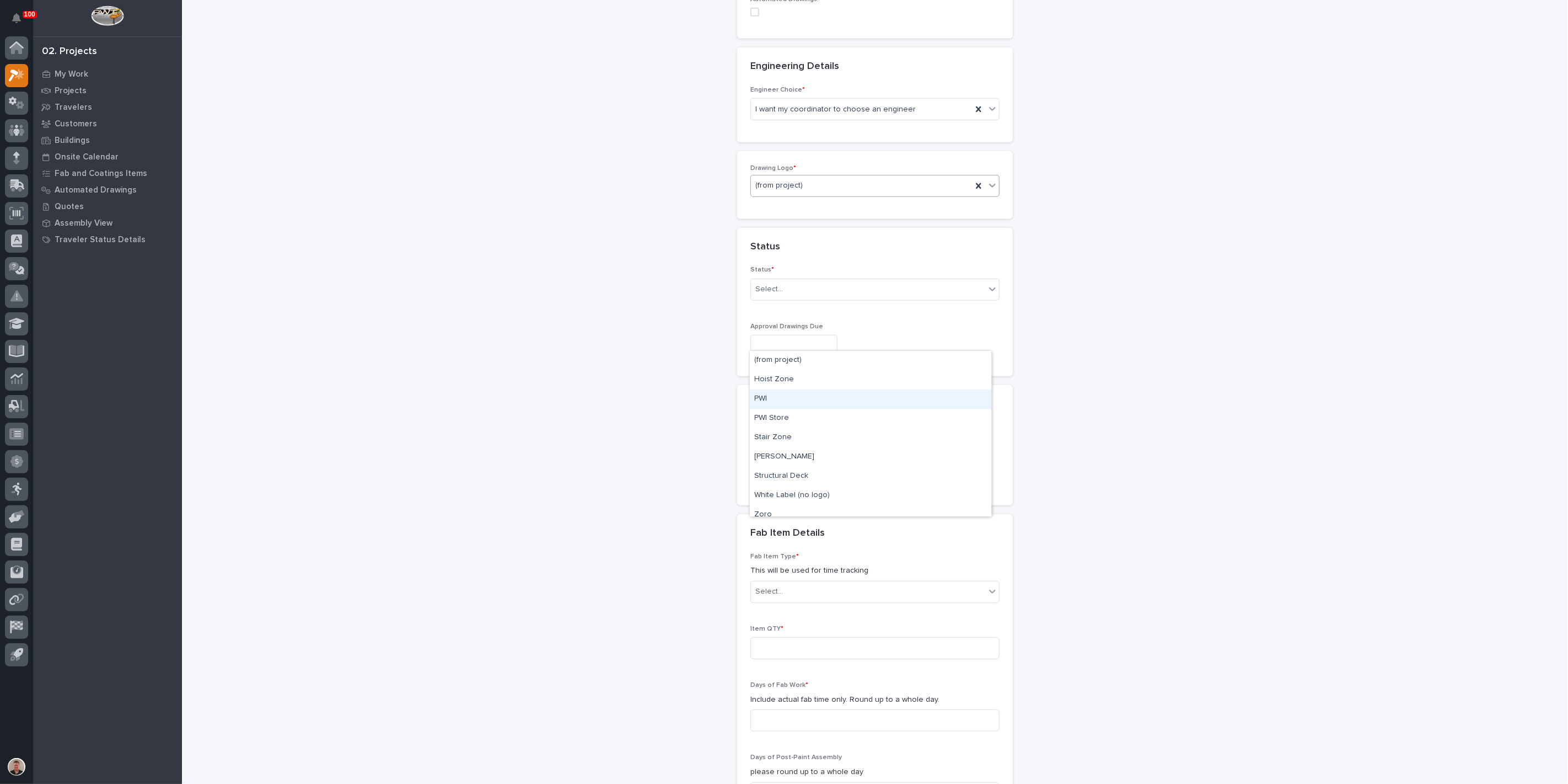
click at [800, 403] on div "PWI" at bounding box center [871, 399] width 241 height 20
click at [802, 298] on div "Select..." at bounding box center [868, 289] width 235 height 18
click at [812, 488] on div "Sold (no traveler printed)" at bounding box center [871, 484] width 241 height 20
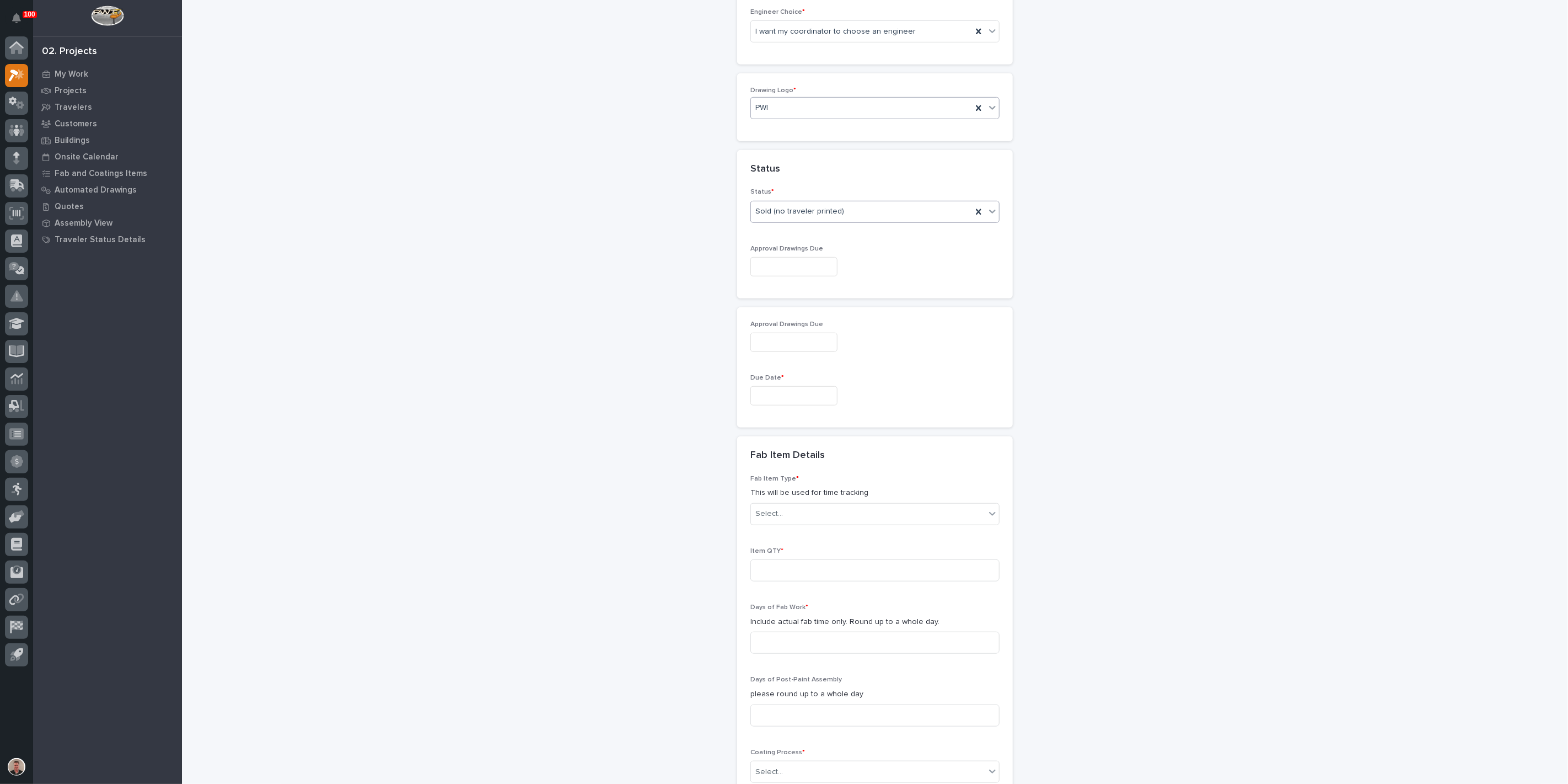
scroll to position [567, 0]
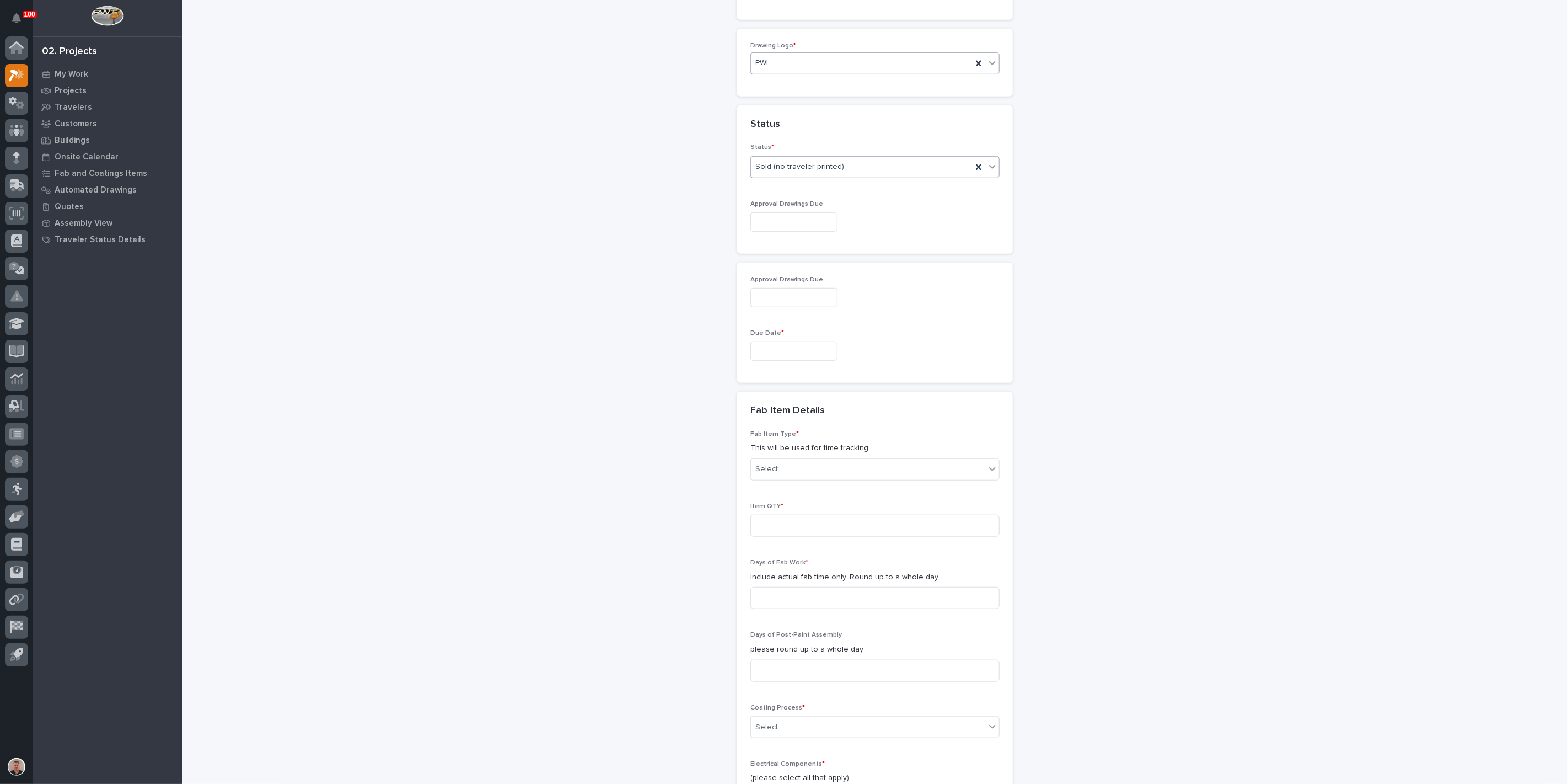
click at [790, 232] on input "text" at bounding box center [793, 221] width 87 height 20
click at [863, 224] on button "Next Month" at bounding box center [866, 233] width 18 height 18
click at [785, 342] on div "28" at bounding box center [792, 349] width 15 height 15
type input "**********"
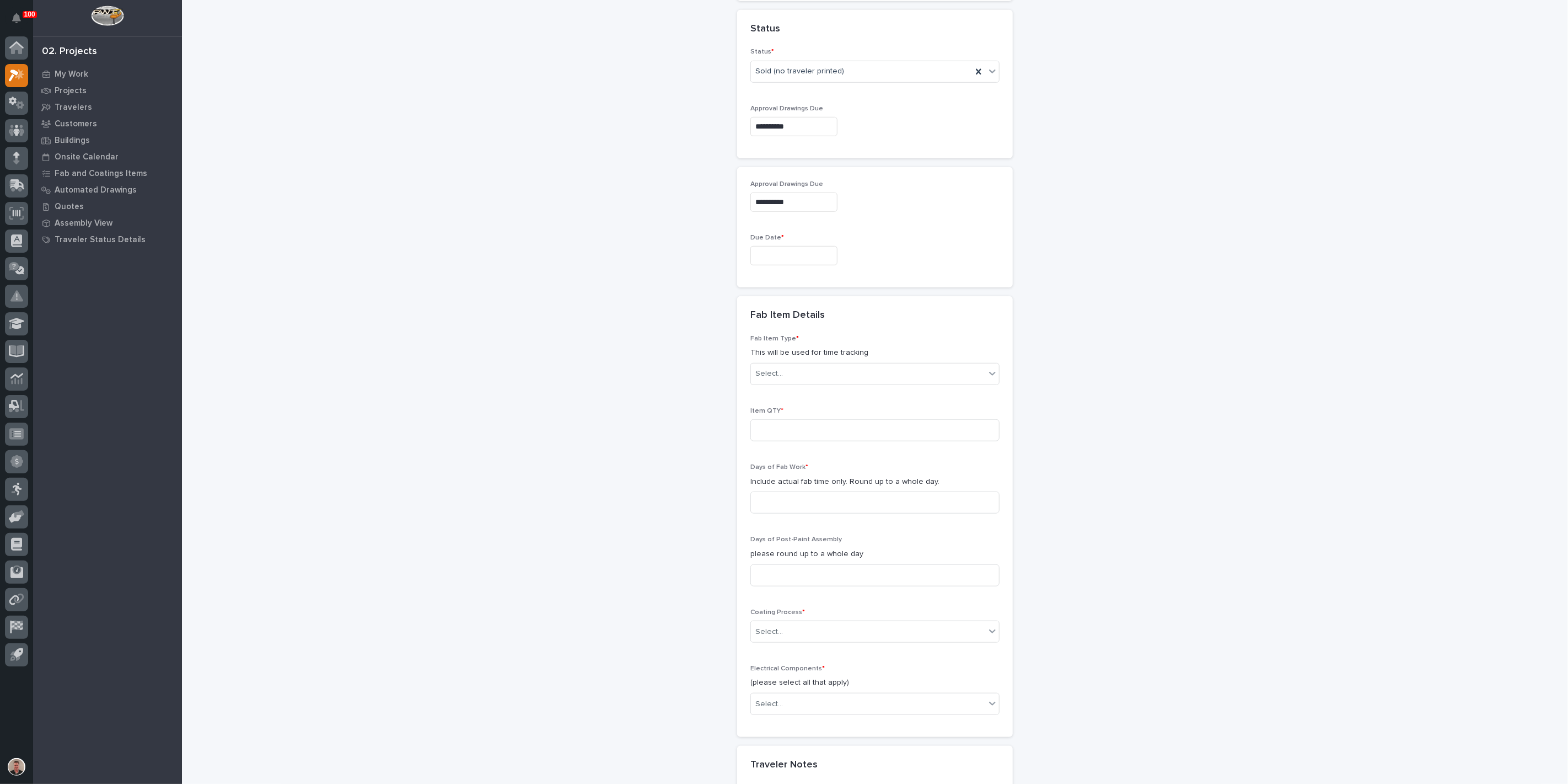
scroll to position [690, 0]
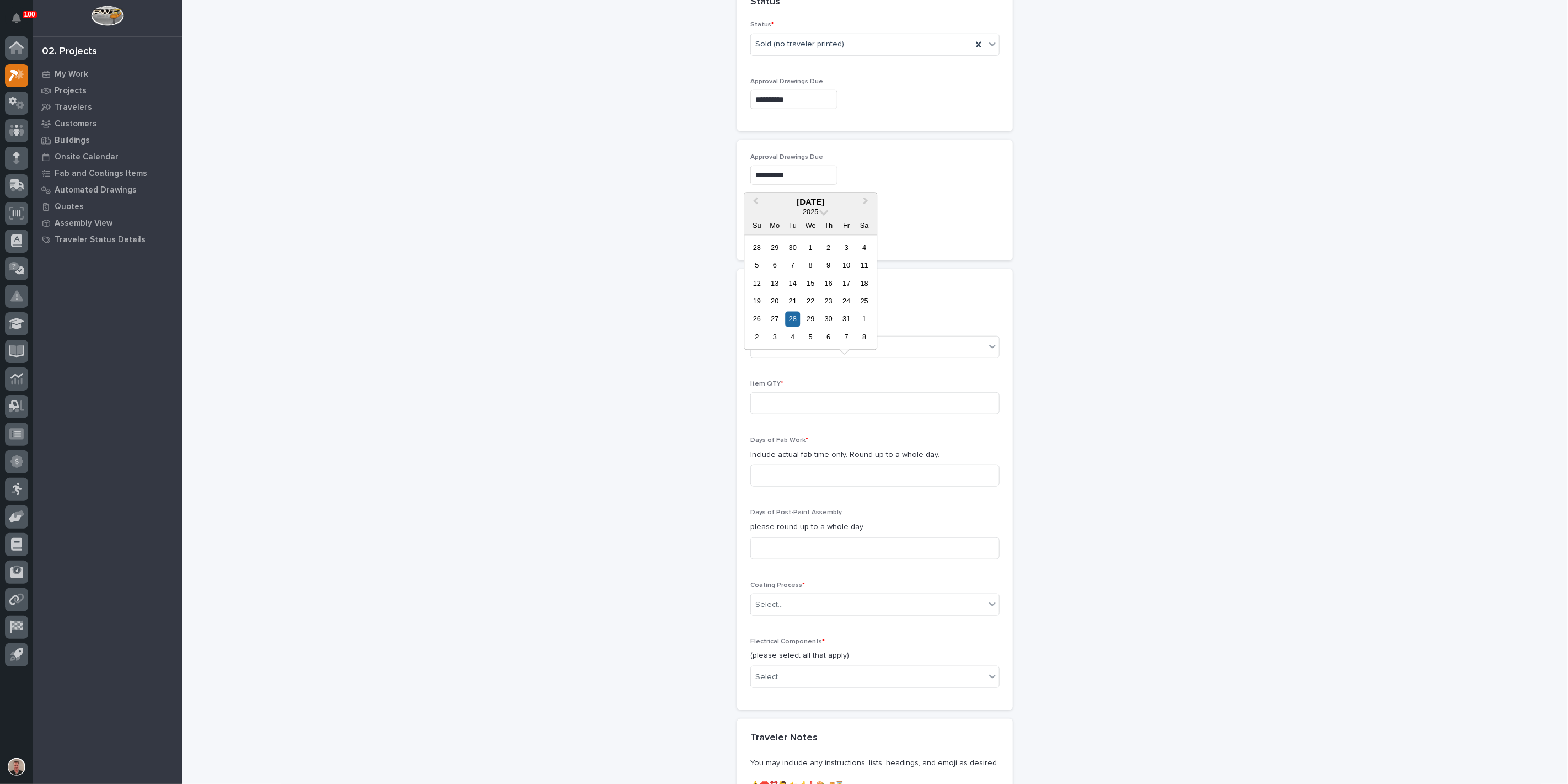
click at [806, 185] on input "**********" at bounding box center [793, 175] width 87 height 20
click at [756, 194] on span "Previous Month" at bounding box center [756, 201] width 0 height 14
click at [785, 311] on div "30" at bounding box center [792, 319] width 15 height 15
type input "**********"
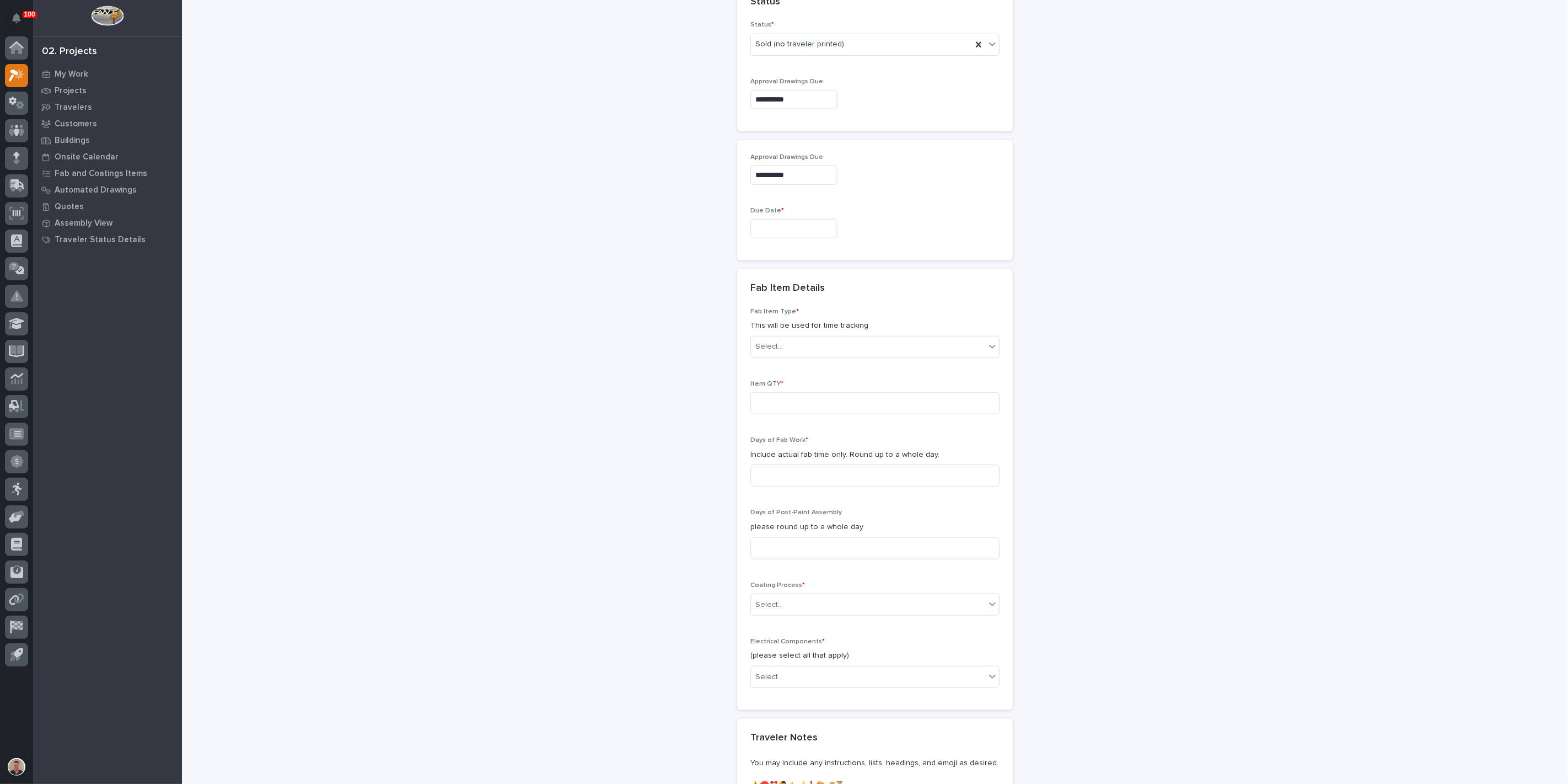
click at [771, 238] on input "text" at bounding box center [793, 228] width 87 height 20
click at [866, 259] on span "Next Month" at bounding box center [866, 265] width 0 height 14
click at [785, 376] on div "28" at bounding box center [792, 383] width 15 height 15
type input "**********"
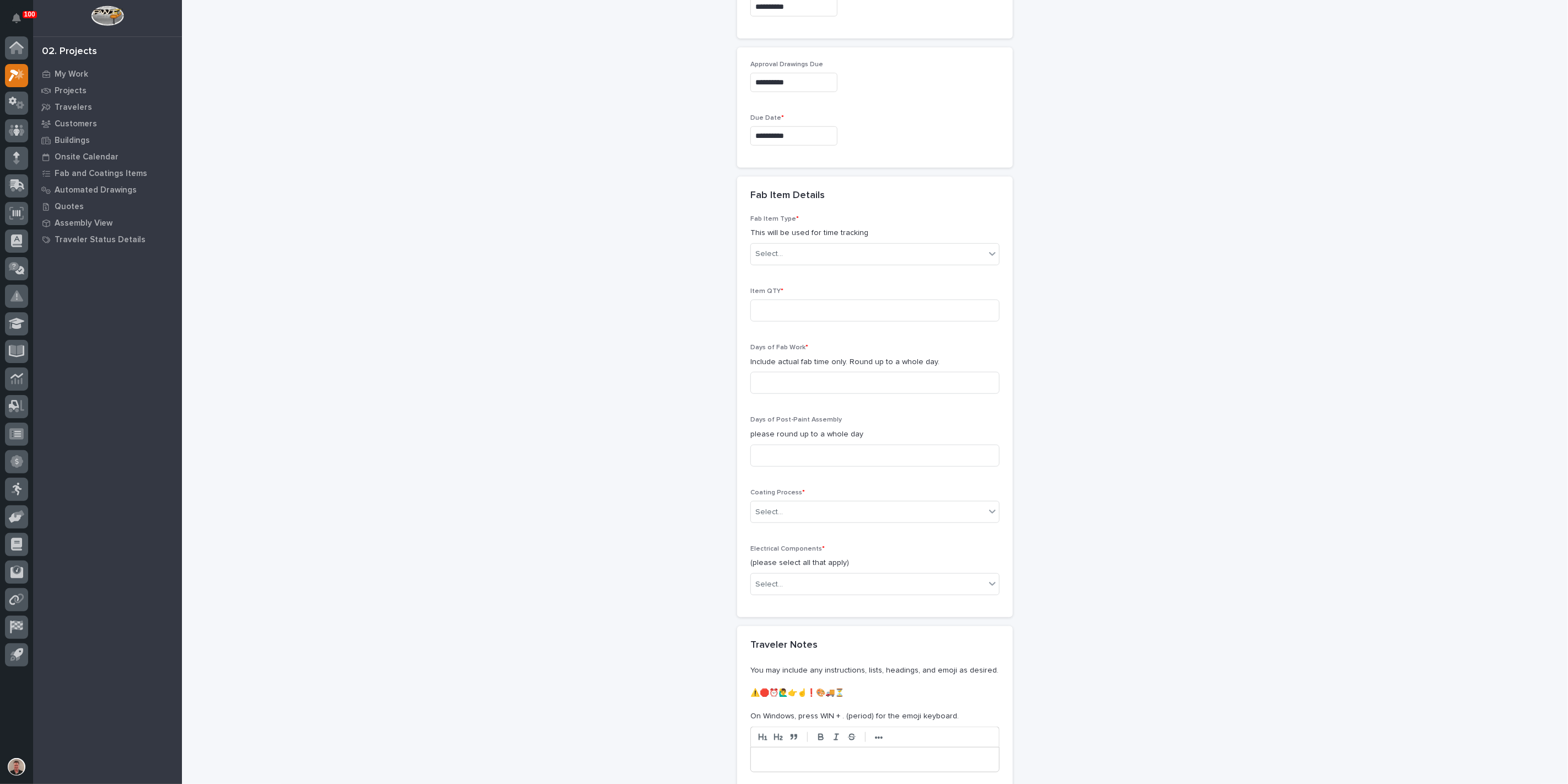
scroll to position [813, 0]
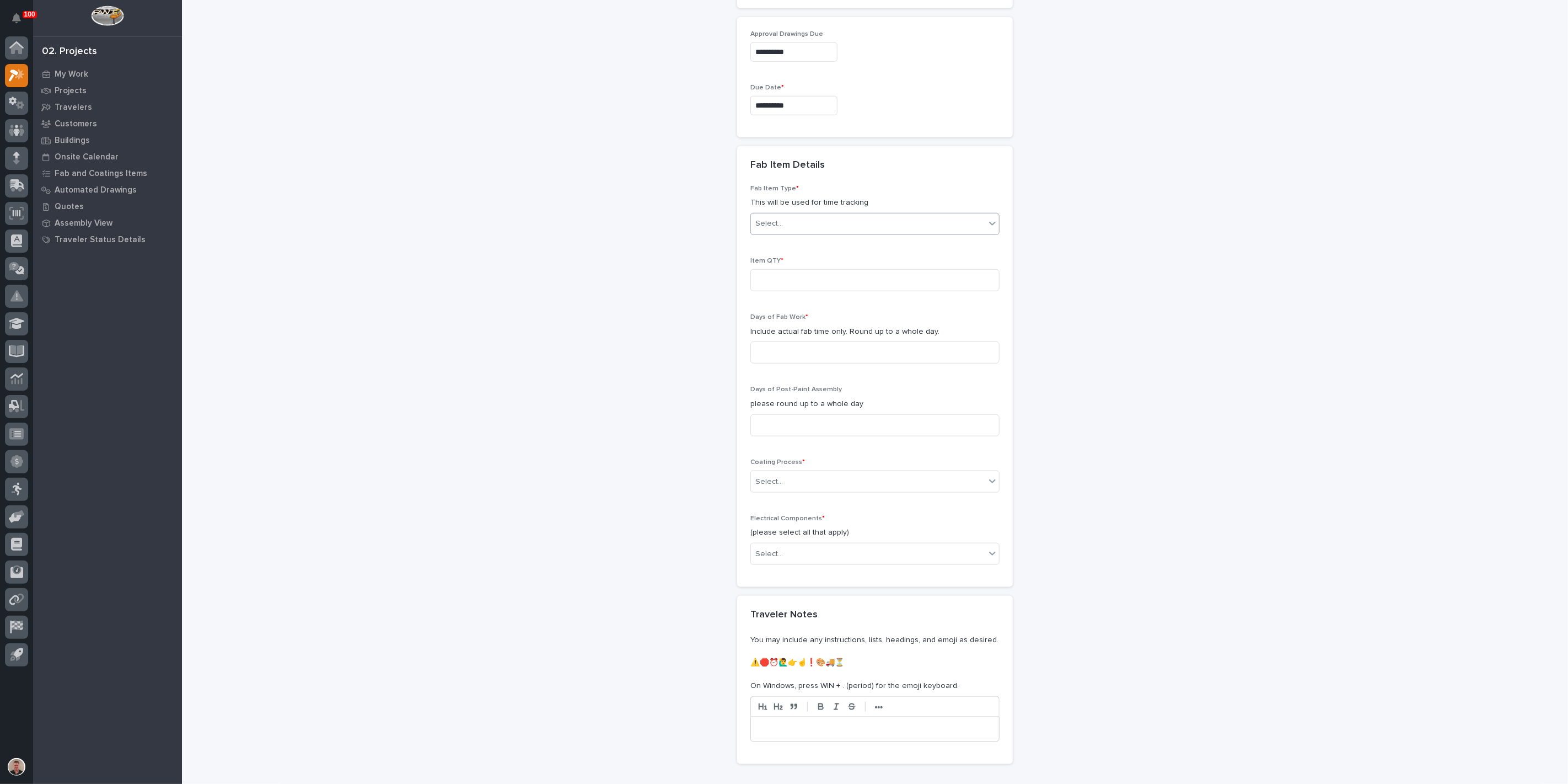
click at [792, 233] on div "Select..." at bounding box center [868, 223] width 235 height 18
click at [792, 535] on div "Guardrail" at bounding box center [871, 537] width 241 height 20
click at [809, 292] on input at bounding box center [875, 280] width 249 height 22
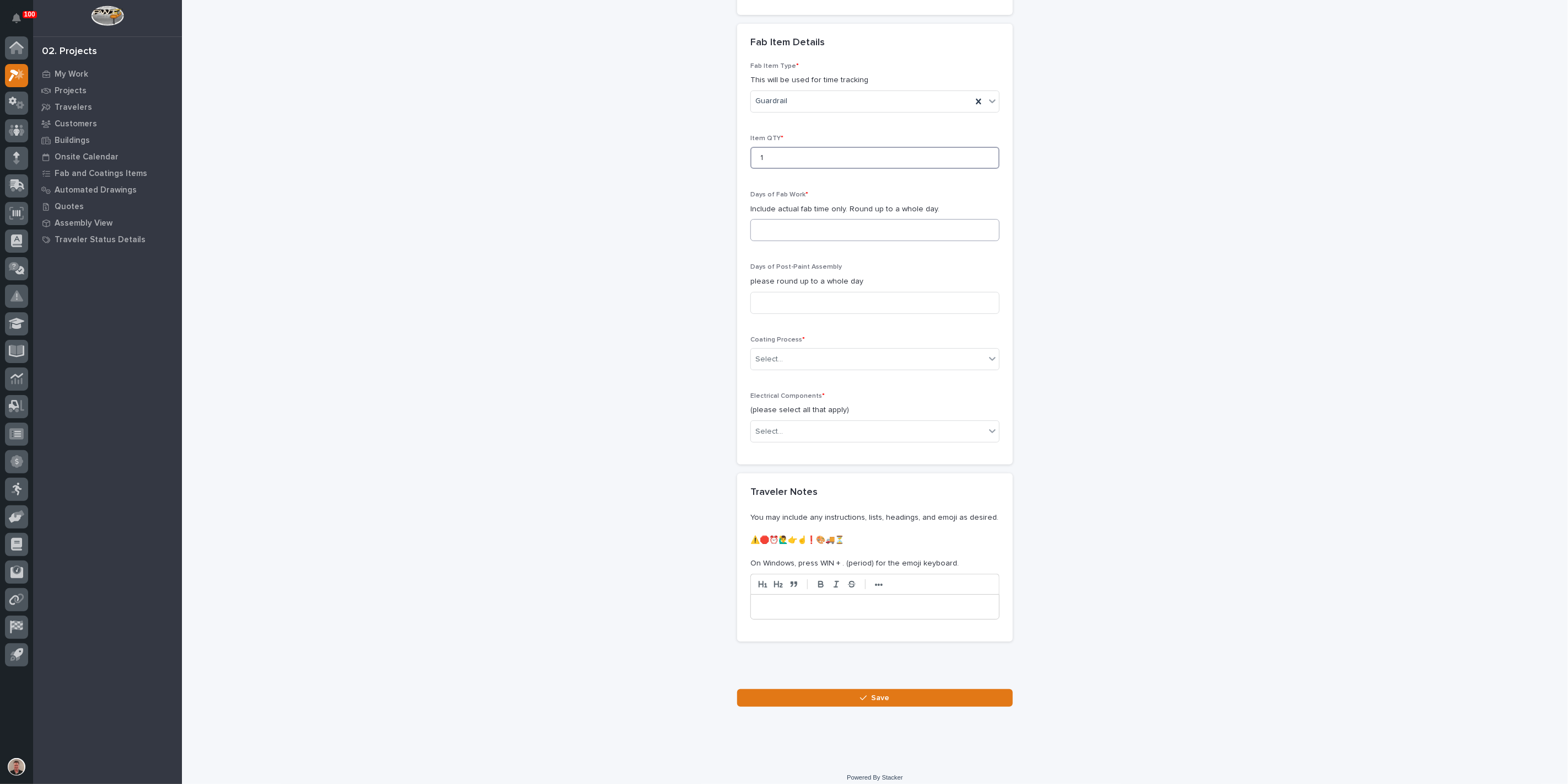
type input "1"
click at [804, 241] on input at bounding box center [875, 230] width 249 height 22
type input "1"
click at [791, 305] on input at bounding box center [875, 294] width 249 height 22
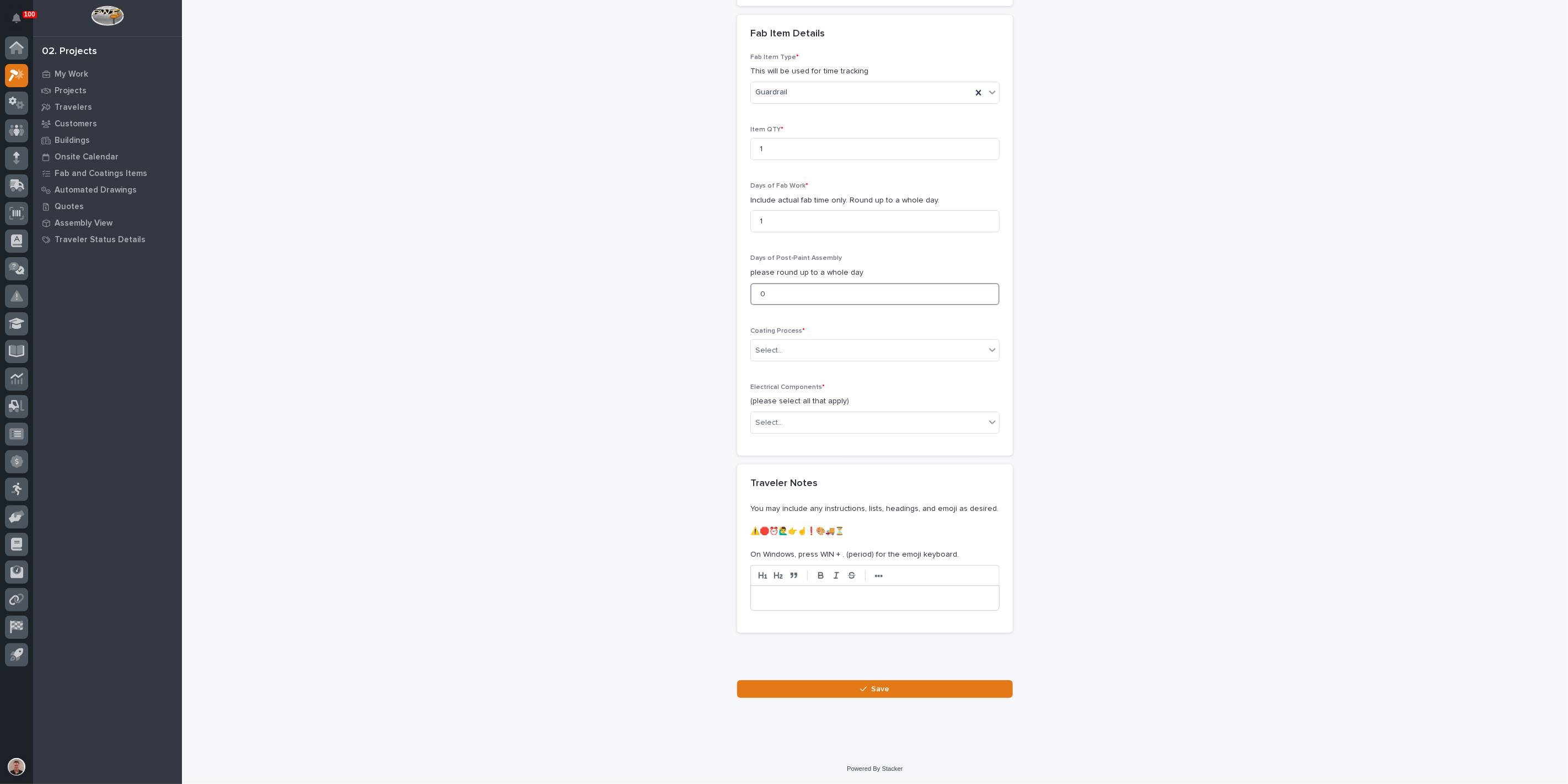
scroll to position [1058, 0]
type input "0"
click at [790, 360] on div "Select..." at bounding box center [868, 349] width 235 height 18
click at [790, 568] on div "In-House Paint/Powder" at bounding box center [871, 570] width 241 height 20
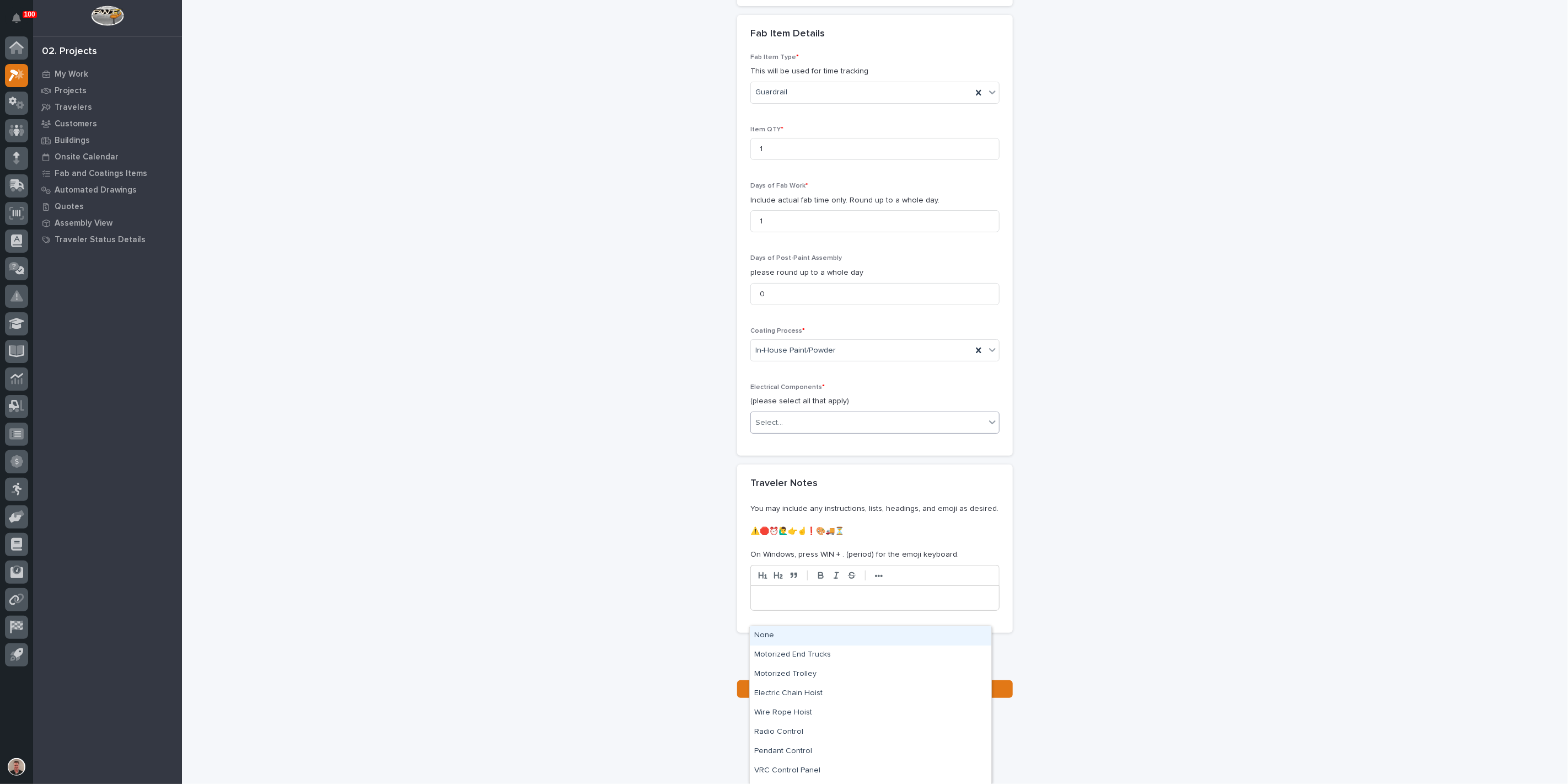
click at [797, 432] on div "Select..." at bounding box center [868, 422] width 235 height 18
click at [792, 639] on div "None" at bounding box center [871, 635] width 241 height 20
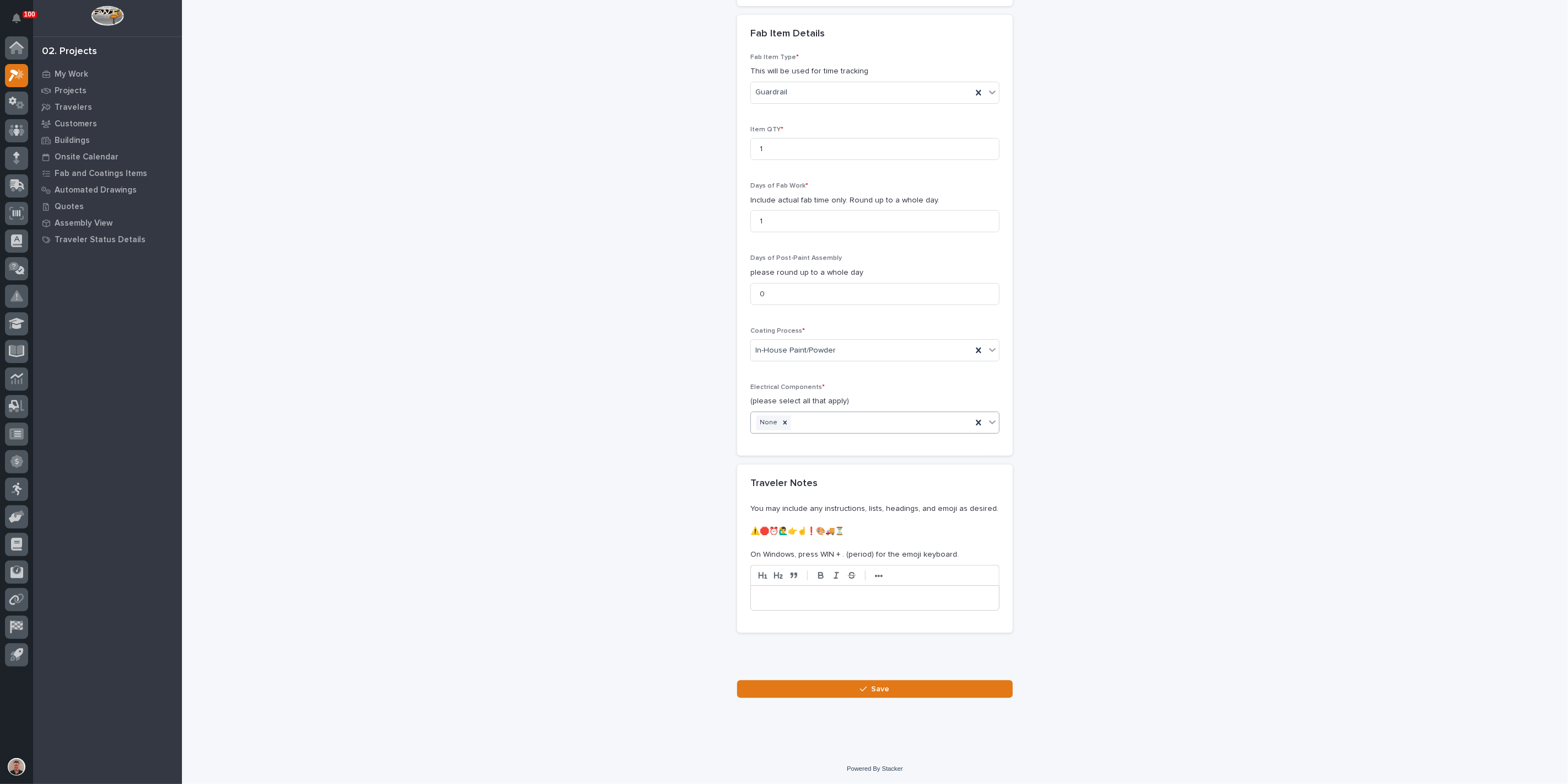
scroll to position [1325, 0]
click at [862, 692] on button "Save" at bounding box center [875, 689] width 276 height 18
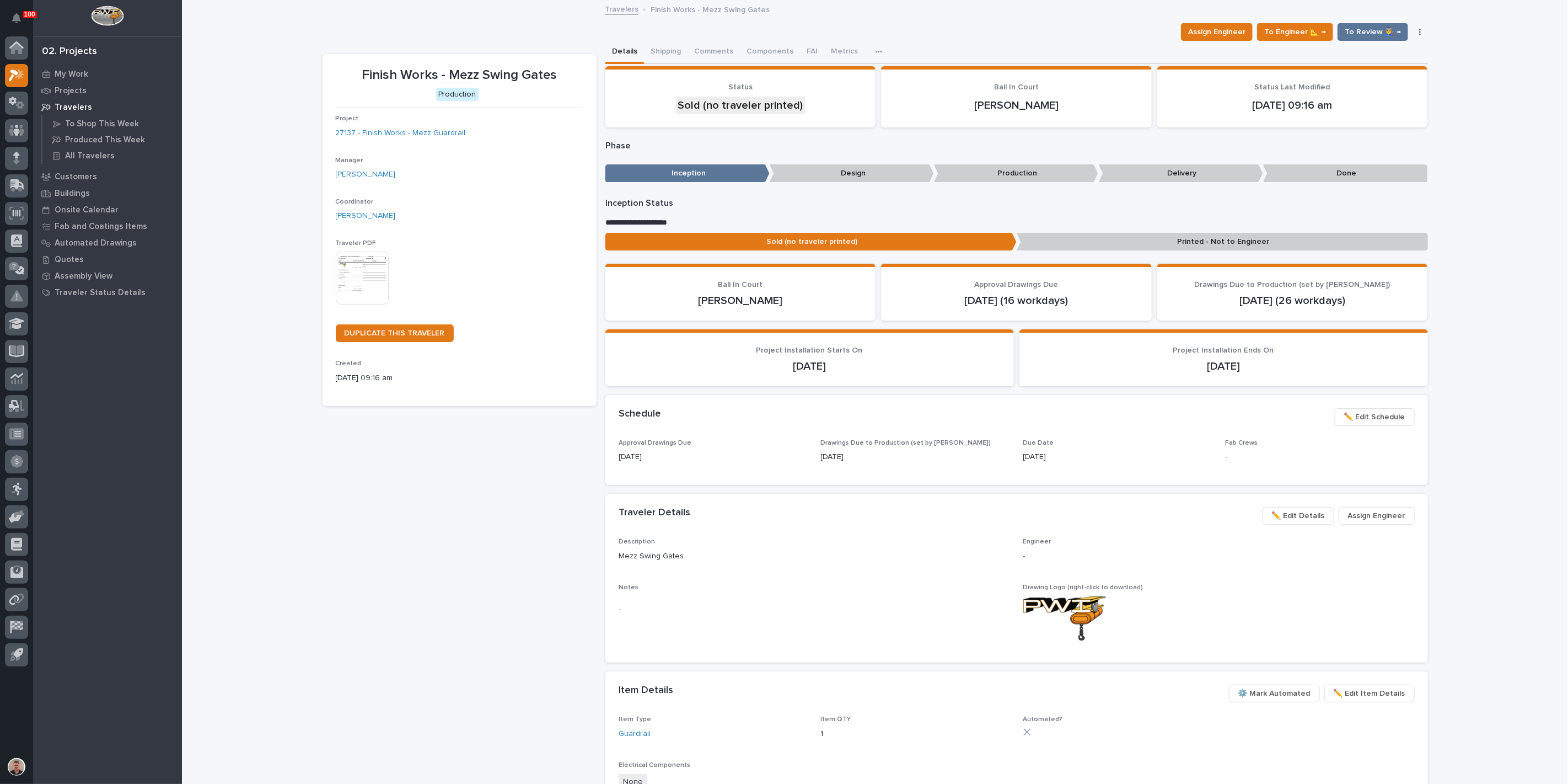
click at [360, 305] on img at bounding box center [362, 278] width 53 height 53
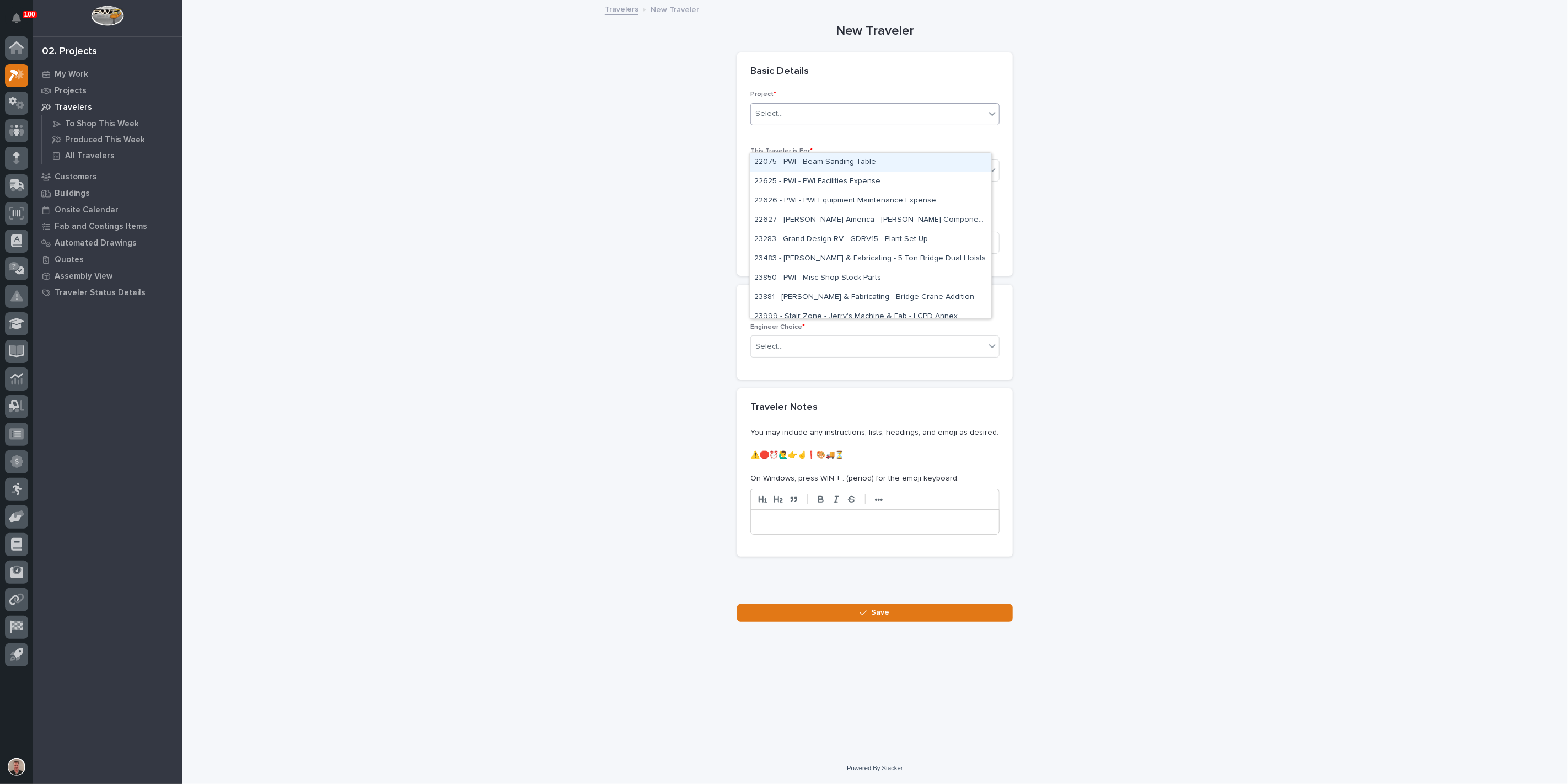
click at [845, 123] on div "Select..." at bounding box center [868, 113] width 235 height 18
type input "*****"
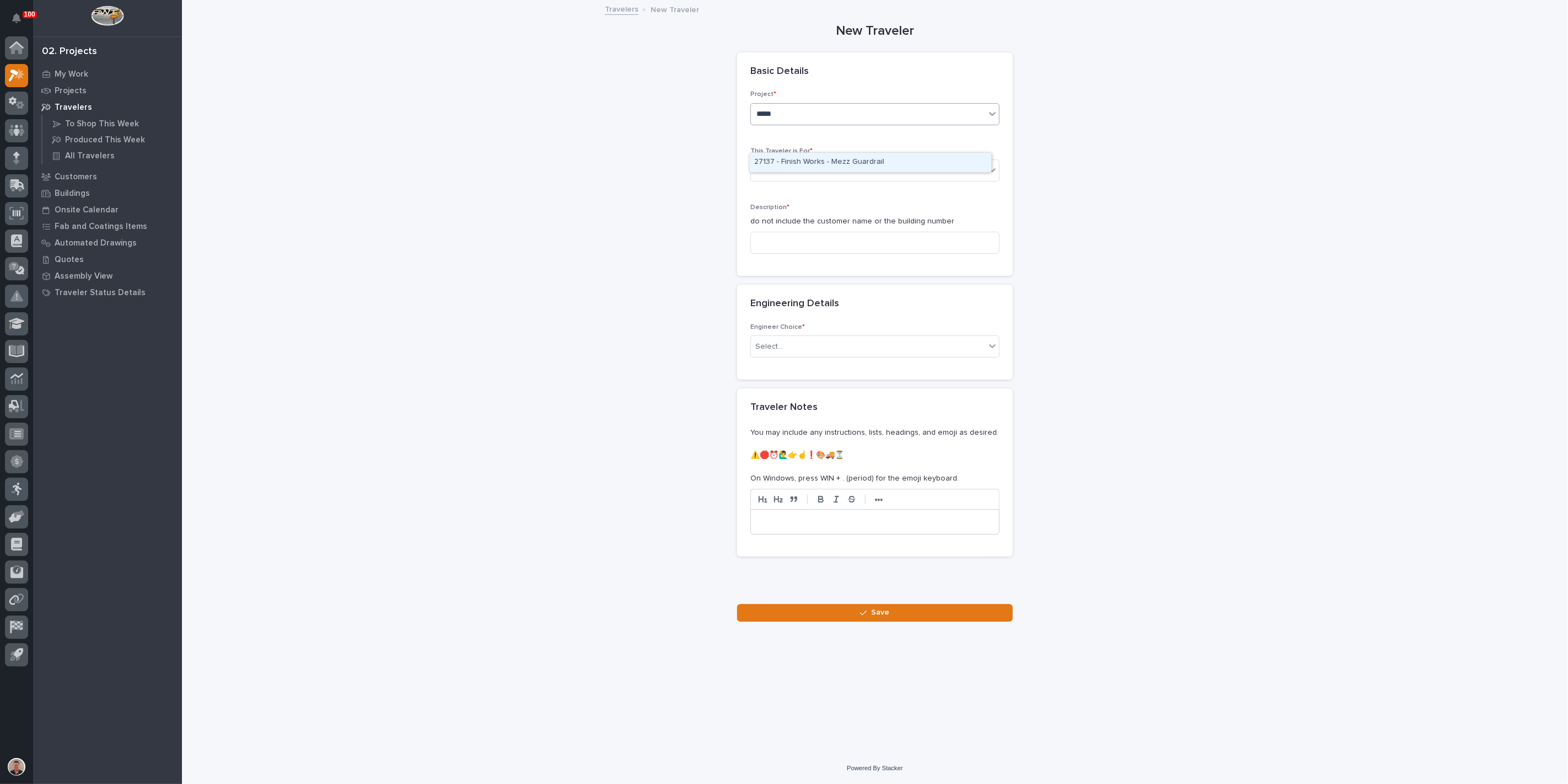
click at [857, 159] on div "27137 - Finish Works - Mezz Guardrail" at bounding box center [871, 162] width 241 height 20
click at [850, 179] on div "Select..." at bounding box center [868, 170] width 235 height 18
click at [839, 229] on div "Production" at bounding box center [871, 227] width 241 height 20
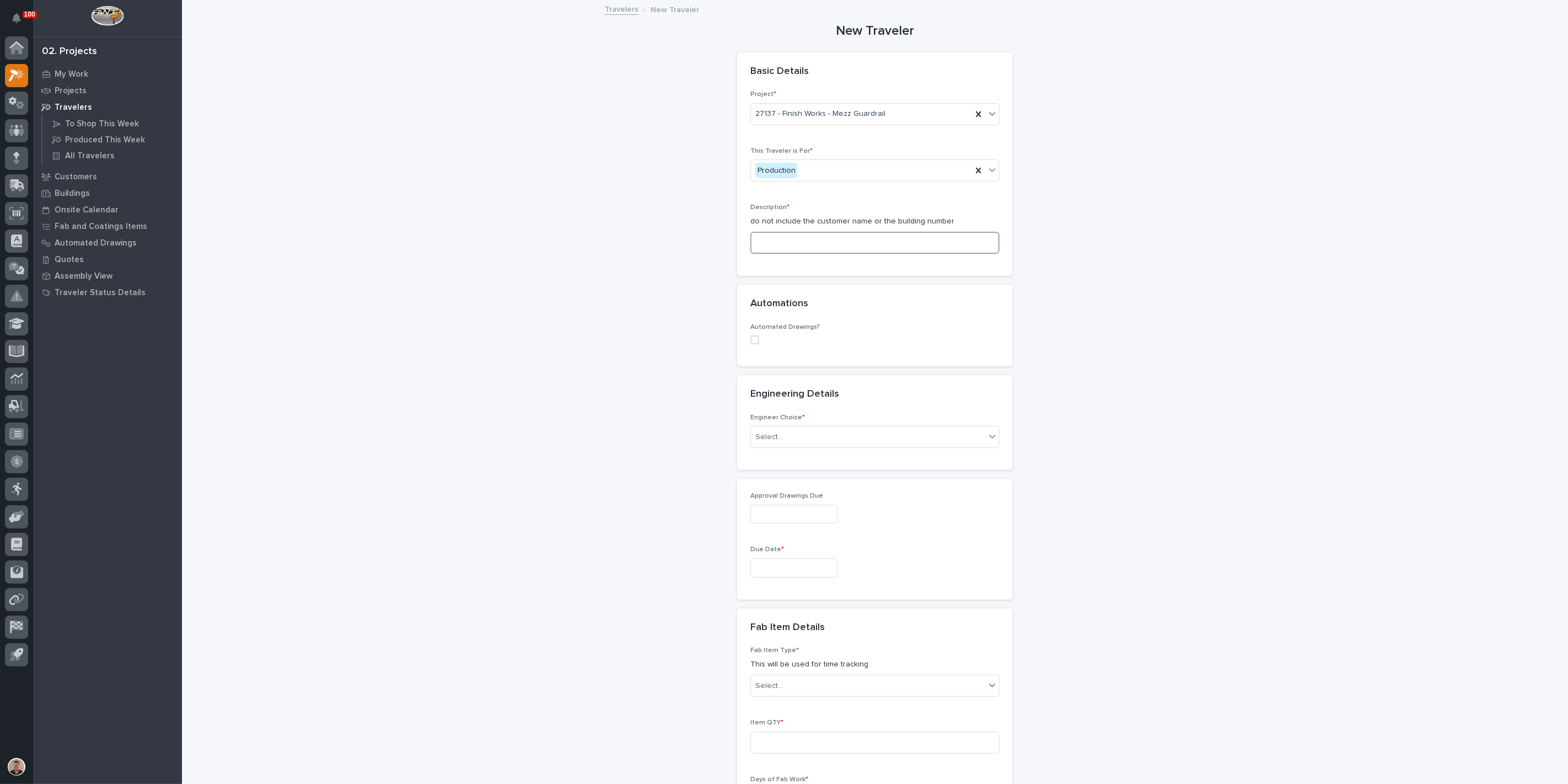
click at [813, 253] on input at bounding box center [875, 243] width 249 height 22
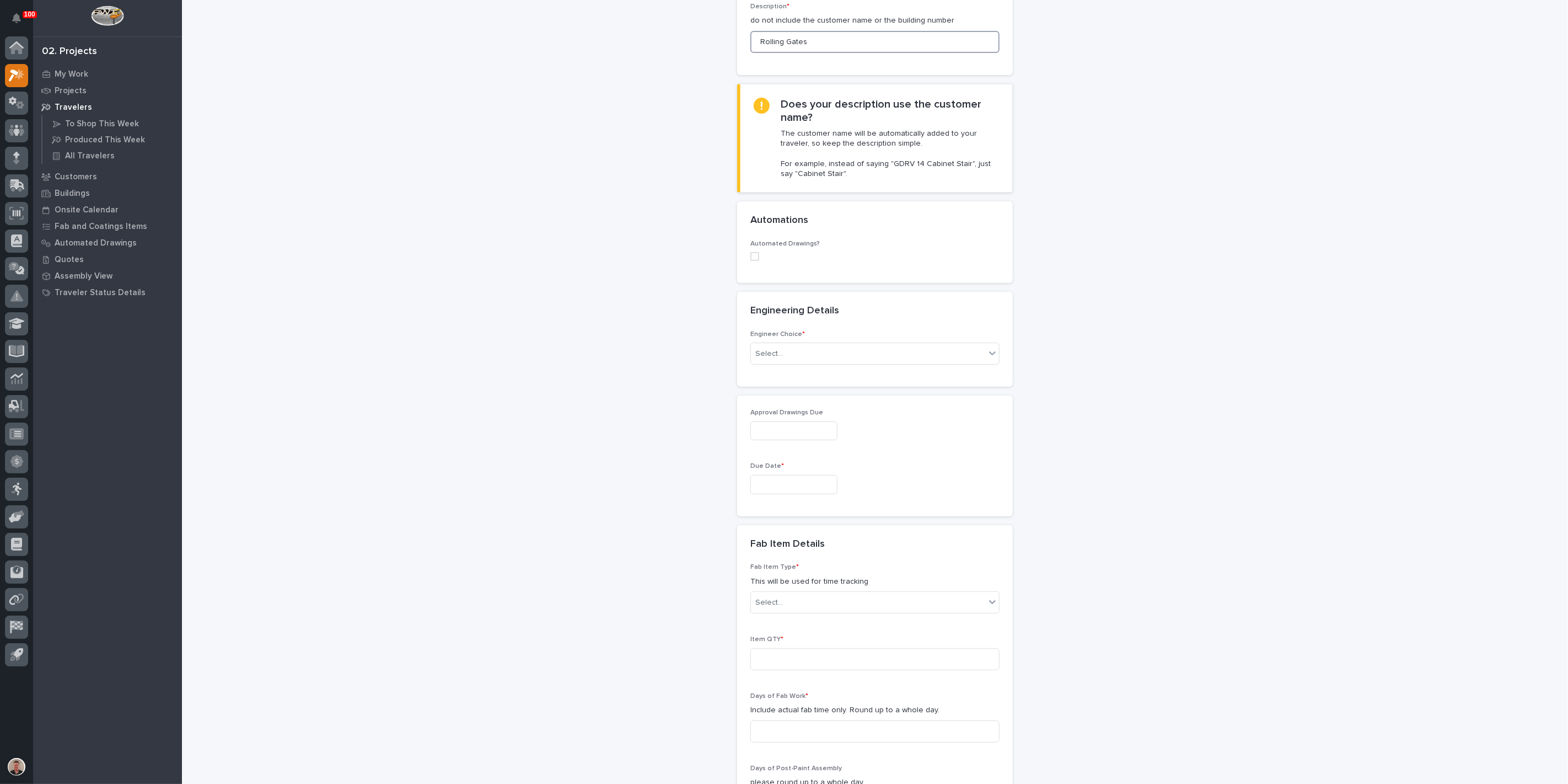
scroll to position [245, 0]
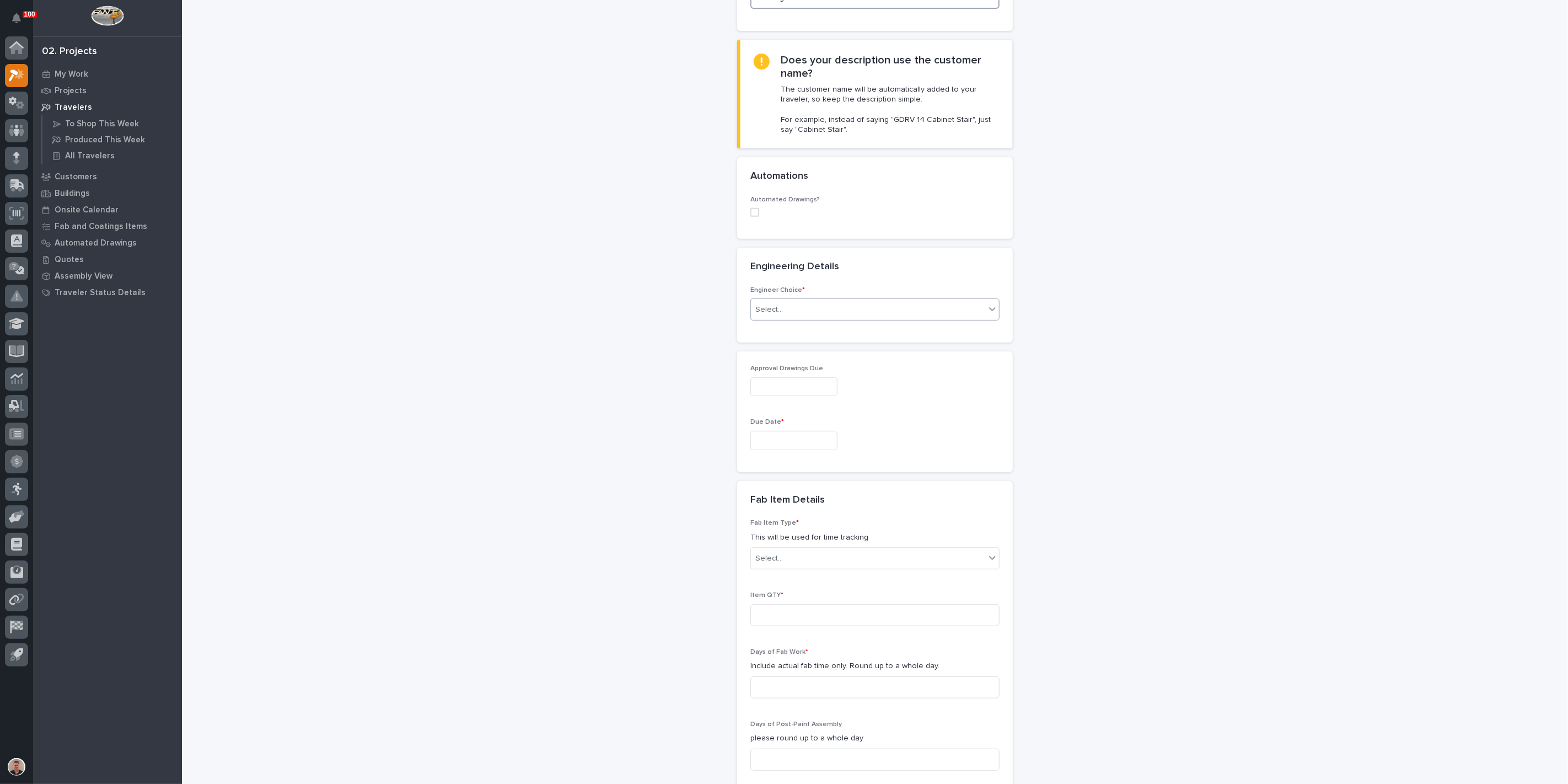
type input "Rolling Gates"
click at [824, 319] on div "Select..." at bounding box center [868, 309] width 235 height 18
click at [824, 489] on div "I want my coordinator to choose an engineer" at bounding box center [871, 490] width 241 height 20
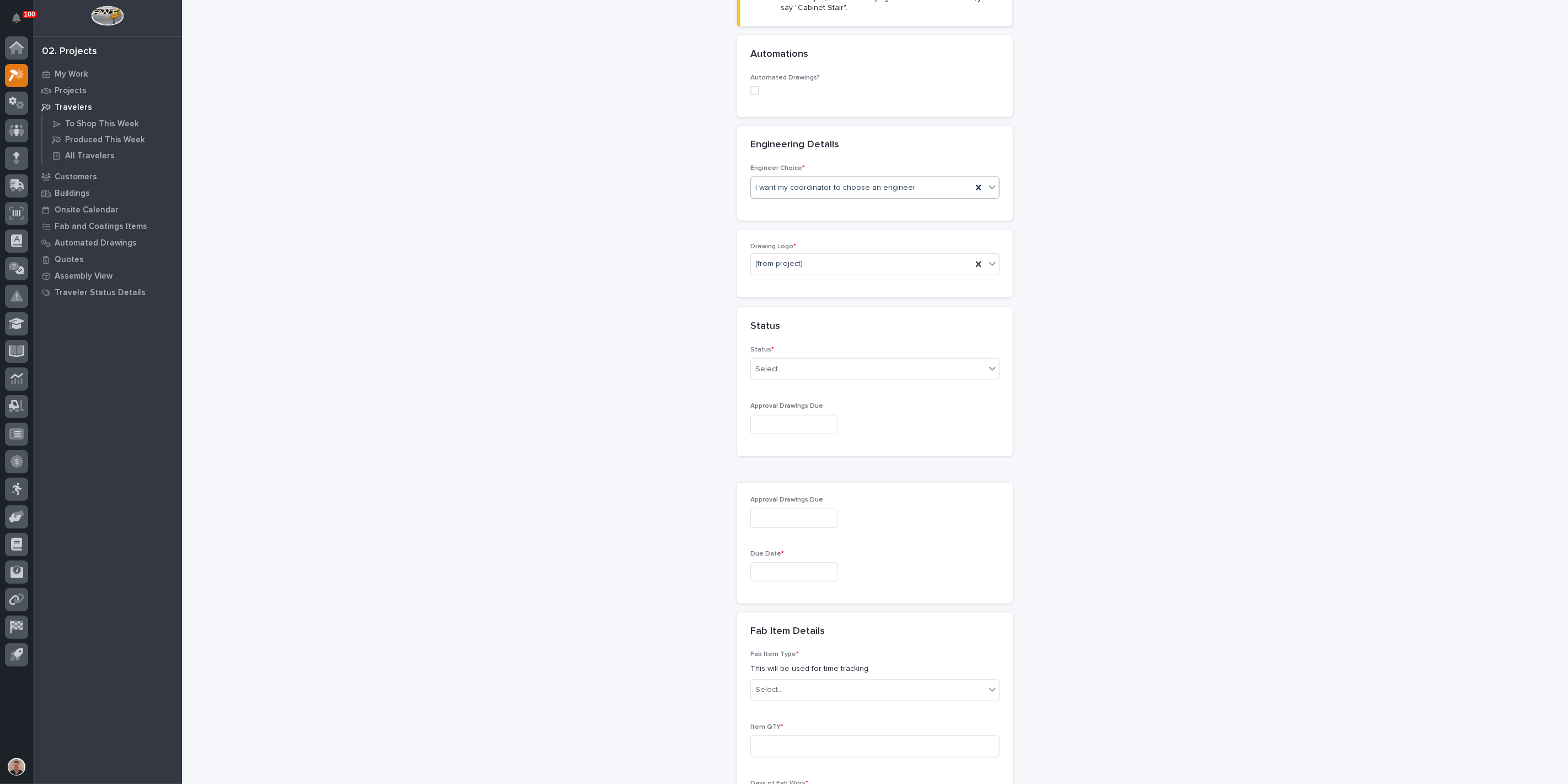
scroll to position [384, 0]
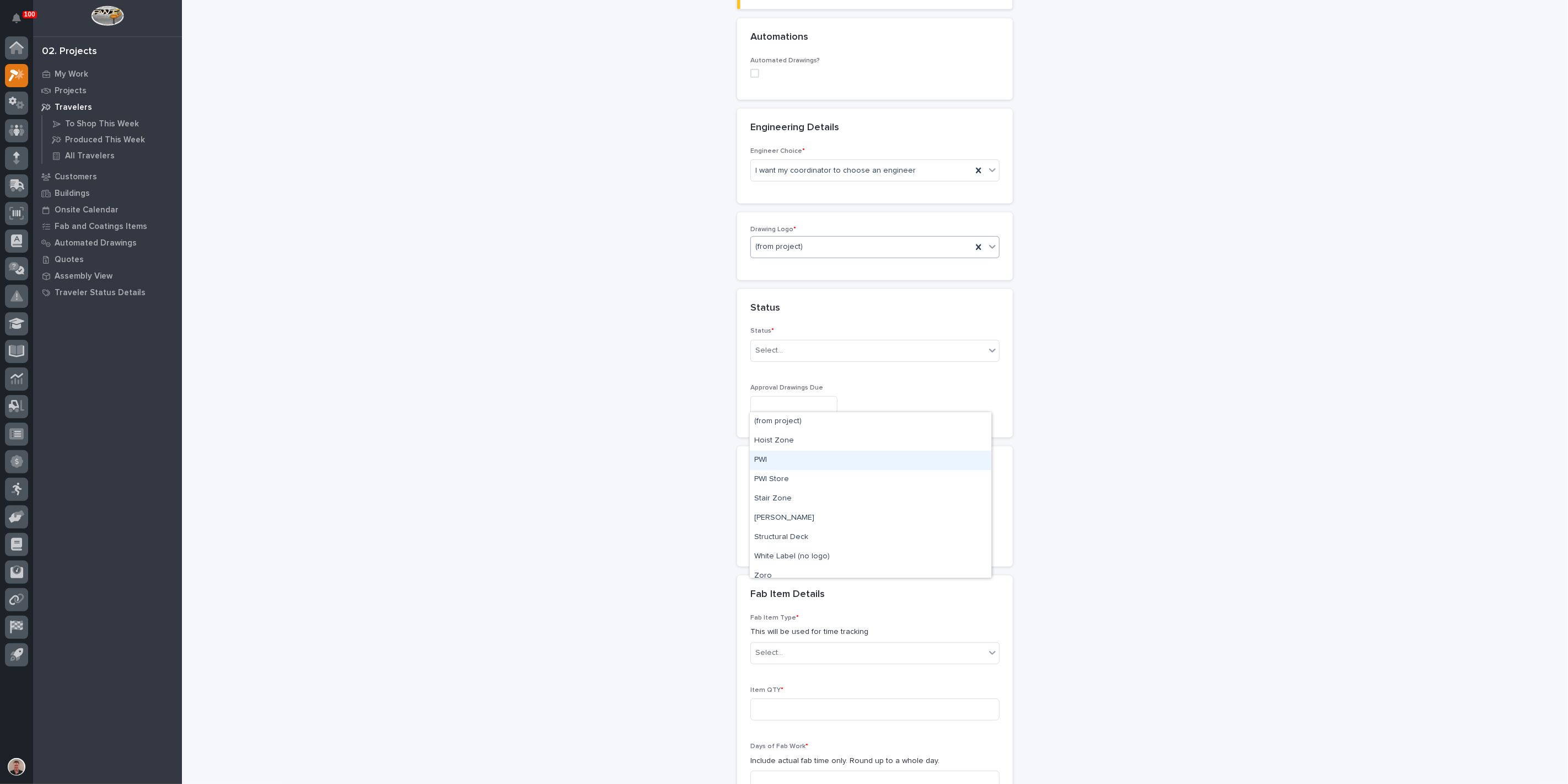
click at [791, 460] on div "PWI" at bounding box center [871, 460] width 241 height 20
click at [825, 360] on div "Select..." at bounding box center [868, 349] width 235 height 18
click at [823, 546] on div "Sold (no traveler printed)" at bounding box center [871, 545] width 241 height 20
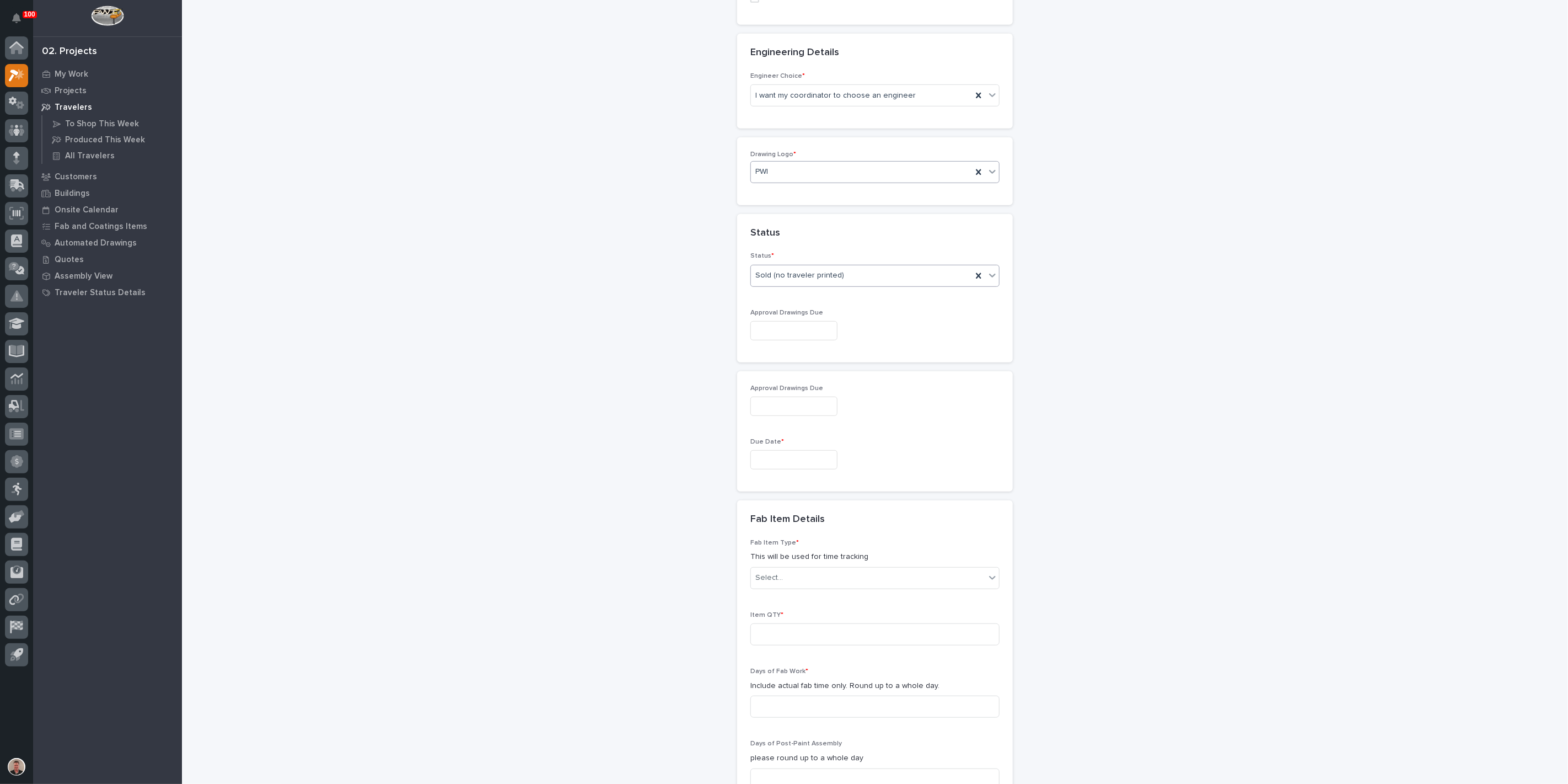
scroll to position [506, 0]
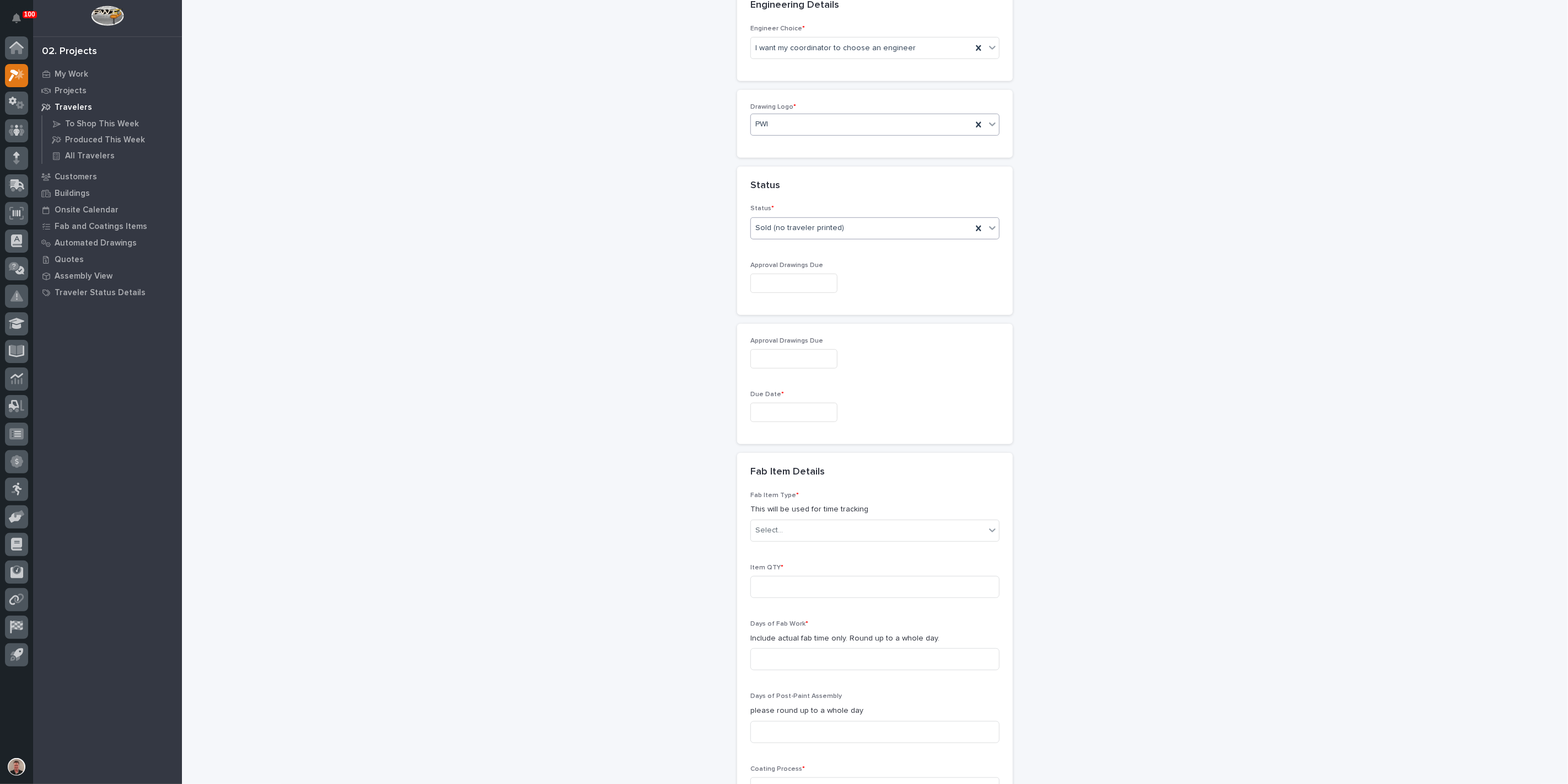
click at [803, 292] on input "text" at bounding box center [793, 283] width 87 height 20
click at [785, 404] on div "30" at bounding box center [792, 411] width 15 height 15
type input "**********"
click at [816, 421] on input "text" at bounding box center [793, 412] width 87 height 20
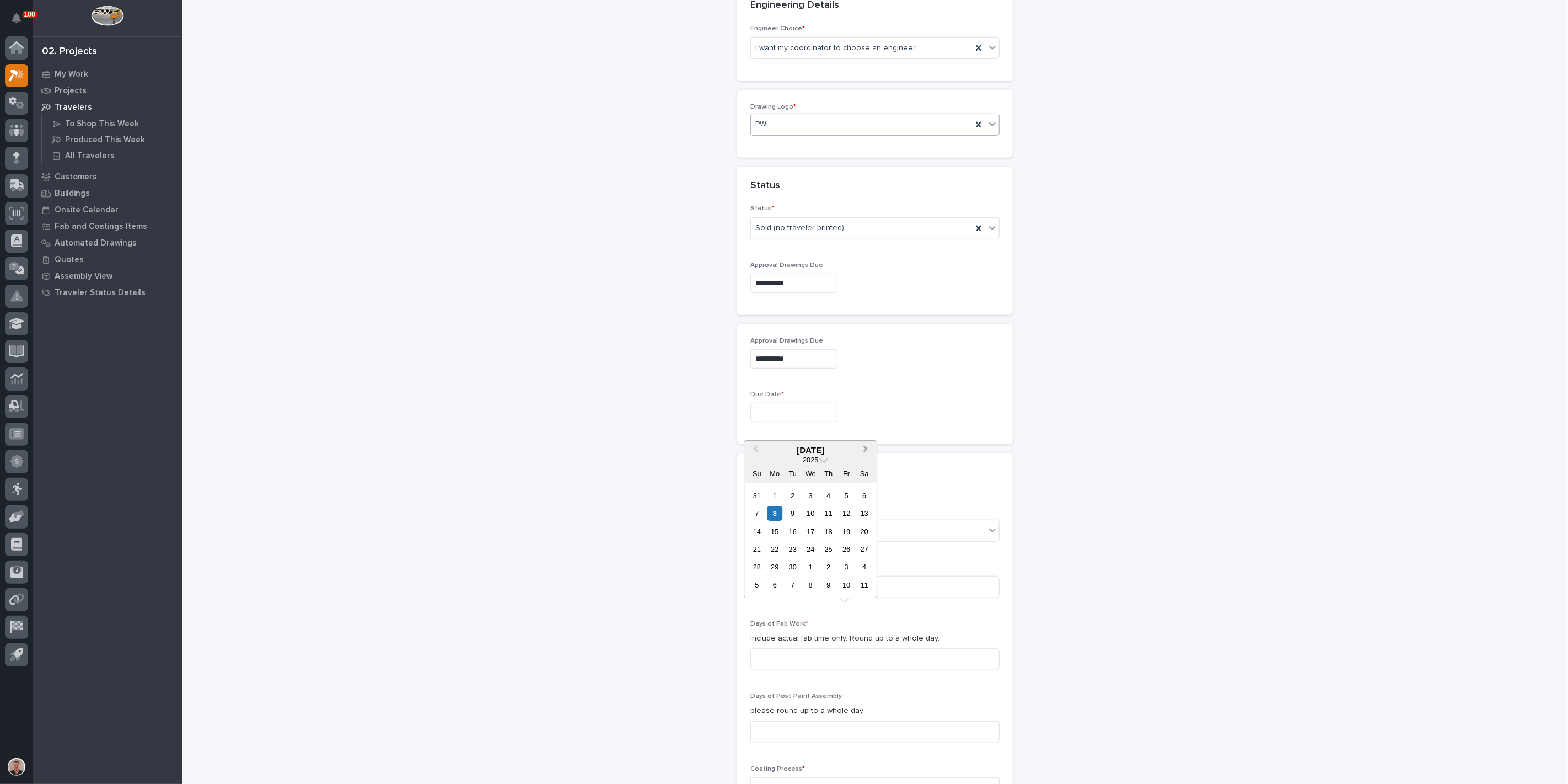
click at [862, 442] on button "Next Month" at bounding box center [866, 450] width 18 height 18
click at [785, 560] on div "28" at bounding box center [792, 567] width 15 height 15
type input "**********"
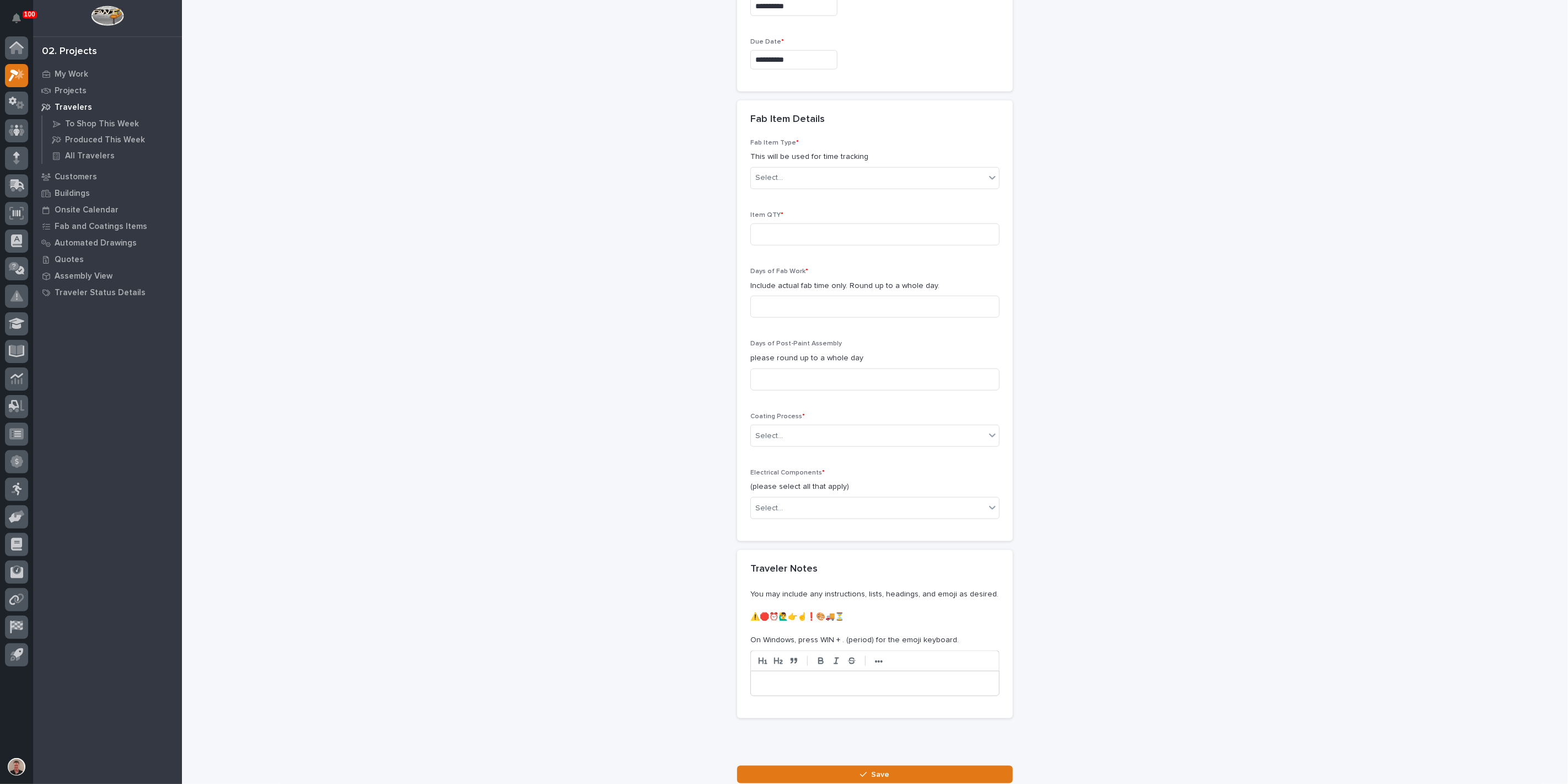
scroll to position [874, 0]
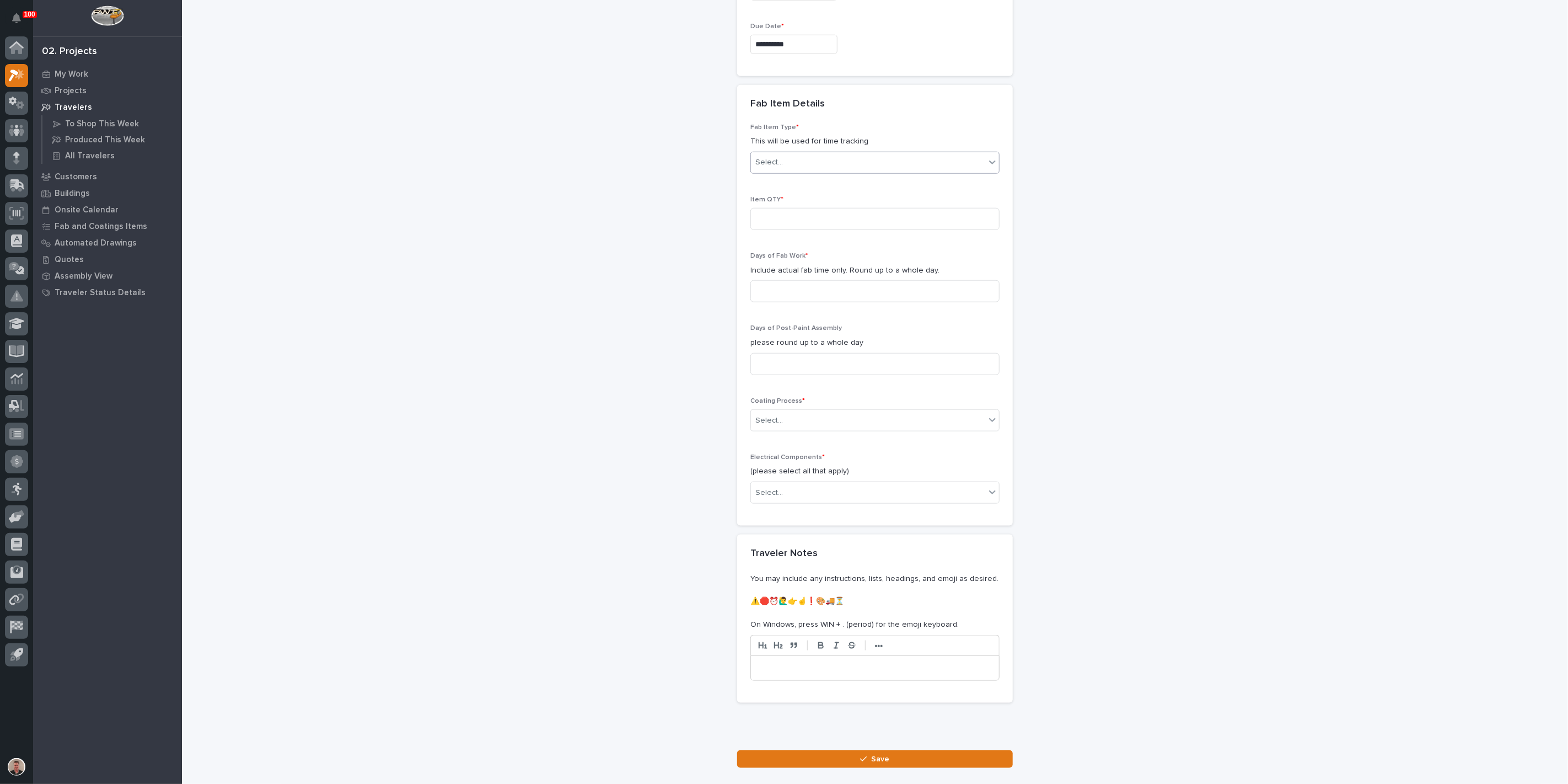
click at [805, 172] on div "Select..." at bounding box center [868, 162] width 235 height 18
click at [805, 487] on div "Mezzanine Gates" at bounding box center [871, 489] width 241 height 20
click at [784, 230] on input at bounding box center [875, 219] width 249 height 22
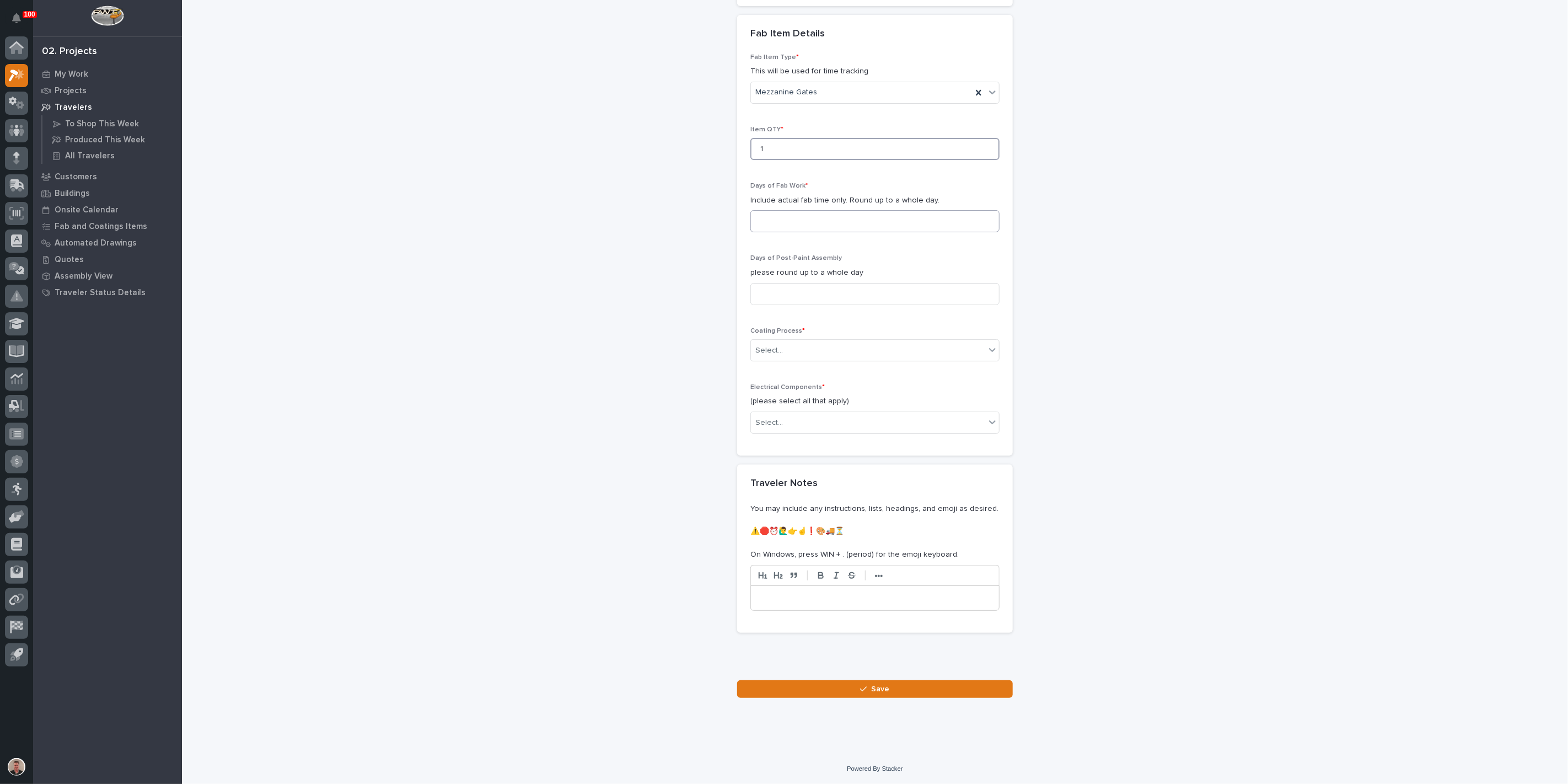
type input "1"
click at [786, 232] on input at bounding box center [875, 221] width 249 height 22
type input "1"
click at [780, 305] on input at bounding box center [875, 294] width 249 height 22
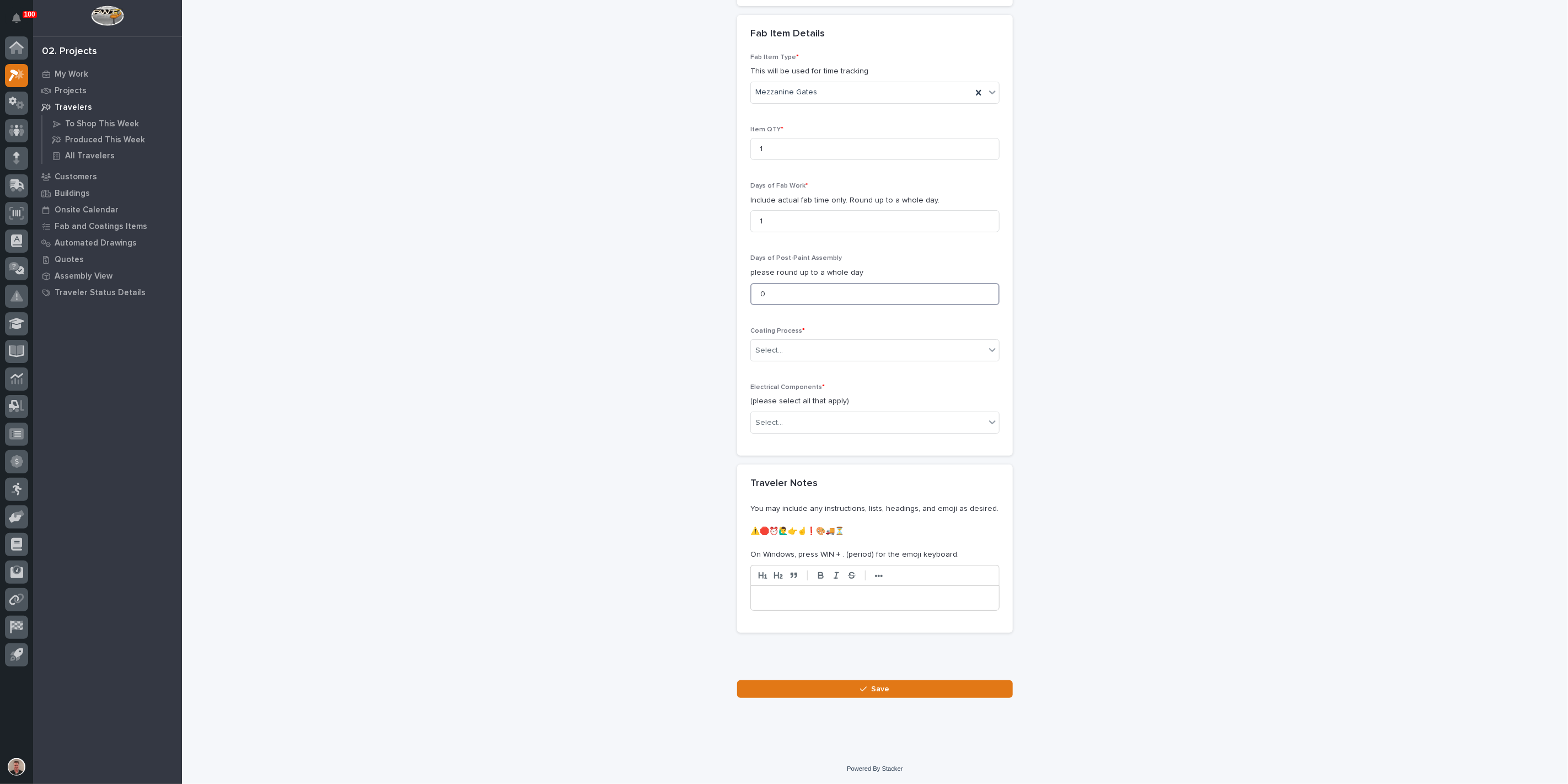
scroll to position [1119, 0]
type input "0"
click at [780, 356] on div "Select..." at bounding box center [770, 350] width 28 height 11
click at [791, 505] on div "In-House Paint/Powder" at bounding box center [871, 509] width 241 height 20
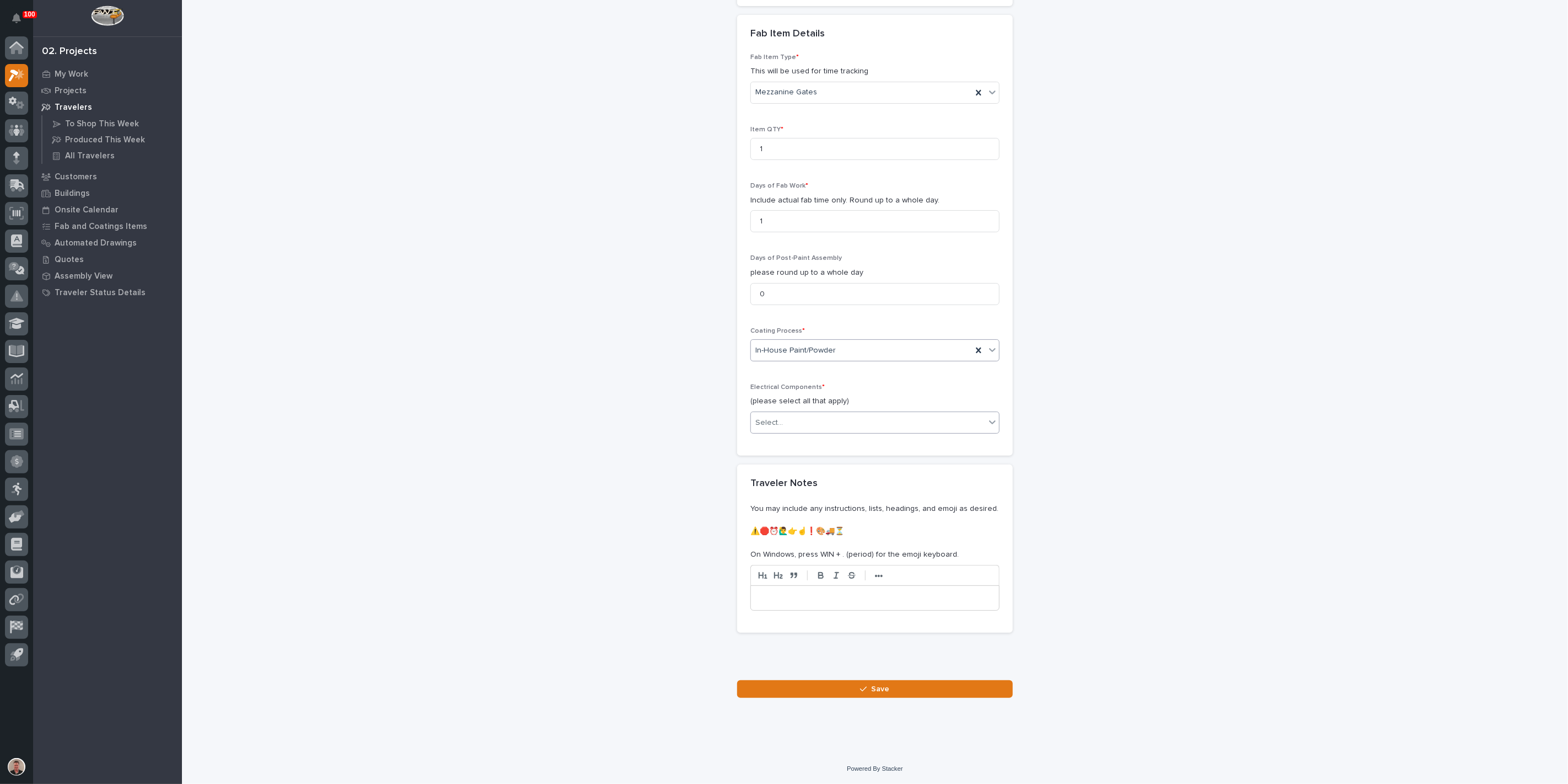
click at [824, 432] on div "Select..." at bounding box center [868, 422] width 235 height 18
click at [821, 520] on div "None" at bounding box center [871, 513] width 241 height 20
click at [865, 690] on div "button" at bounding box center [866, 689] width 11 height 7
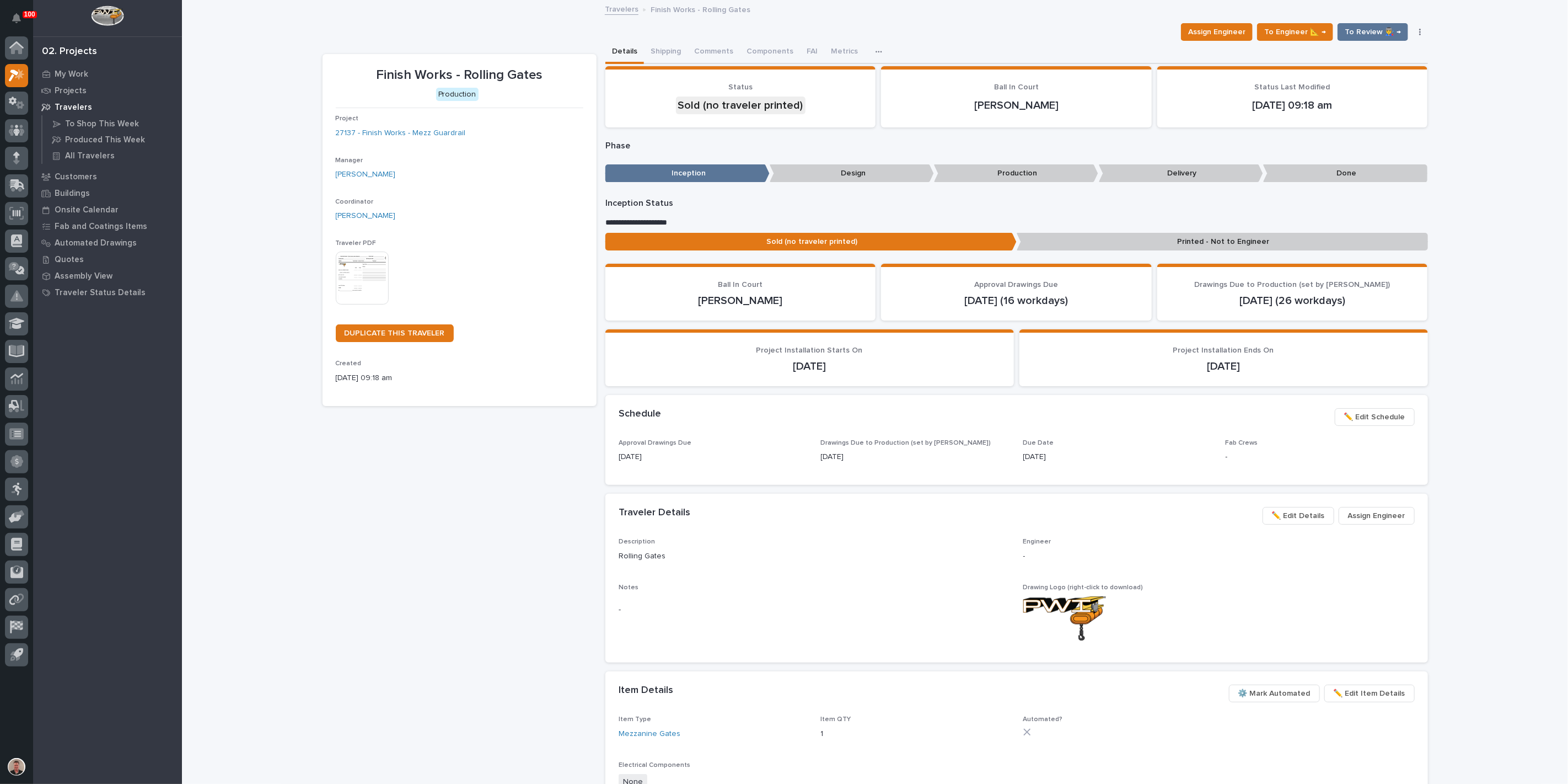
click at [363, 305] on img at bounding box center [362, 278] width 53 height 53
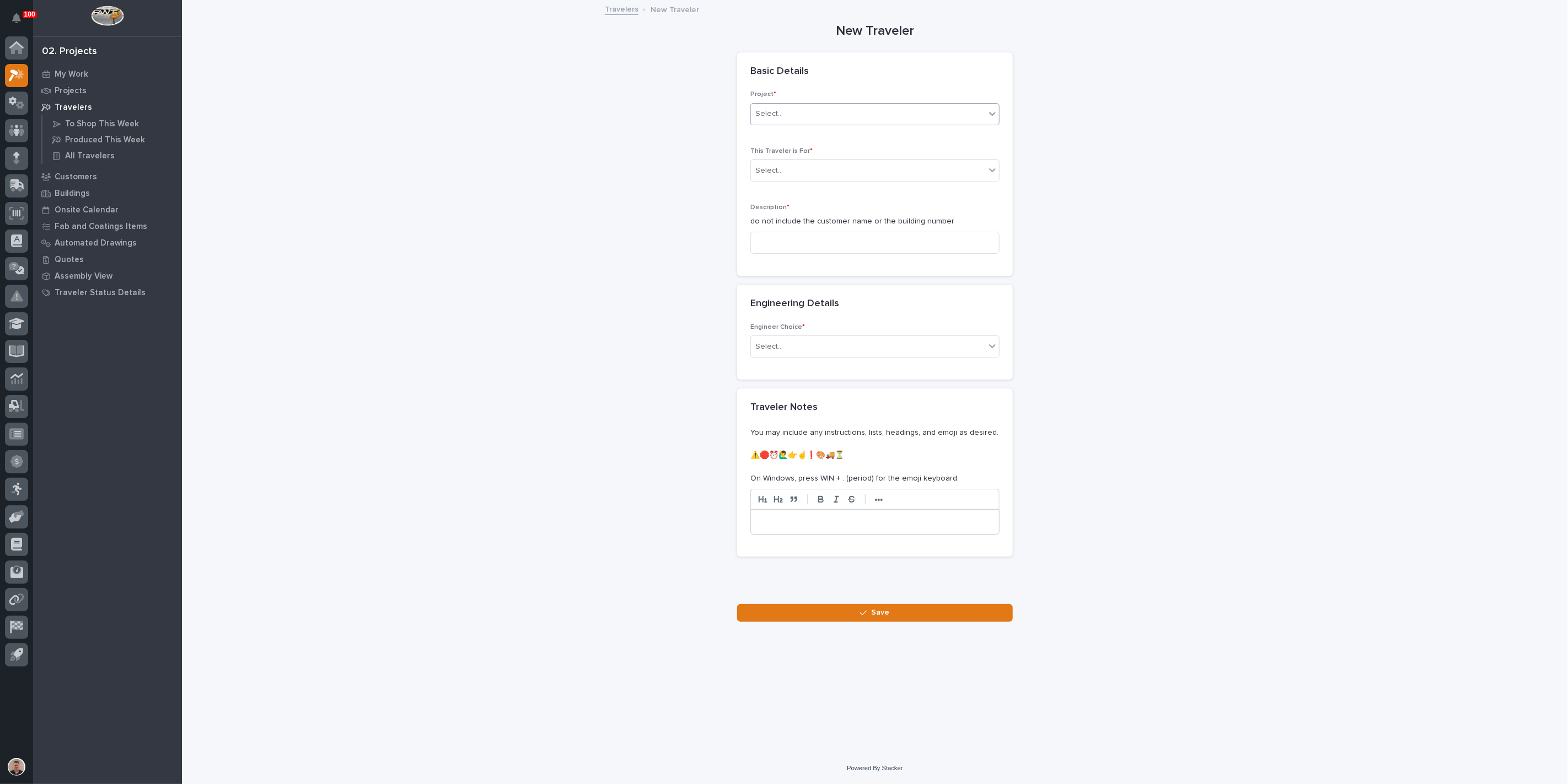
click at [767, 120] on div "Select..." at bounding box center [770, 114] width 28 height 11
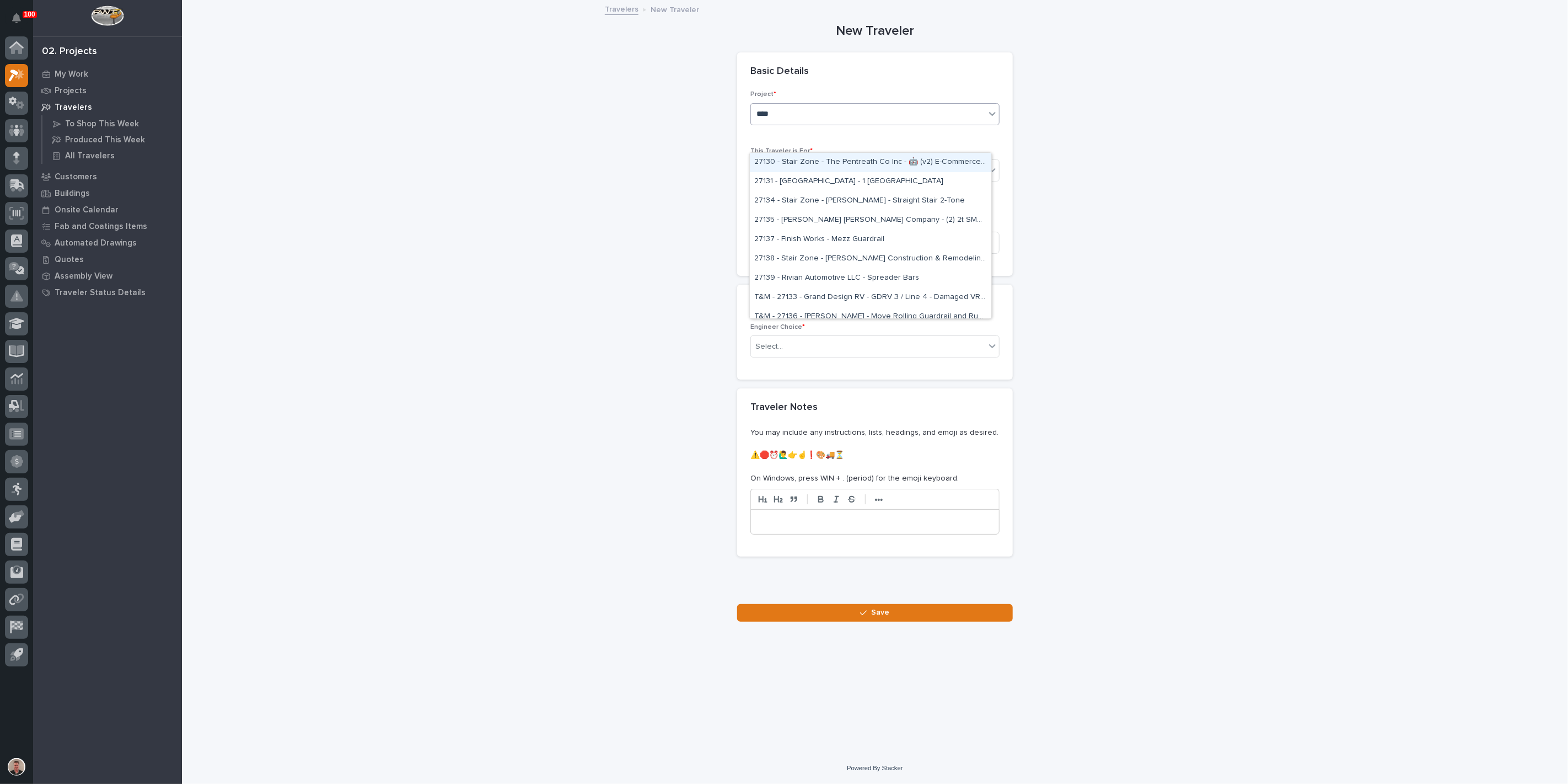
type input "*****"
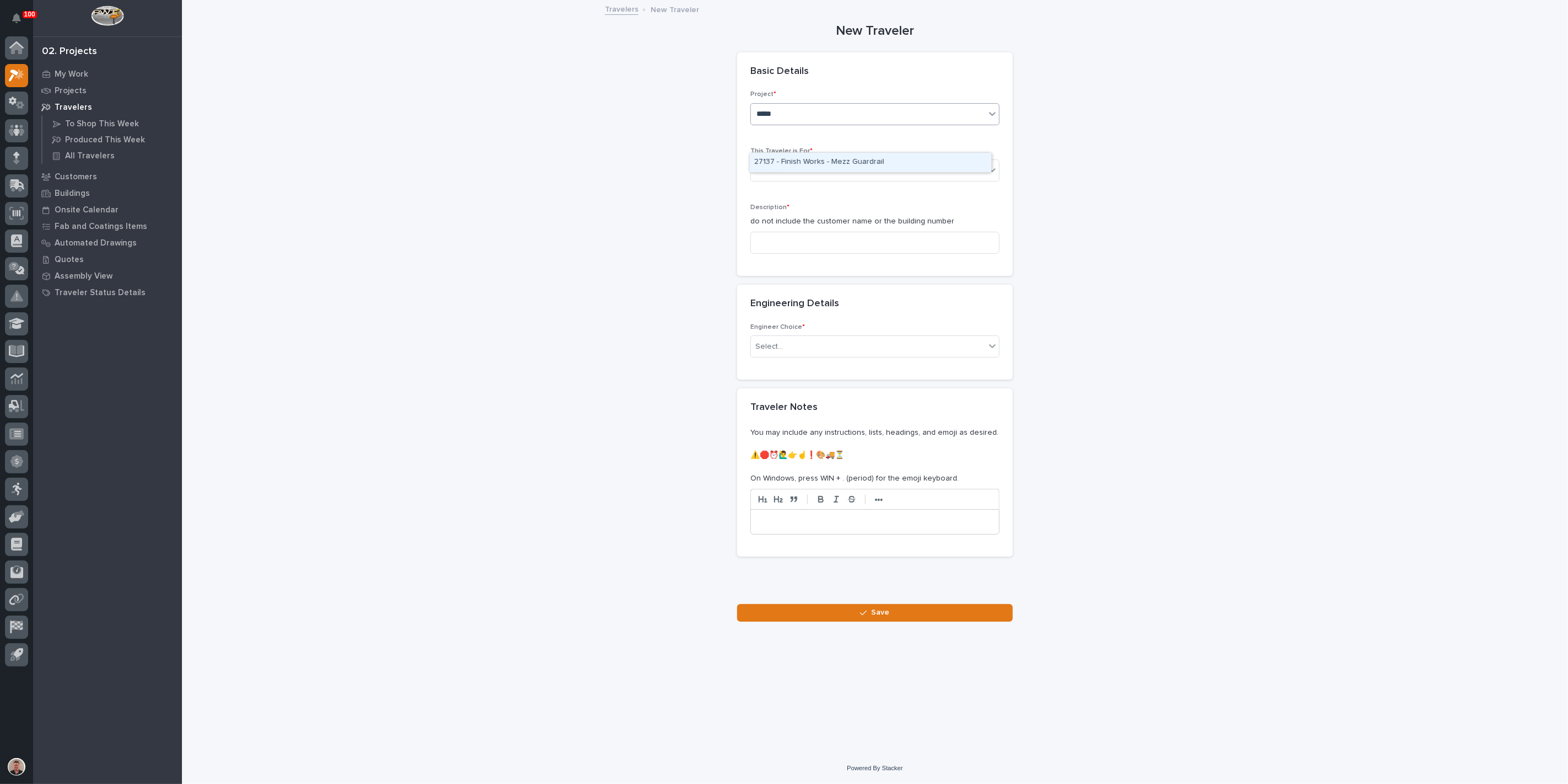
click at [794, 167] on div "27137 - Finish Works - Mezz Guardrail" at bounding box center [871, 162] width 241 height 20
click at [793, 179] on div "Select..." at bounding box center [868, 170] width 235 height 18
click at [788, 225] on span "Production" at bounding box center [775, 226] width 42 height 12
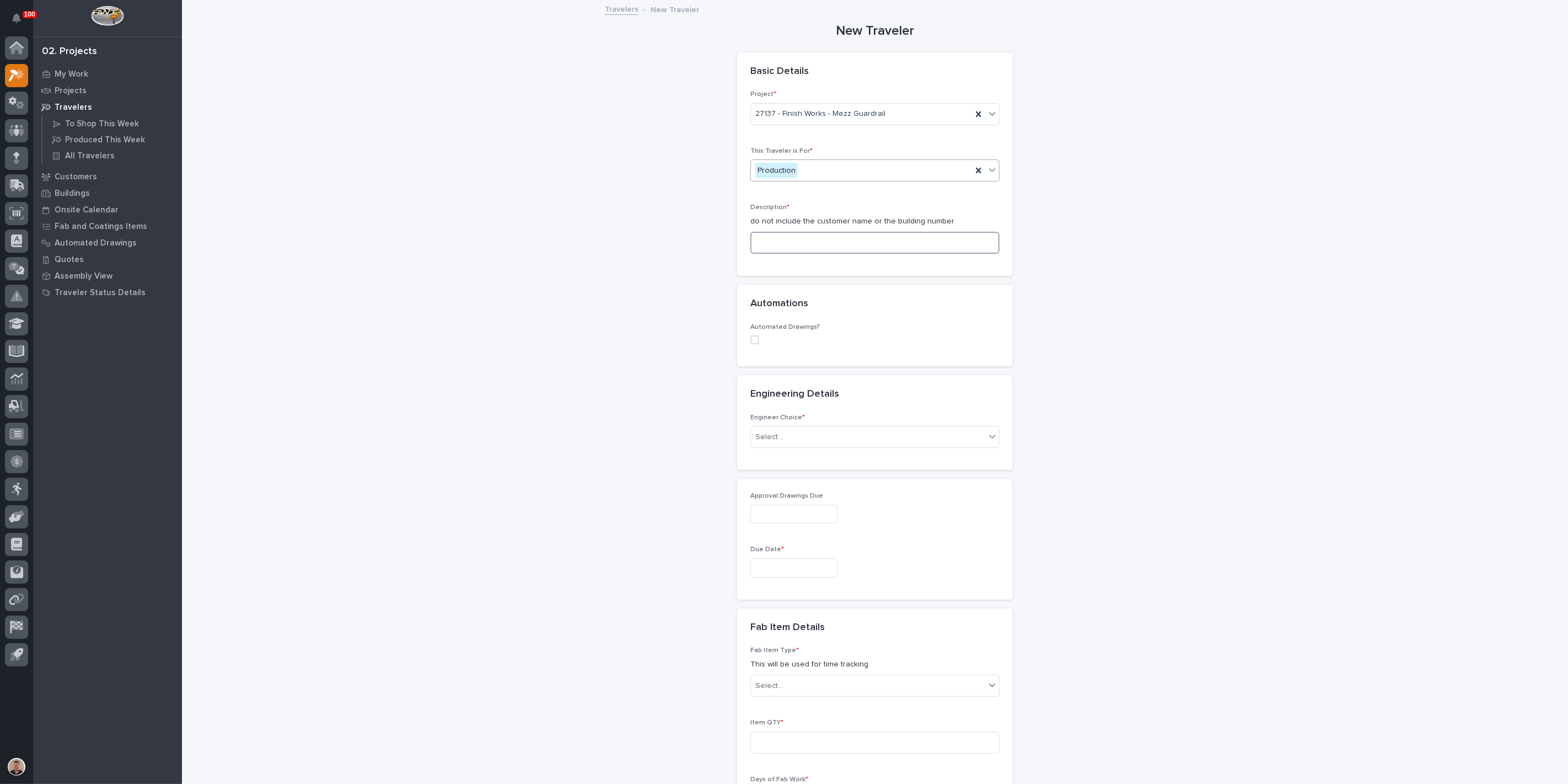
click at [781, 253] on input at bounding box center [875, 243] width 249 height 22
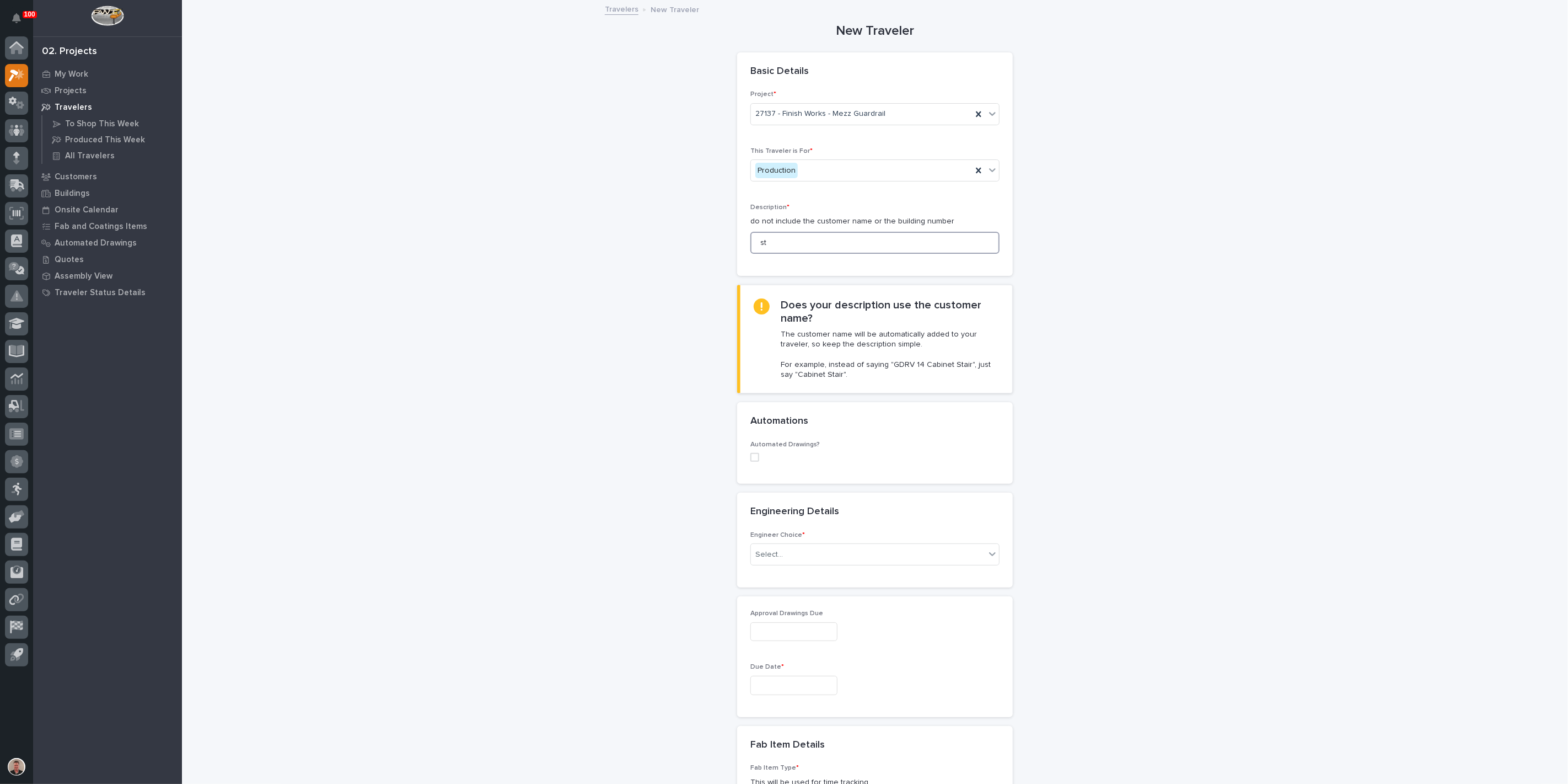
type input "s"
type input "stair"
click at [804, 563] on div "Select..." at bounding box center [868, 554] width 235 height 18
click at [806, 734] on div "I want my coordinator to choose an engineer" at bounding box center [871, 735] width 241 height 20
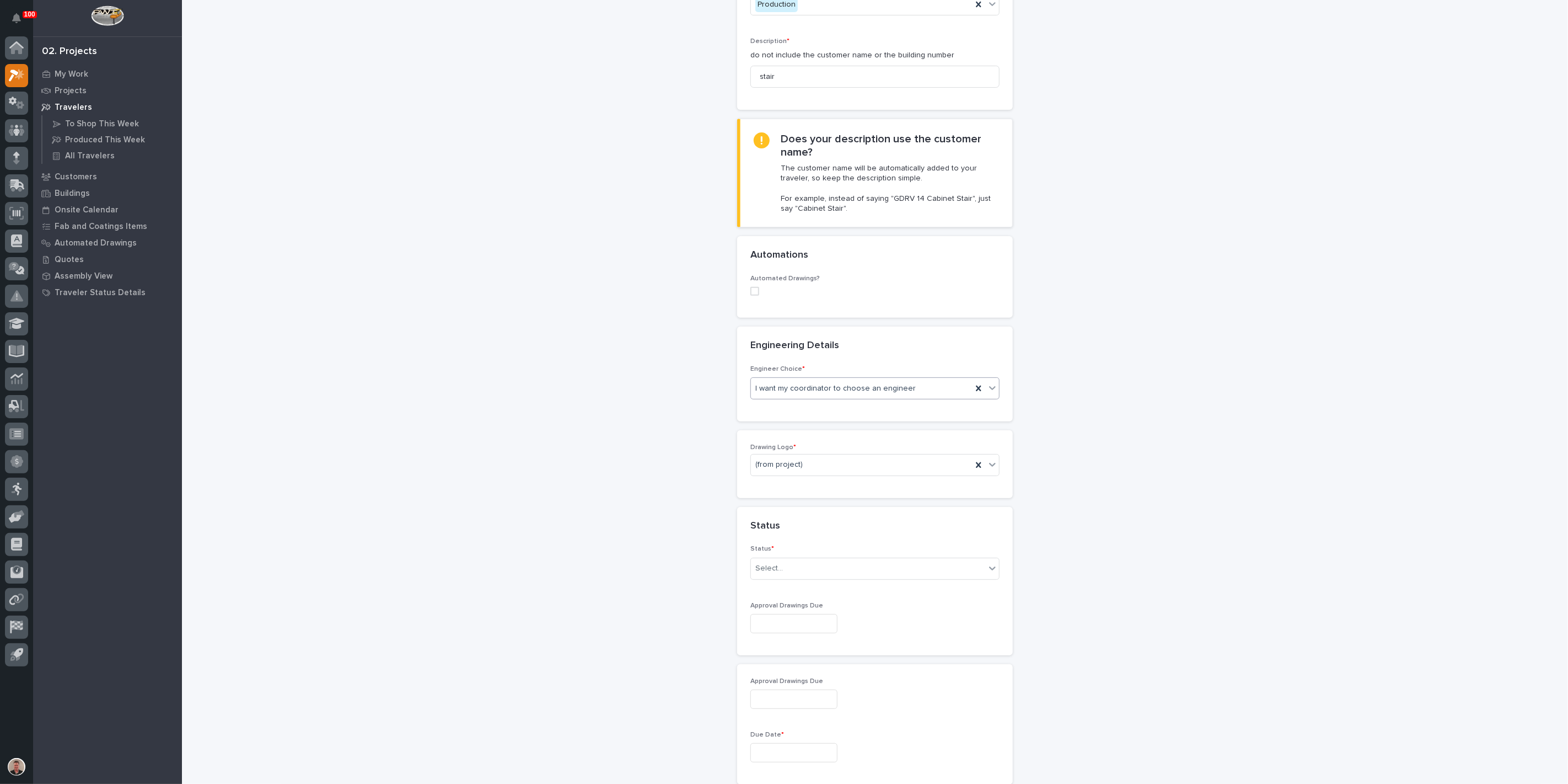
scroll to position [184, 0]
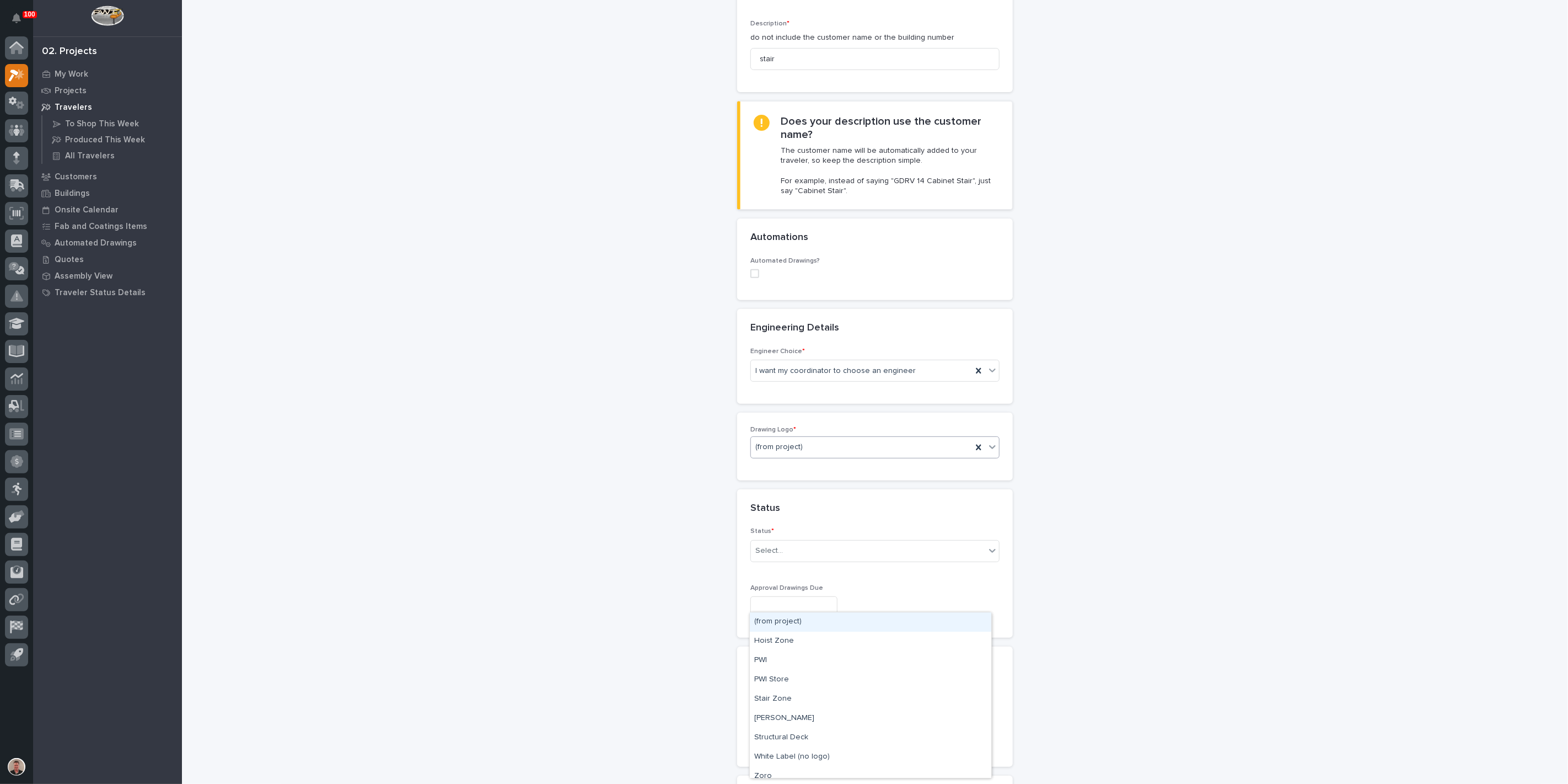
click at [836, 456] on div "(from project)" at bounding box center [862, 447] width 221 height 18
click at [819, 661] on div "PWI" at bounding box center [871, 660] width 241 height 20
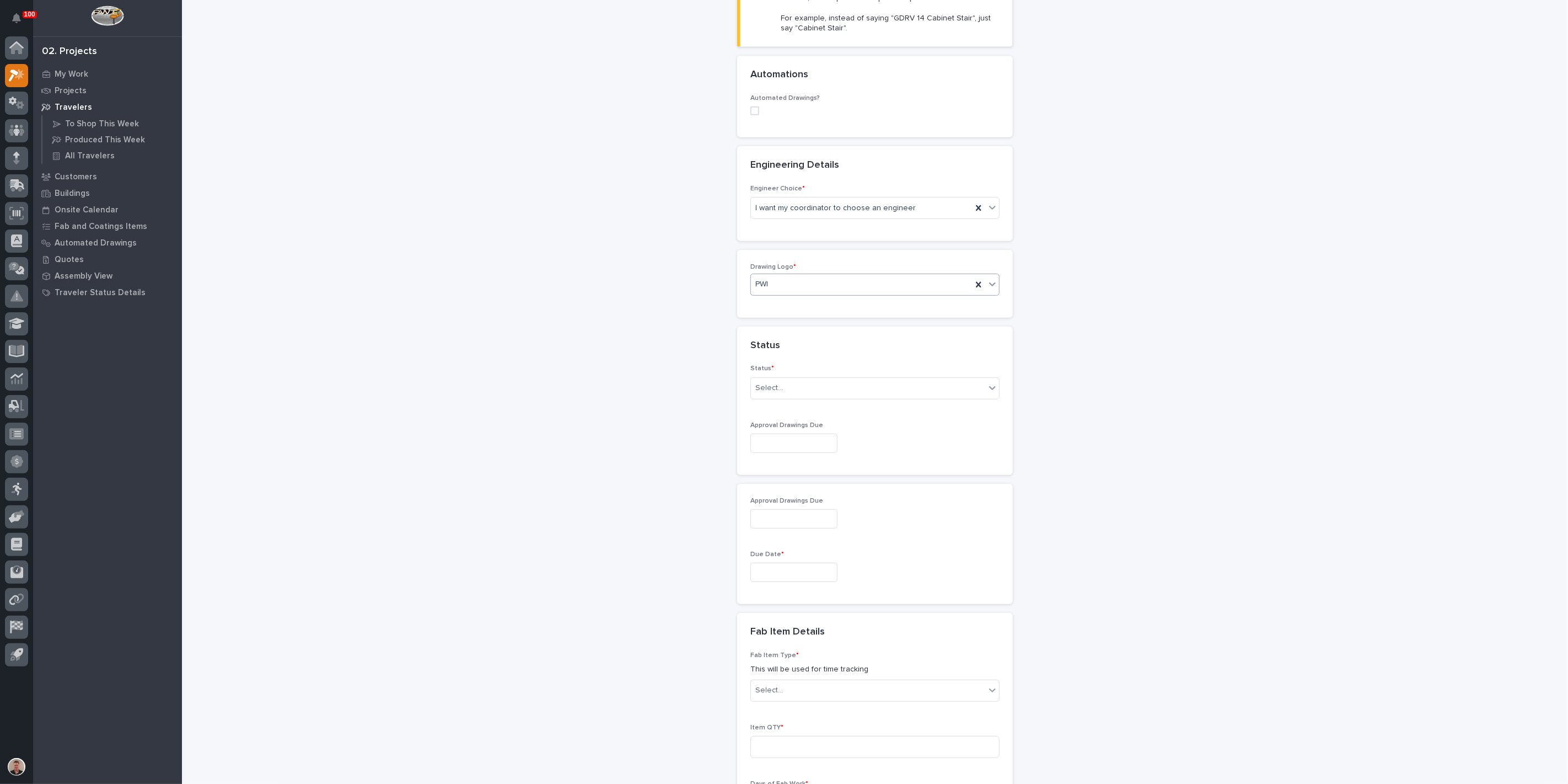
scroll to position [367, 0]
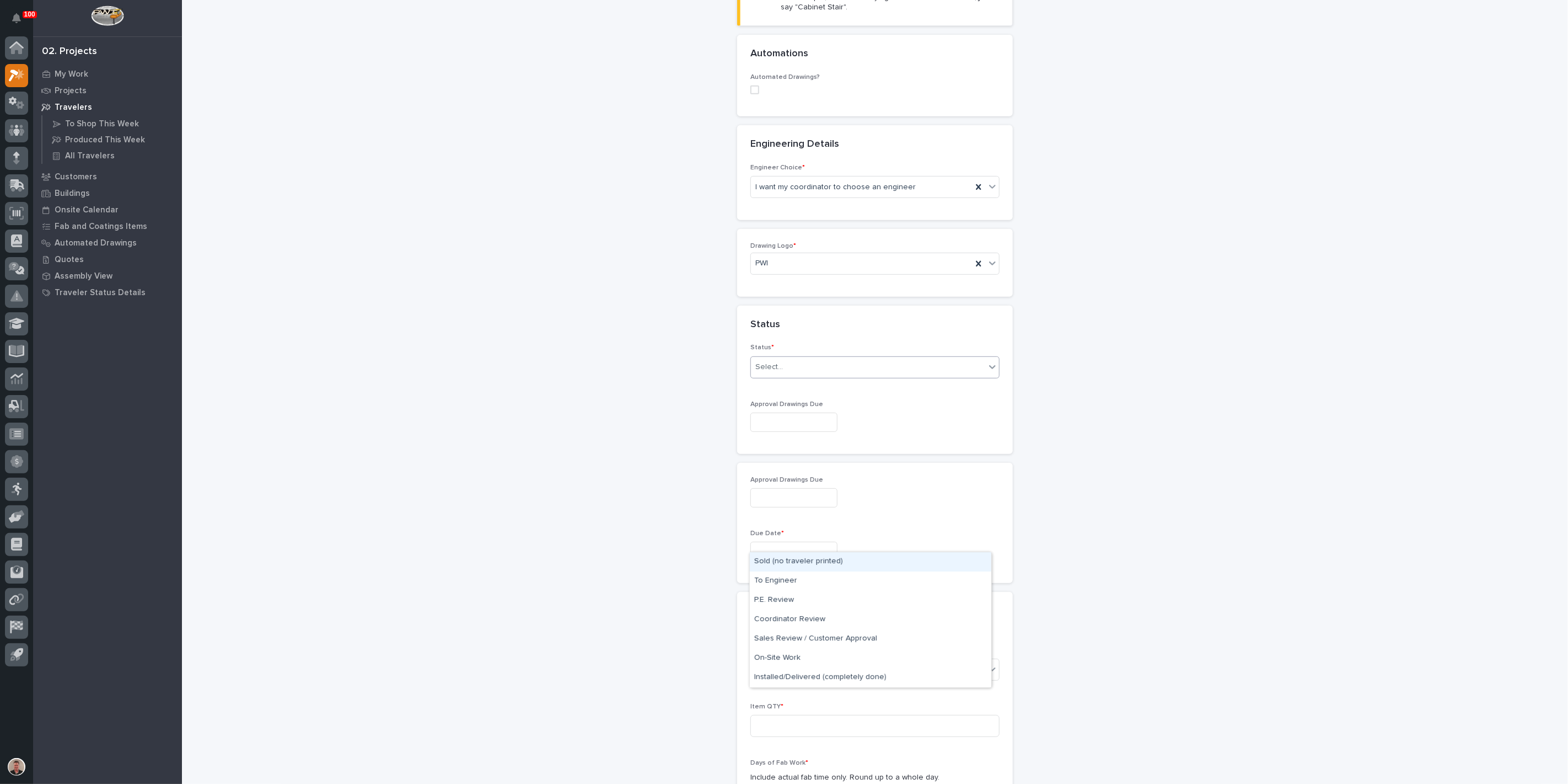
click at [805, 376] on div "Select..." at bounding box center [868, 366] width 235 height 18
click at [805, 567] on div "Sold (no traveler printed)" at bounding box center [871, 562] width 241 height 20
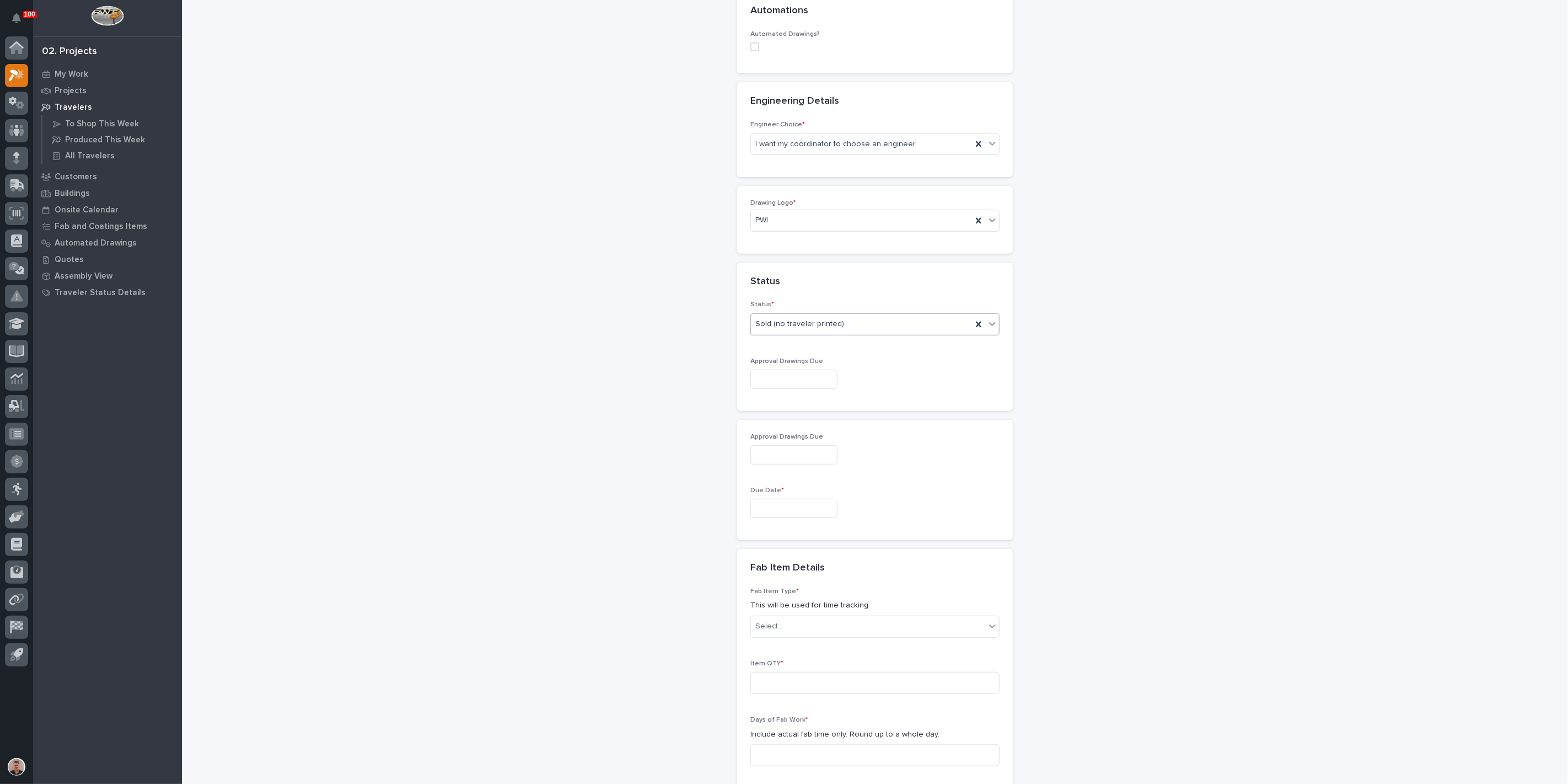
scroll to position [429, 0]
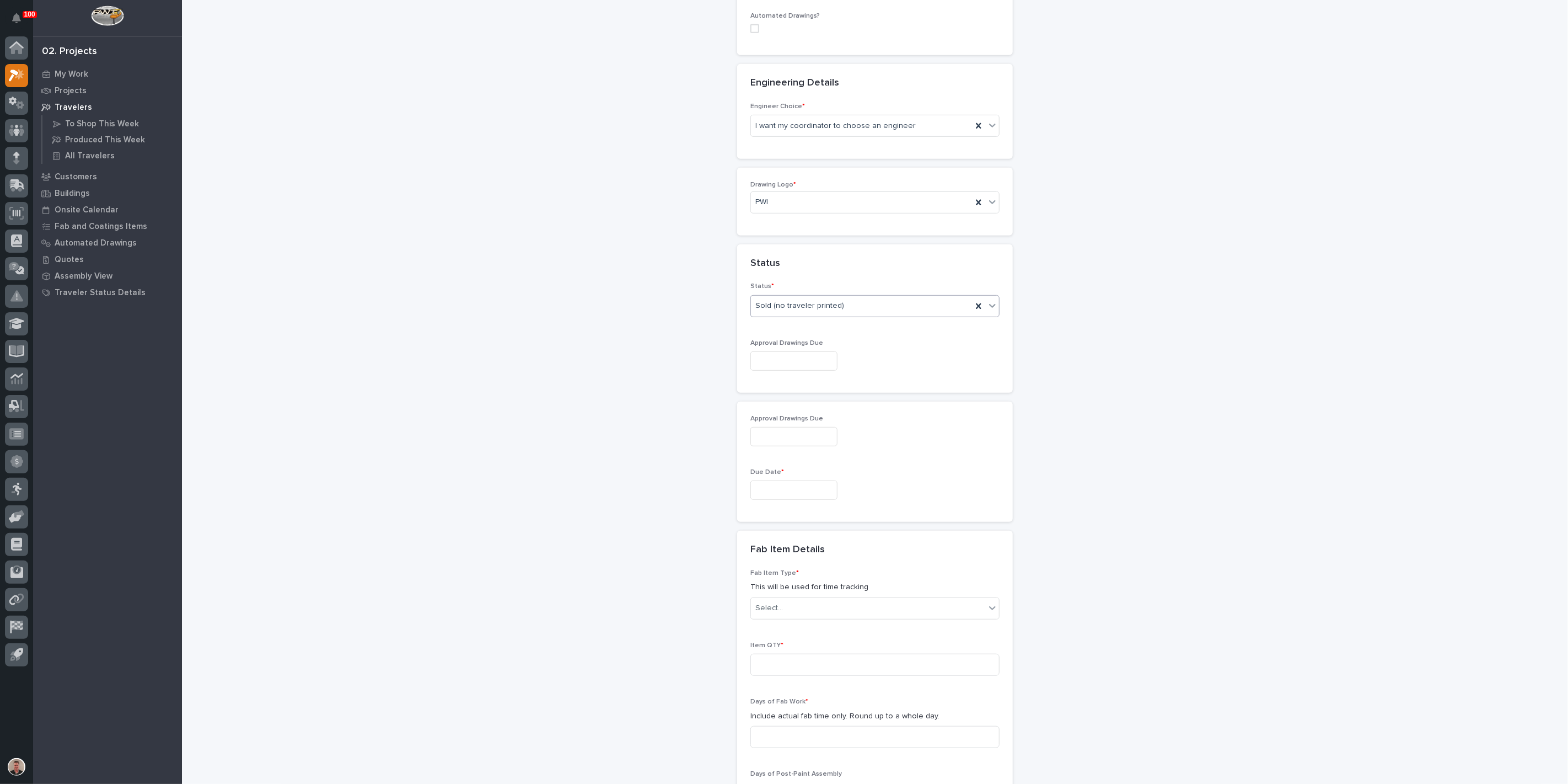
click at [793, 371] on input "text" at bounding box center [793, 361] width 87 height 20
click at [767, 481] on div "29" at bounding box center [775, 489] width 15 height 15
type input "**********"
click at [785, 500] on input "text" at bounding box center [793, 490] width 87 height 20
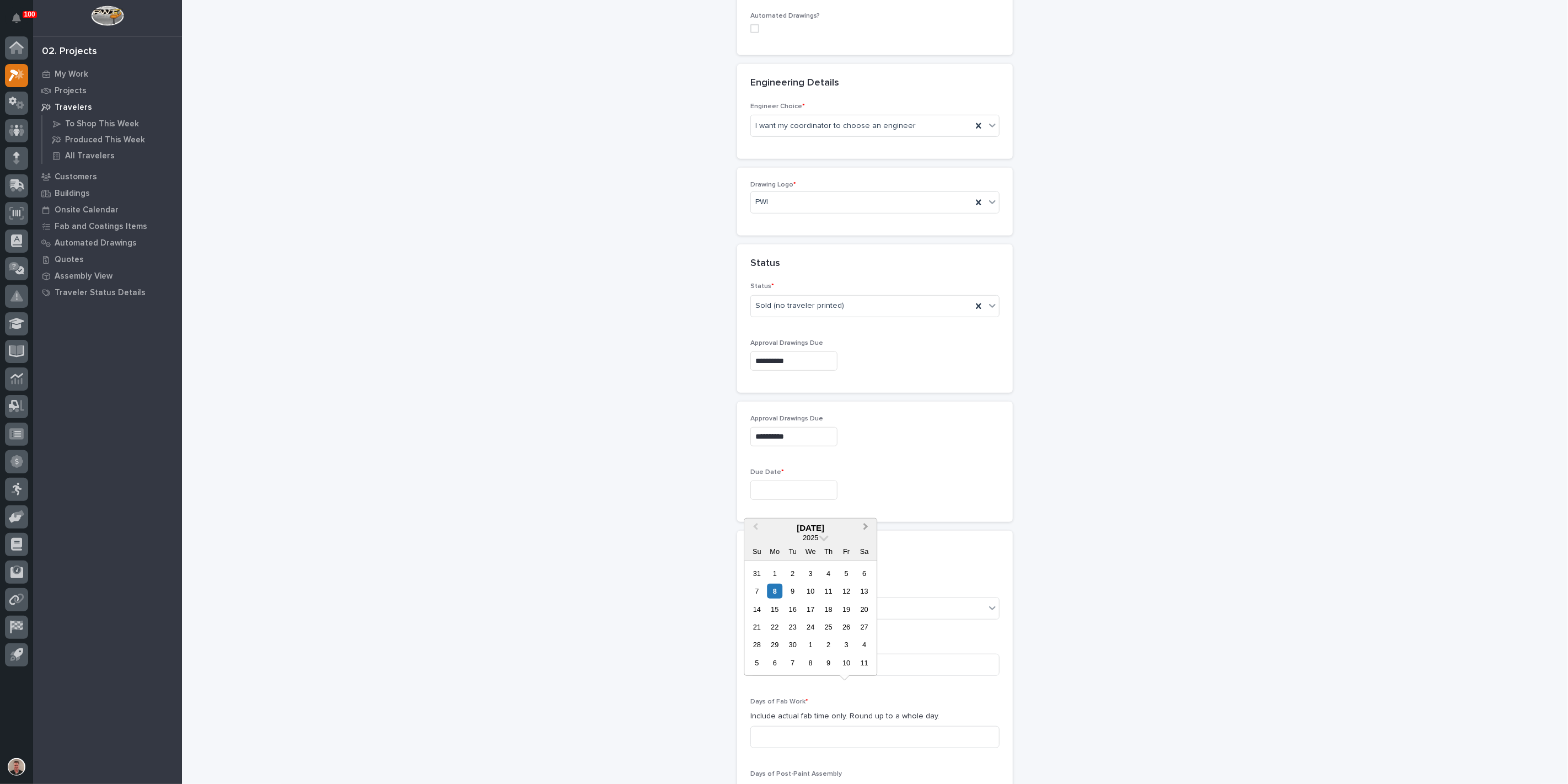
click at [863, 519] on button "Next Month" at bounding box center [866, 527] width 18 height 18
click at [785, 637] on div "28" at bounding box center [792, 645] width 15 height 15
type input "**********"
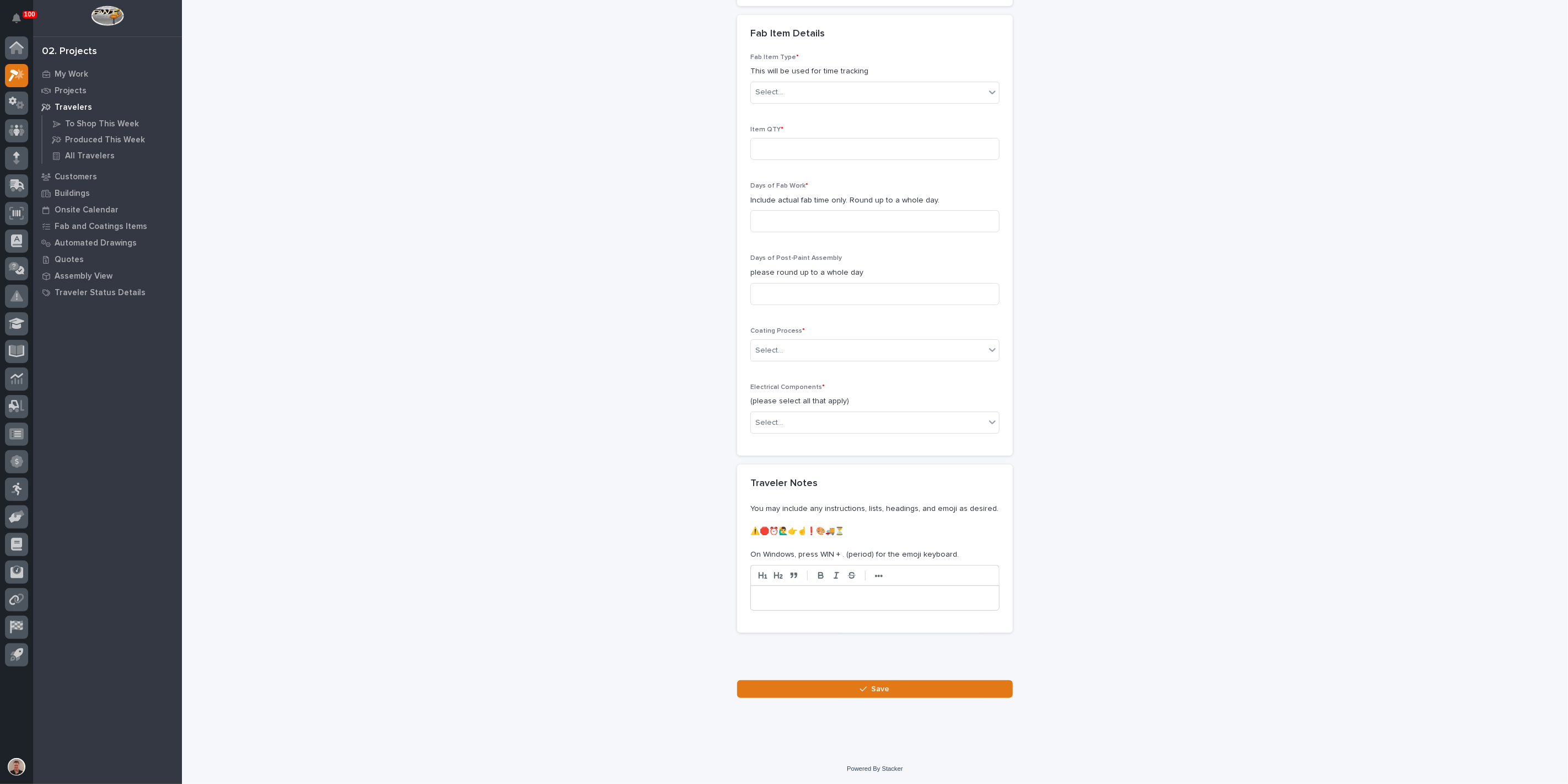
scroll to position [919, 0]
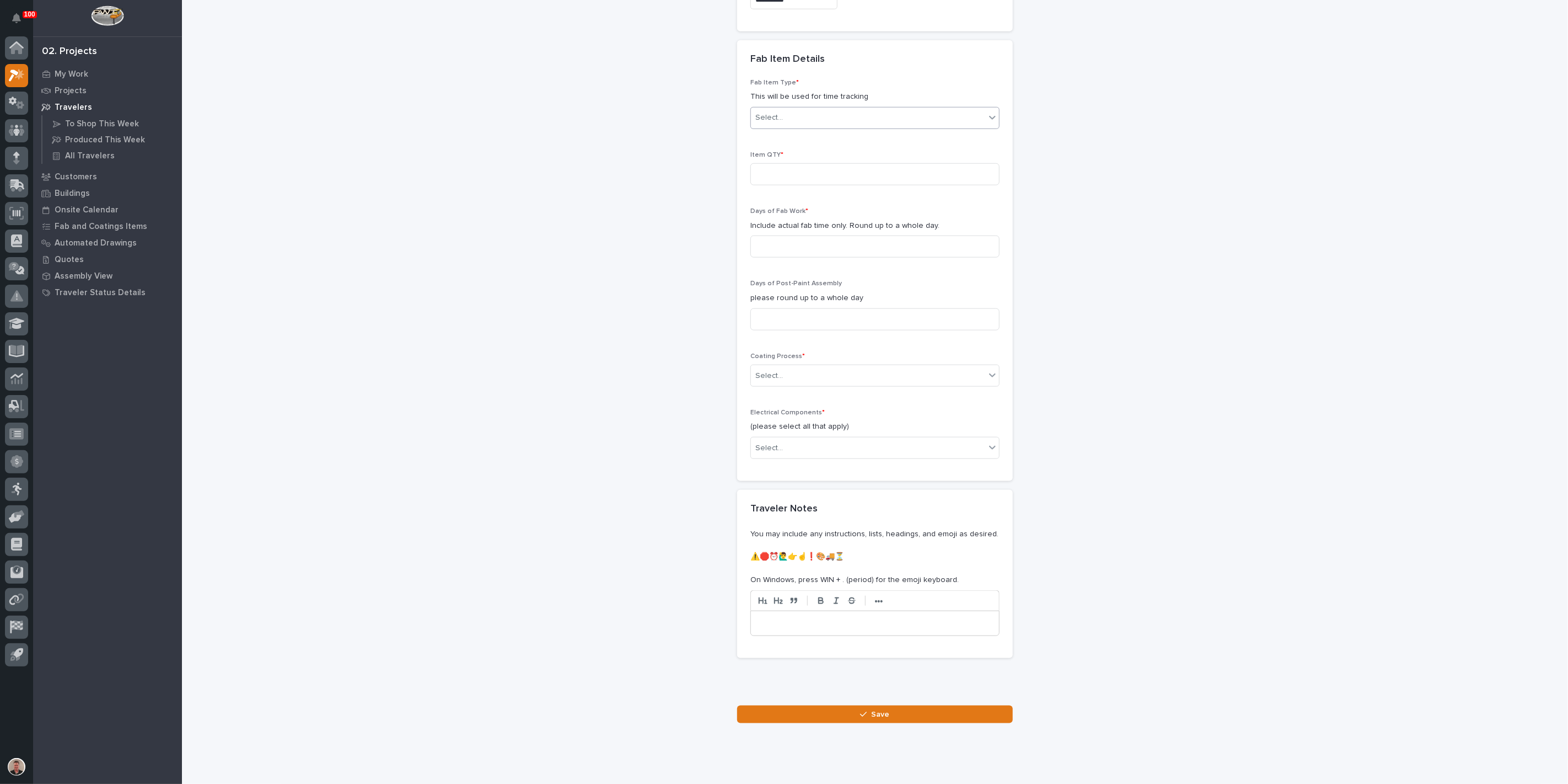
click at [818, 127] on div "Select..." at bounding box center [868, 117] width 235 height 18
click at [820, 455] on div "Stairway - (straight)" at bounding box center [871, 460] width 241 height 20
click at [772, 185] on input at bounding box center [875, 175] width 249 height 22
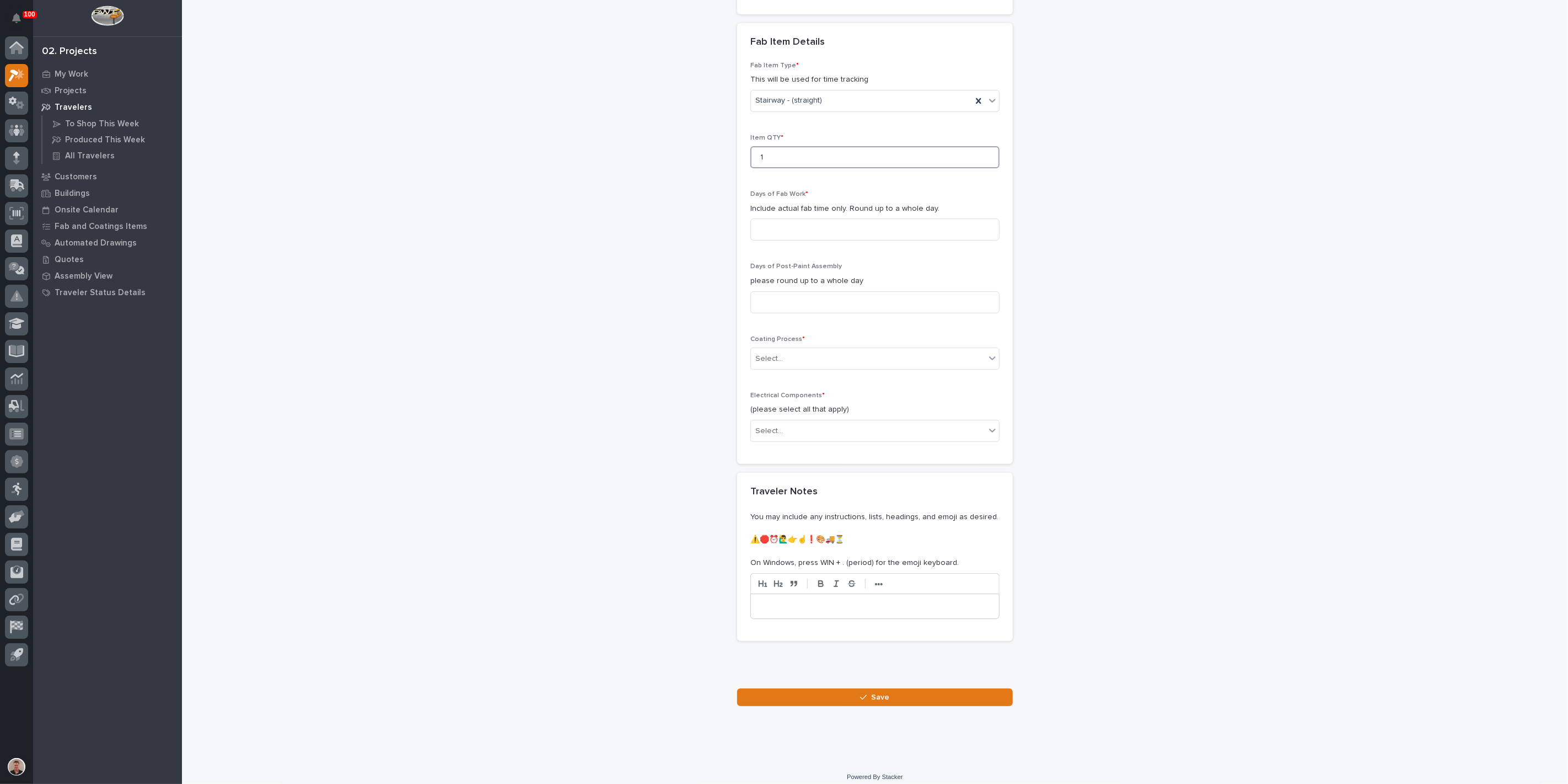
scroll to position [1041, 0]
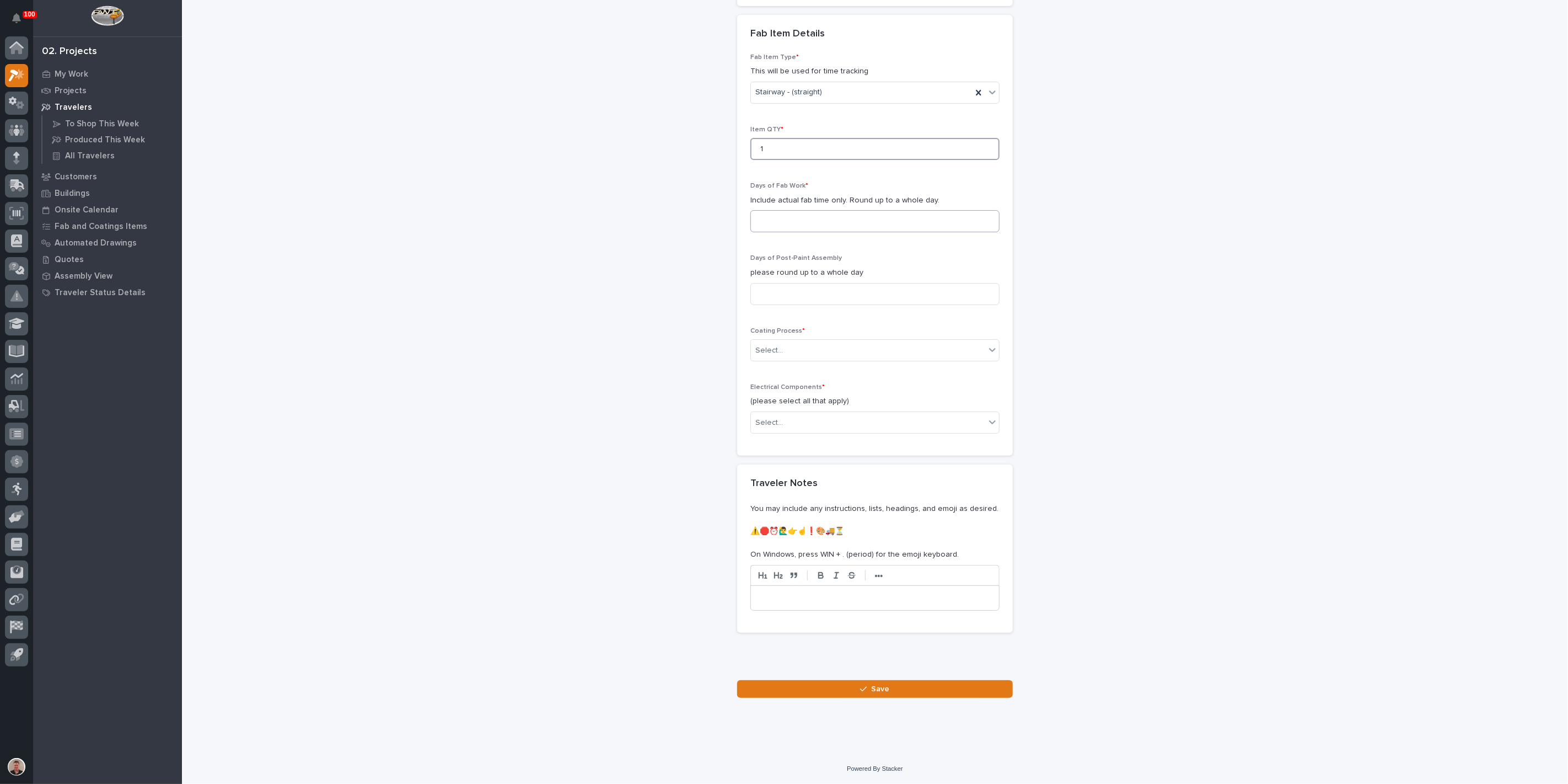
type input "1"
click at [777, 232] on input at bounding box center [875, 221] width 249 height 22
type input "1"
click at [774, 305] on input at bounding box center [875, 294] width 249 height 22
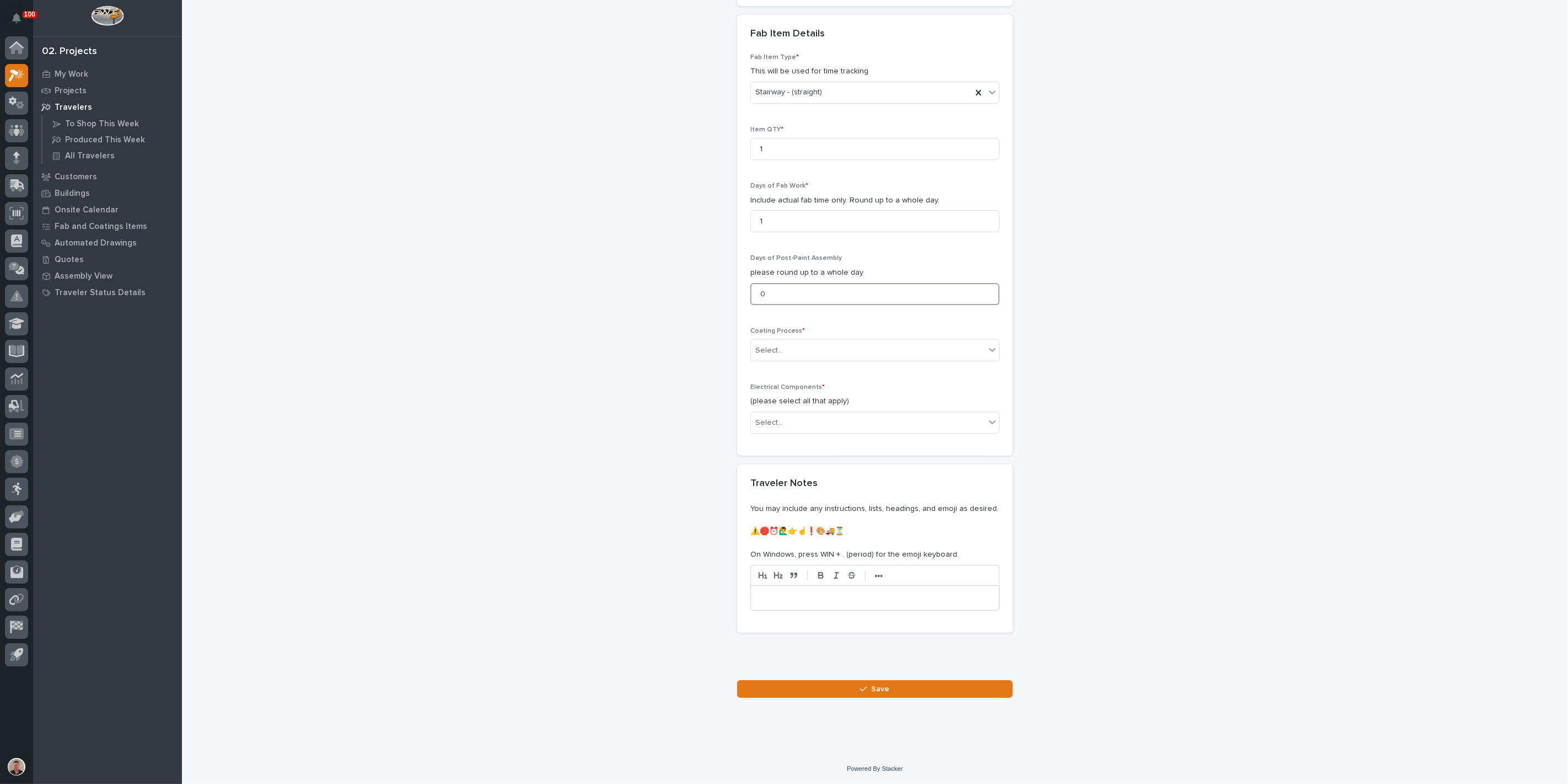
scroll to position [1164, 0]
type input "0"
click at [772, 360] on div "Select..." at bounding box center [868, 349] width 235 height 18
click at [773, 461] on div "In-House Paint/Powder" at bounding box center [871, 463] width 241 height 20
click at [788, 432] on div "Select..." at bounding box center [868, 422] width 235 height 18
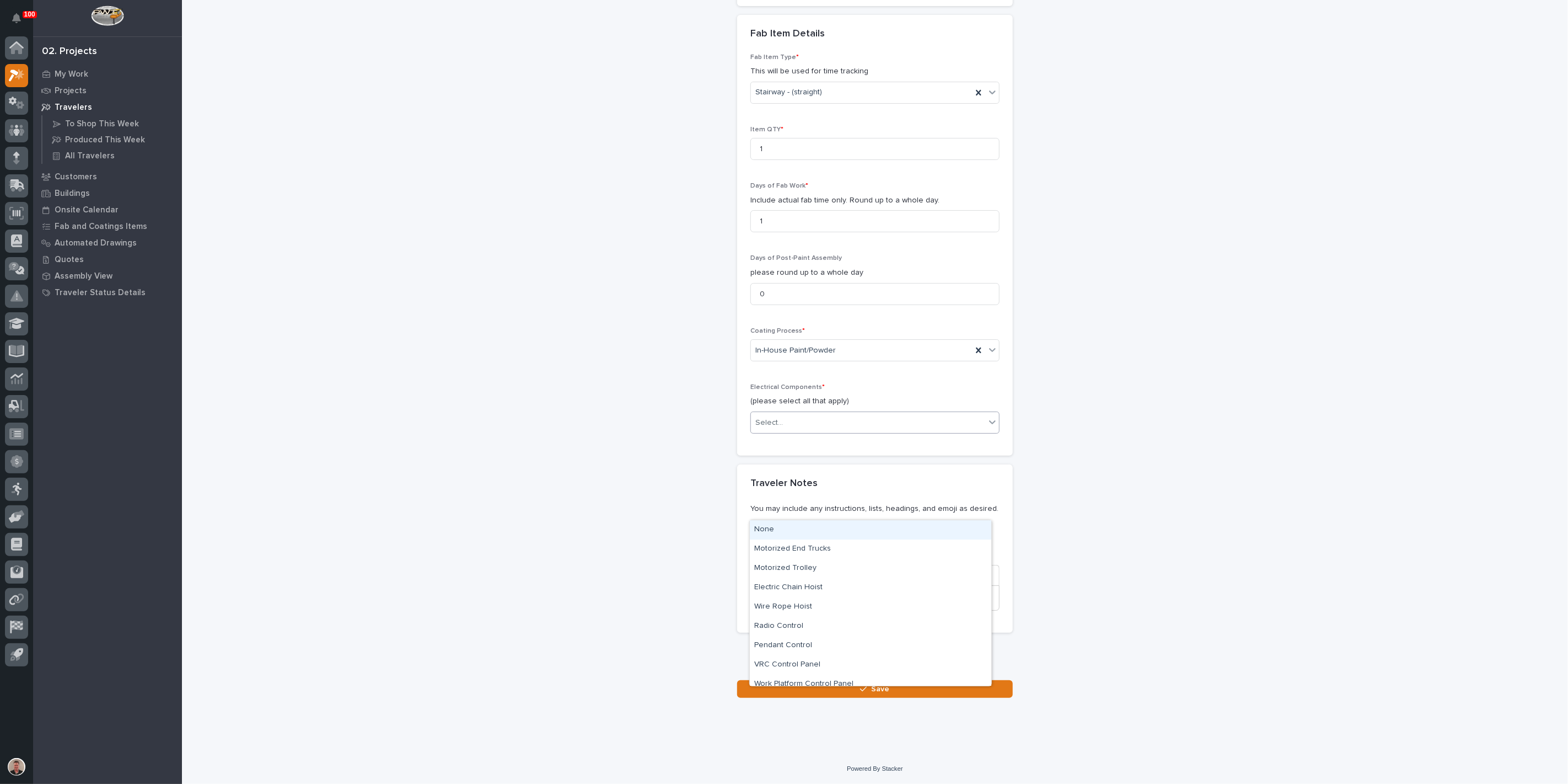
click at [788, 530] on div "None" at bounding box center [871, 530] width 241 height 20
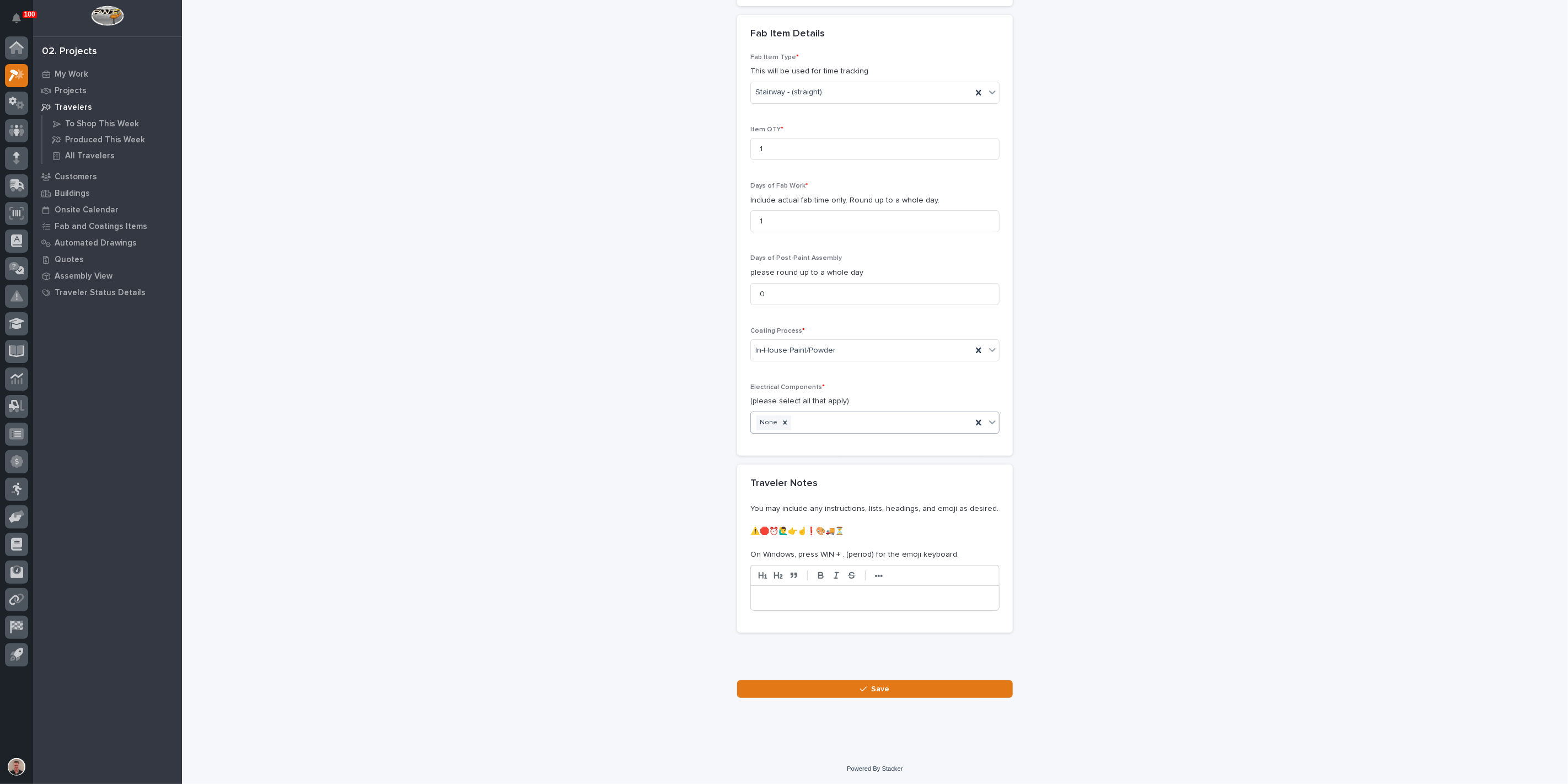
scroll to position [1325, 0]
click at [839, 692] on button "Save" at bounding box center [875, 689] width 276 height 18
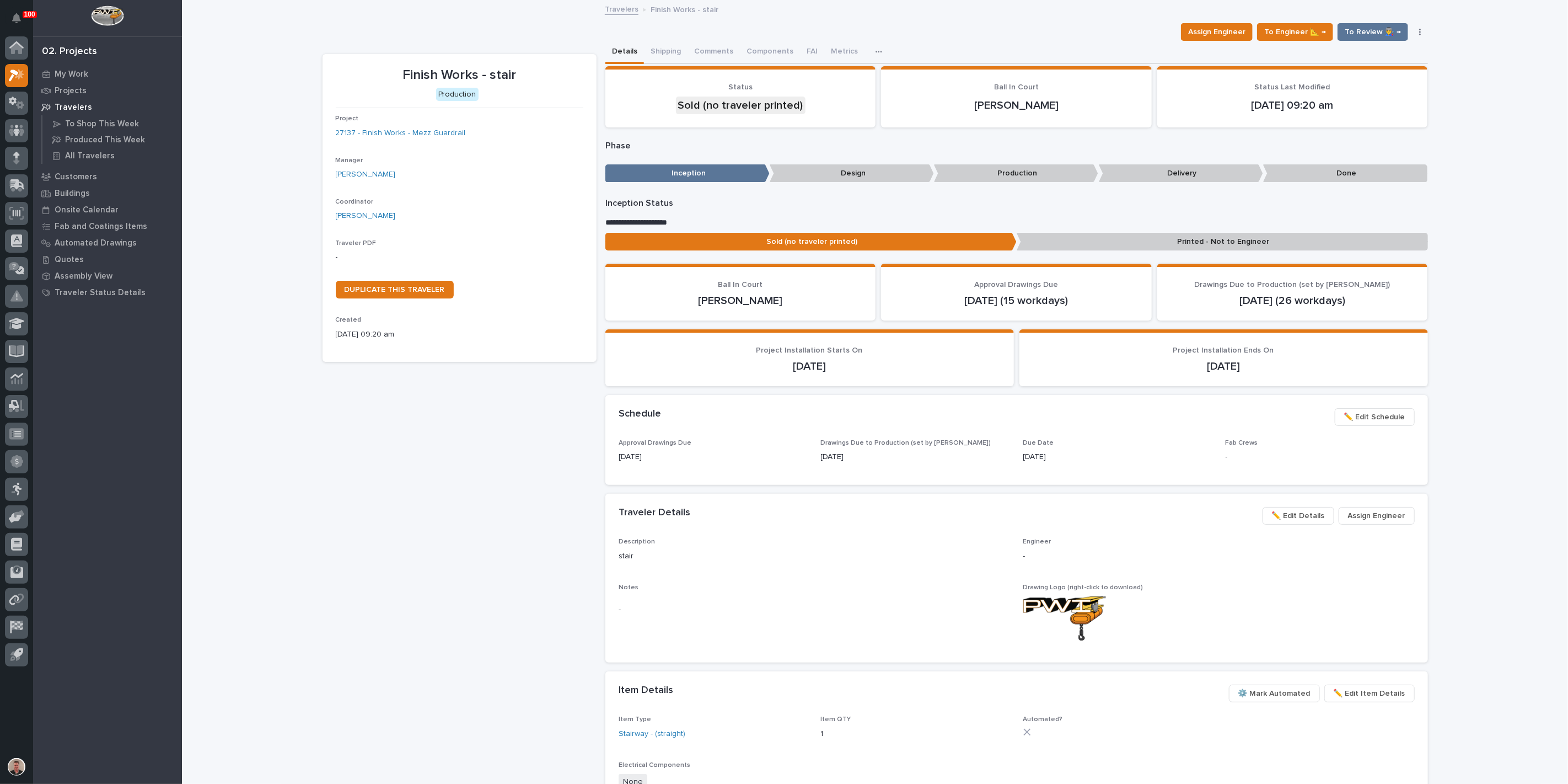
click at [354, 264] on p "-" at bounding box center [459, 257] width 248 height 11
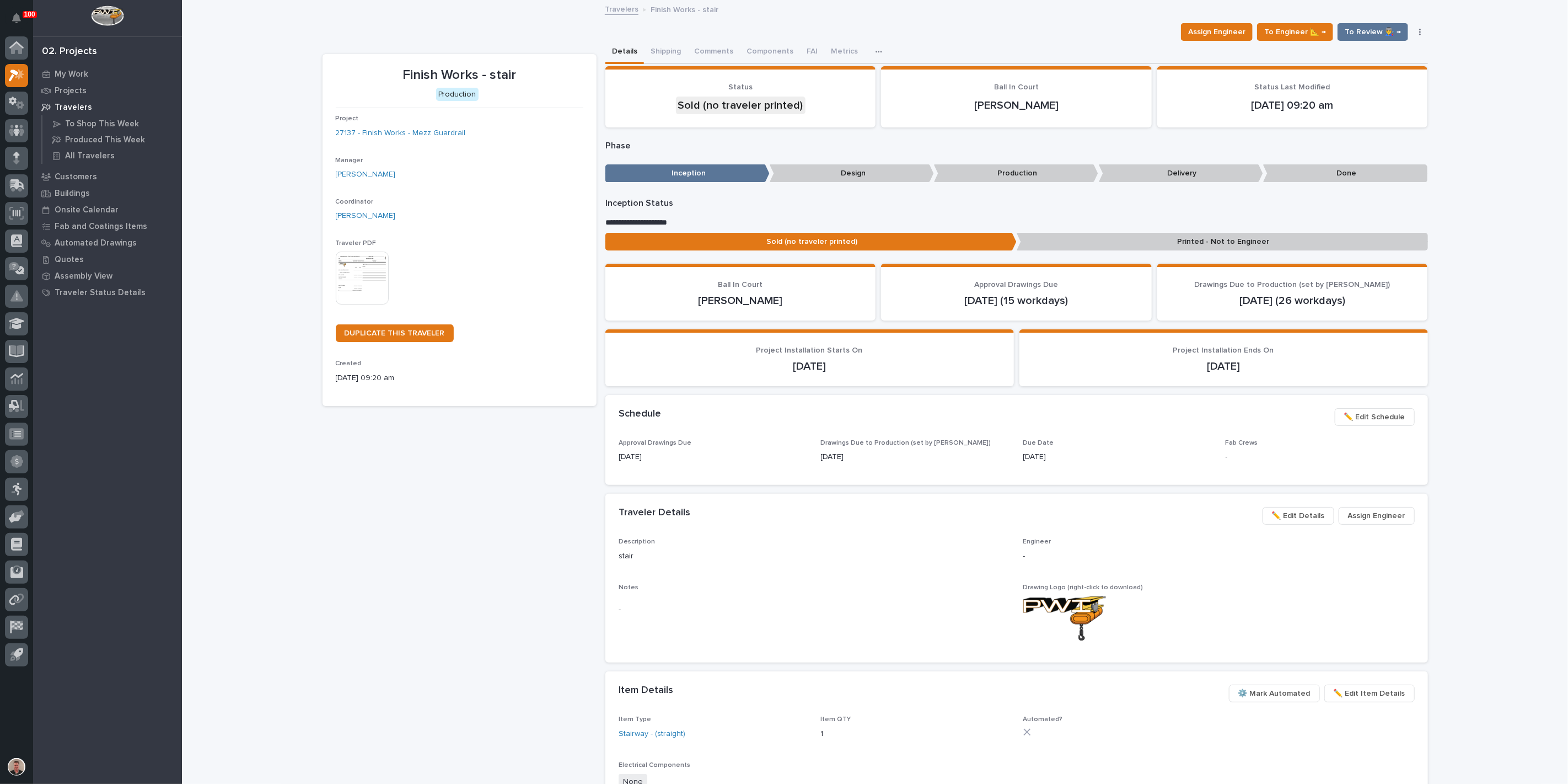
click at [353, 305] on img at bounding box center [362, 278] width 53 height 53
